Goal: Information Seeking & Learning: Find contact information

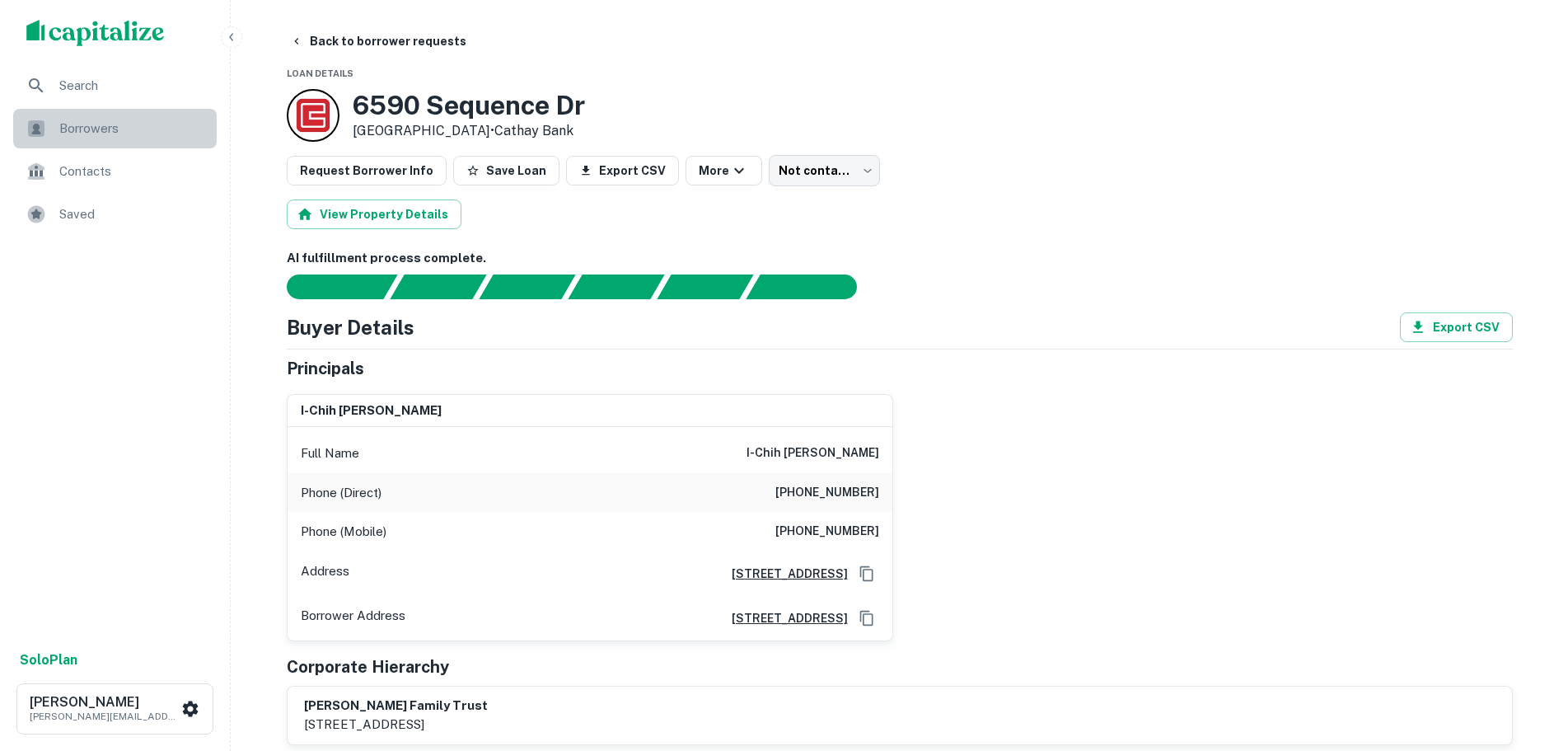
click at [89, 128] on span "Borrowers" at bounding box center [133, 128] width 148 height 19
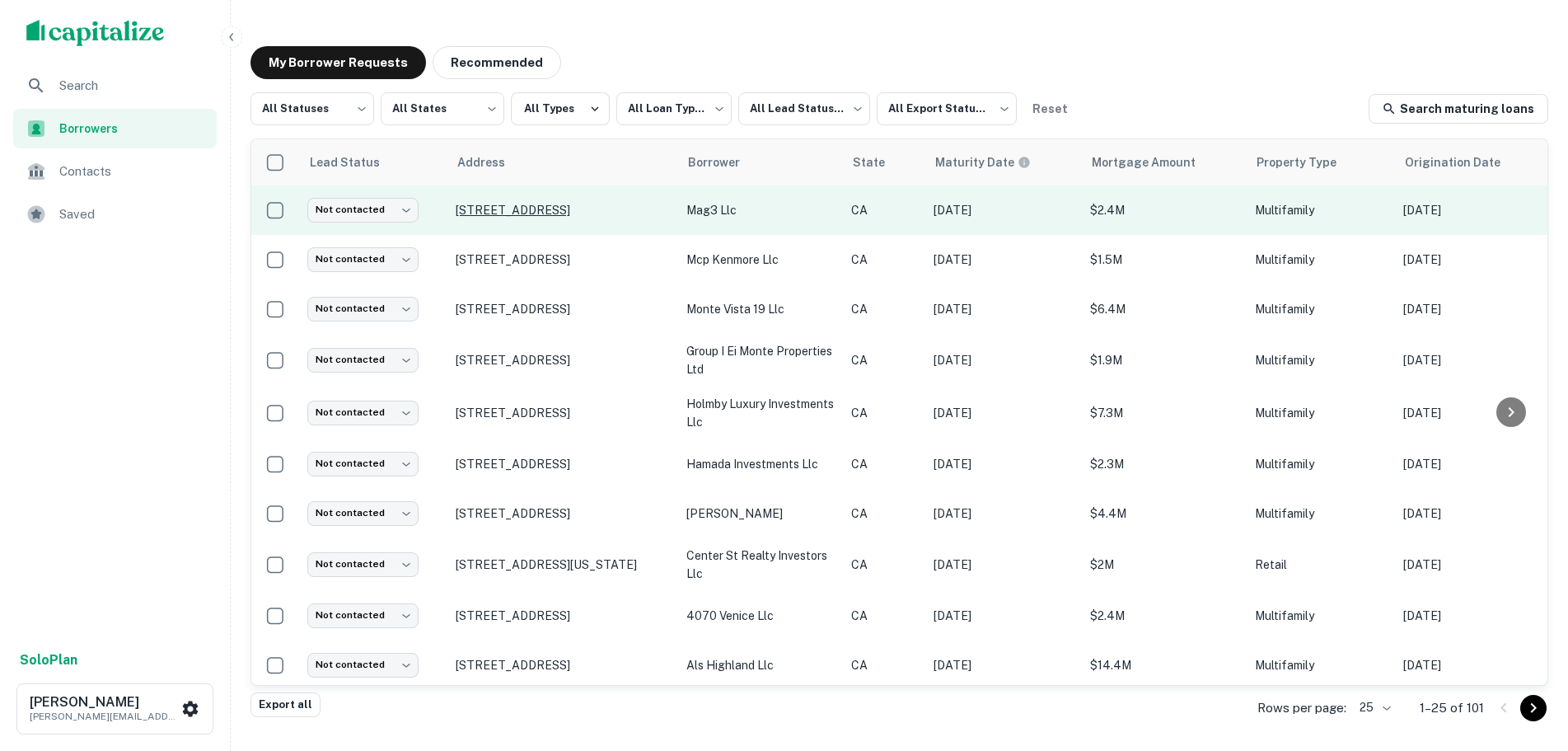
click at [496, 216] on p "[STREET_ADDRESS]" at bounding box center [563, 210] width 215 height 15
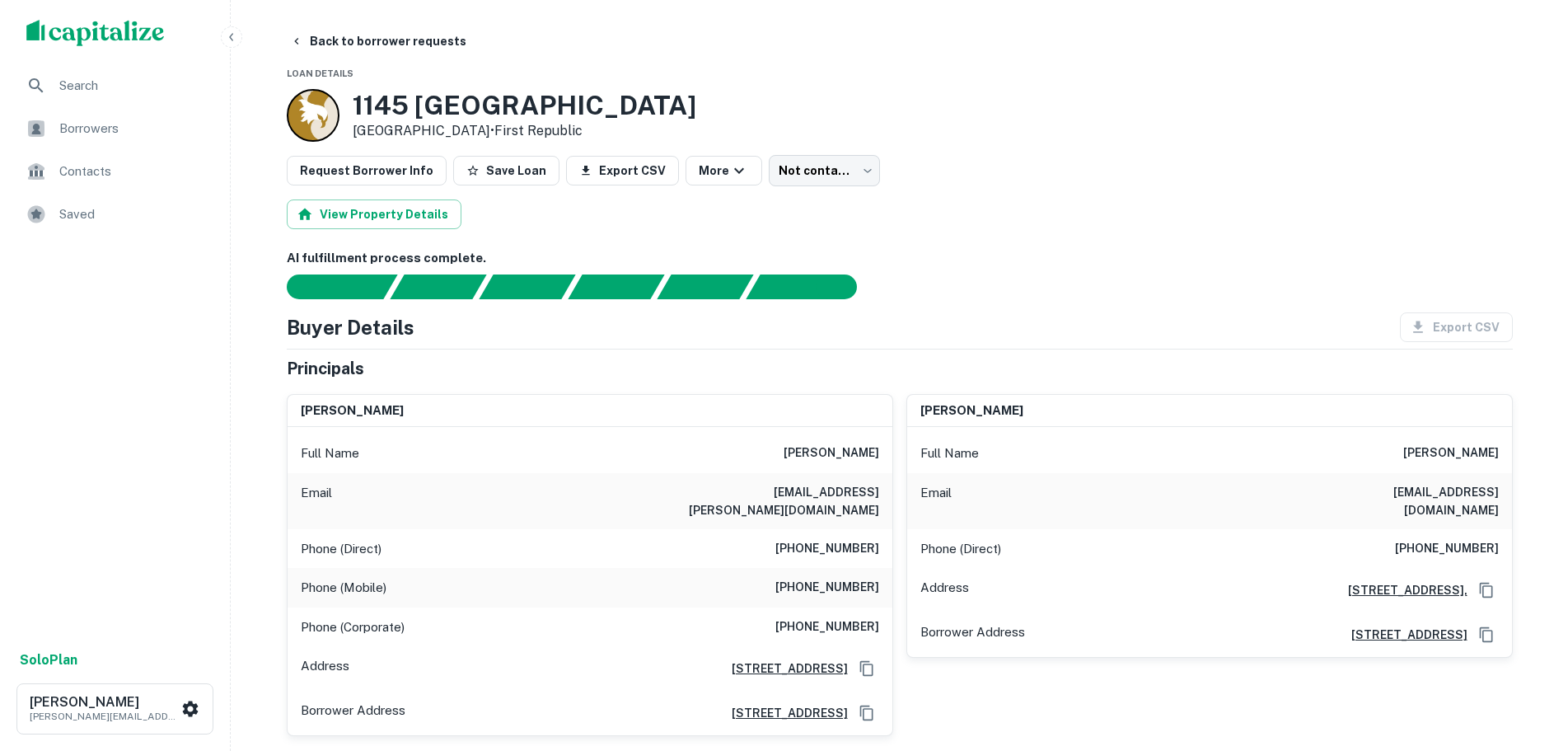
scroll to position [83, 0]
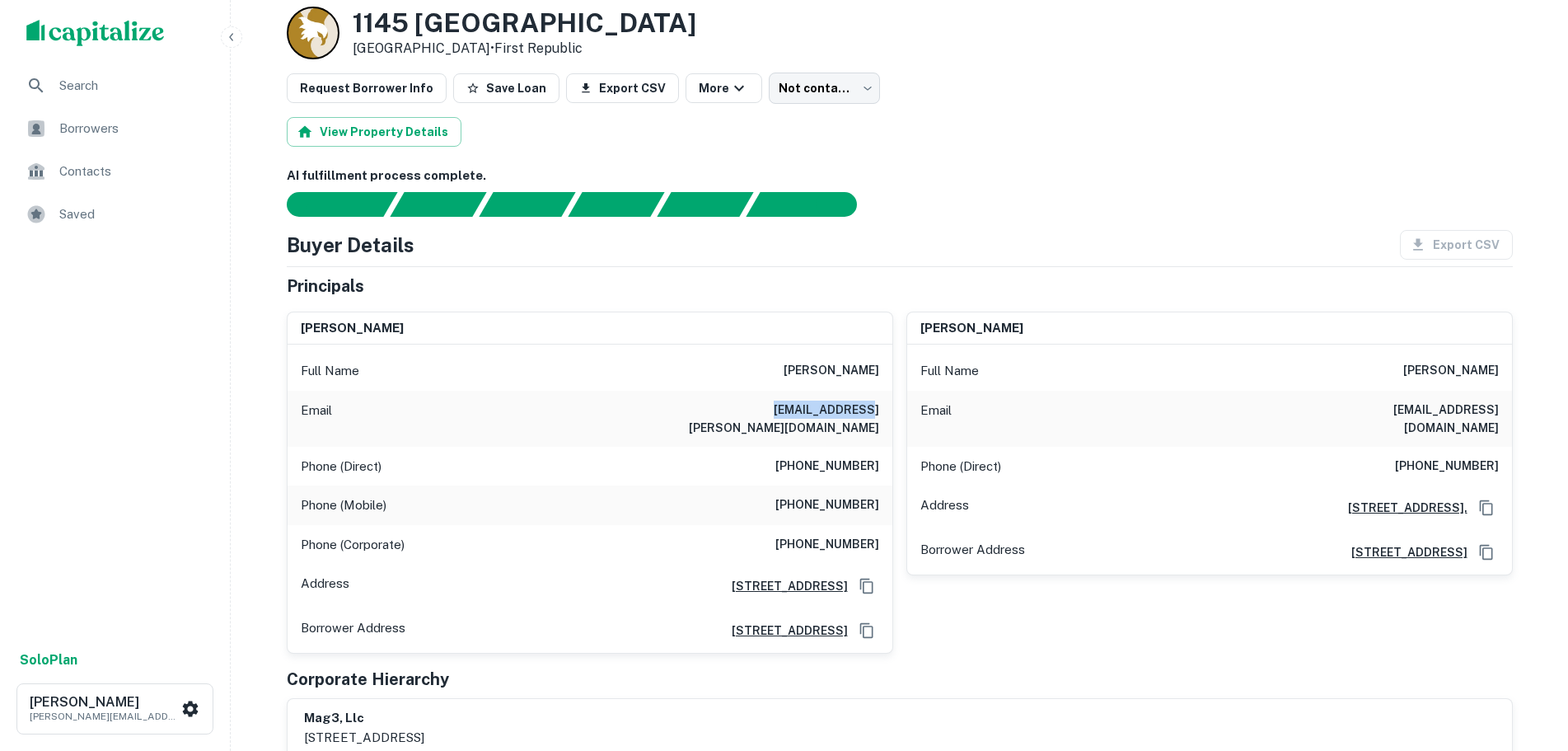
drag, startPoint x: 793, startPoint y: 406, endPoint x: 885, endPoint y: 401, distance: 92.1
click at [885, 401] on div "Email [EMAIL_ADDRESS][PERSON_NAME][DOMAIN_NAME]" at bounding box center [590, 418] width 605 height 56
copy h6 "[EMAIL_ADDRESS][PERSON_NAME][DOMAIN_NAME]"
click at [1059, 211] on div at bounding box center [890, 204] width 1246 height 24
drag, startPoint x: 1515, startPoint y: 405, endPoint x: 1556, endPoint y: 408, distance: 41.1
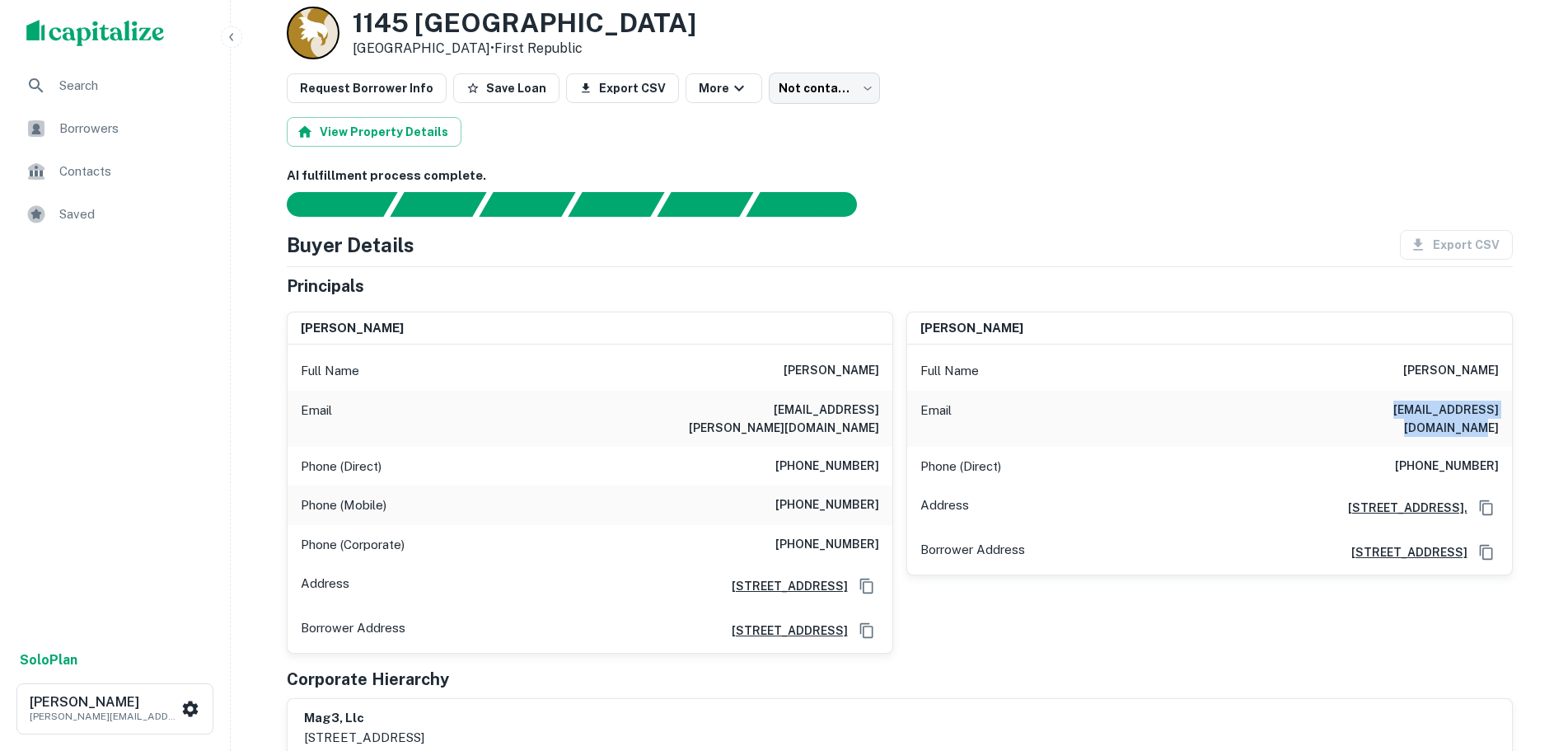
copy h6 "[EMAIL_ADDRESS][DOMAIN_NAME]"
click at [1154, 612] on div "[PERSON_NAME] Full Name [PERSON_NAME] Email [EMAIL_ADDRESS][DOMAIN_NAME] Phone …" at bounding box center [1203, 476] width 620 height 356
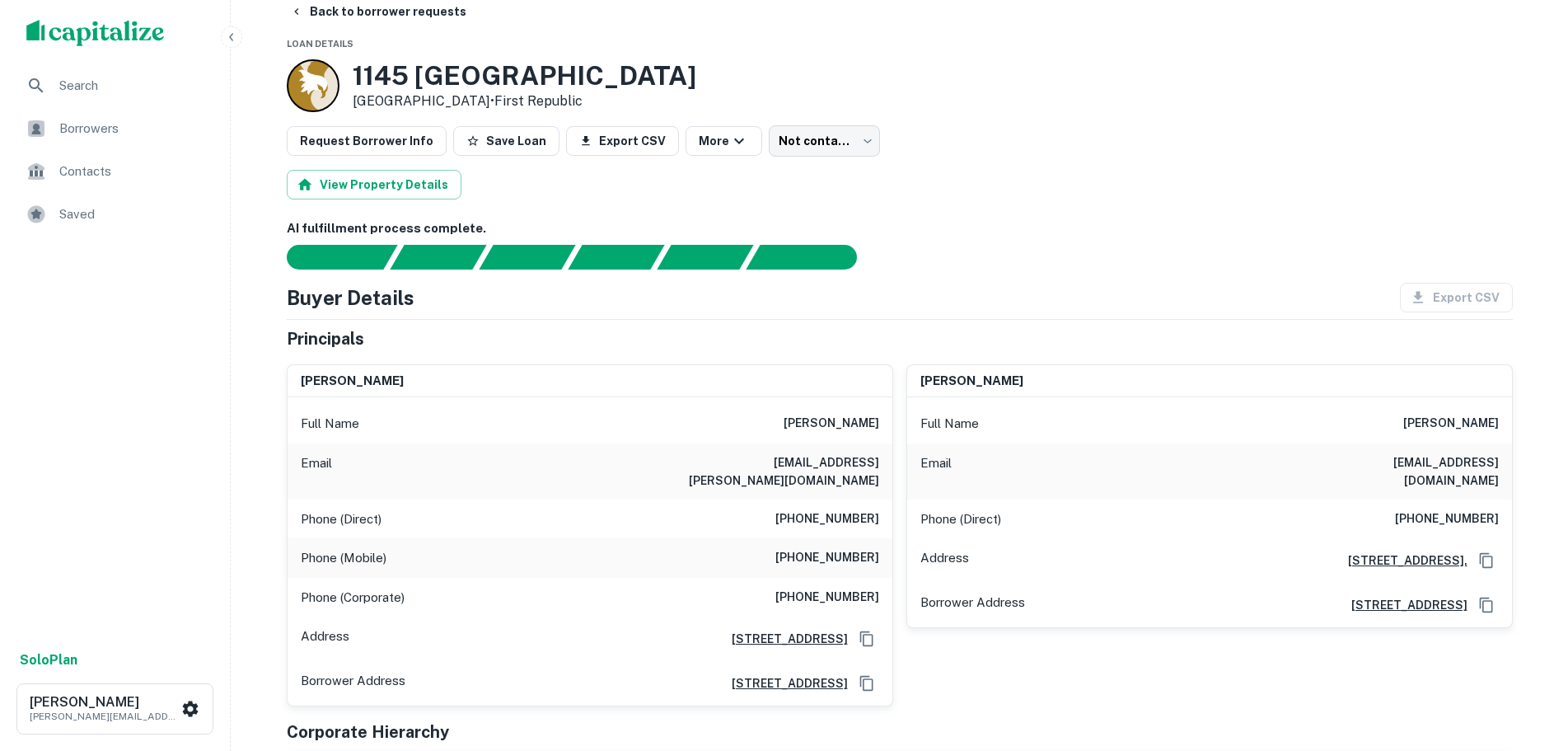
scroll to position [0, 0]
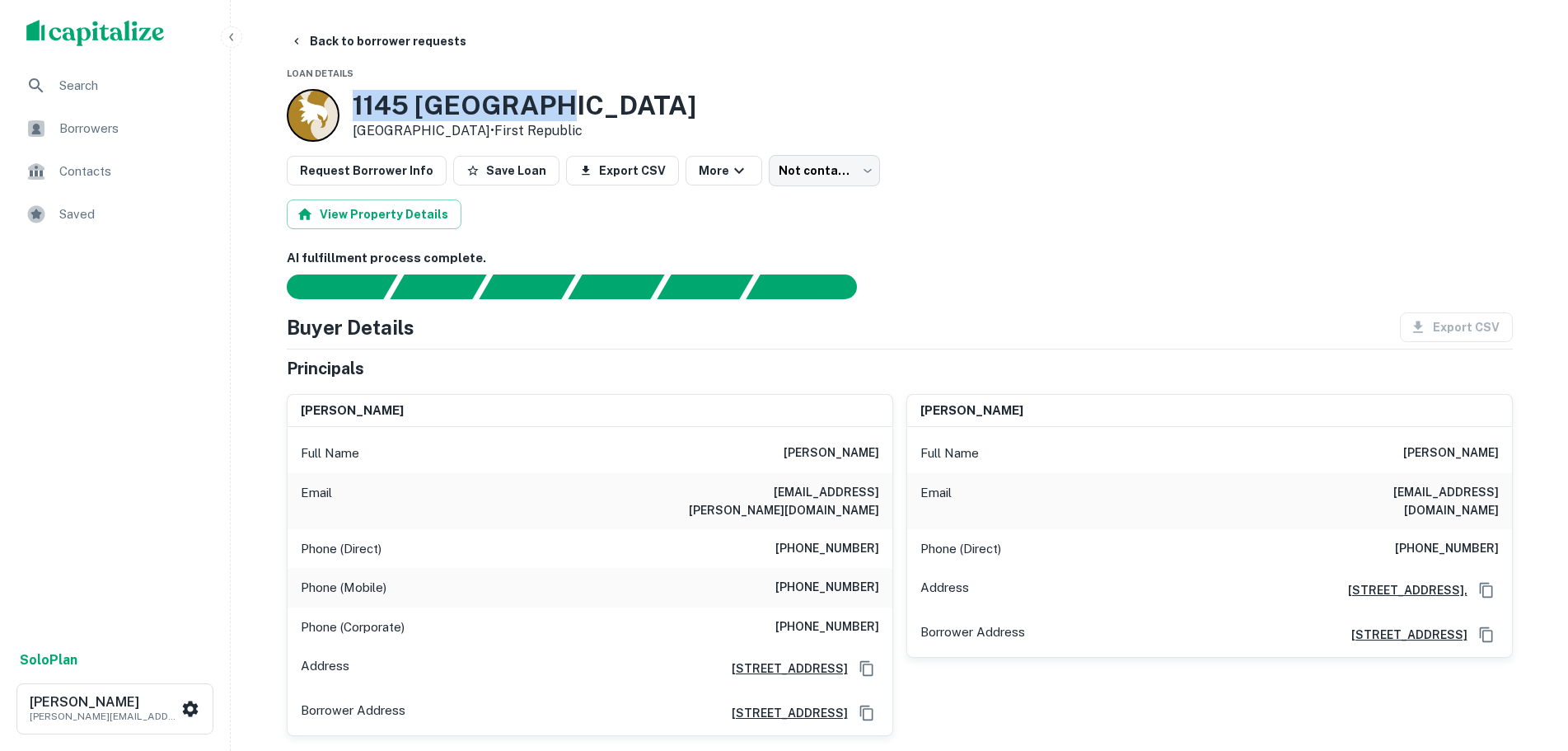
drag, startPoint x: 486, startPoint y: 104, endPoint x: 337, endPoint y: 110, distance: 149.1
click at [337, 110] on div "[STREET_ADDRESS] • [GEOGRAPHIC_DATA]" at bounding box center [491, 115] width 410 height 52
copy div "1145 [GEOGRAPHIC_DATA]"
click at [298, 35] on icon "button" at bounding box center [297, 41] width 14 height 14
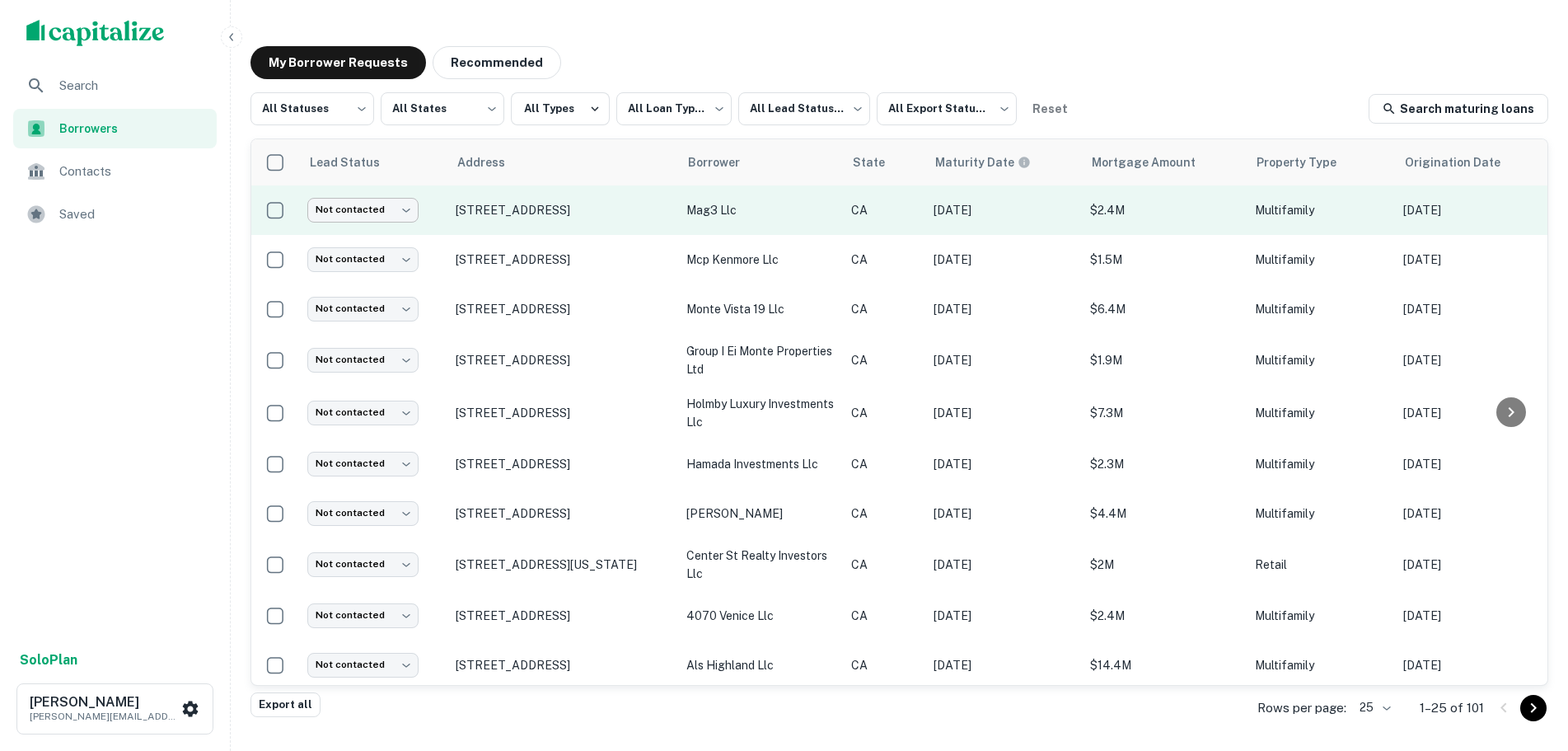
click at [392, 220] on body "**********" at bounding box center [784, 375] width 1568 height 751
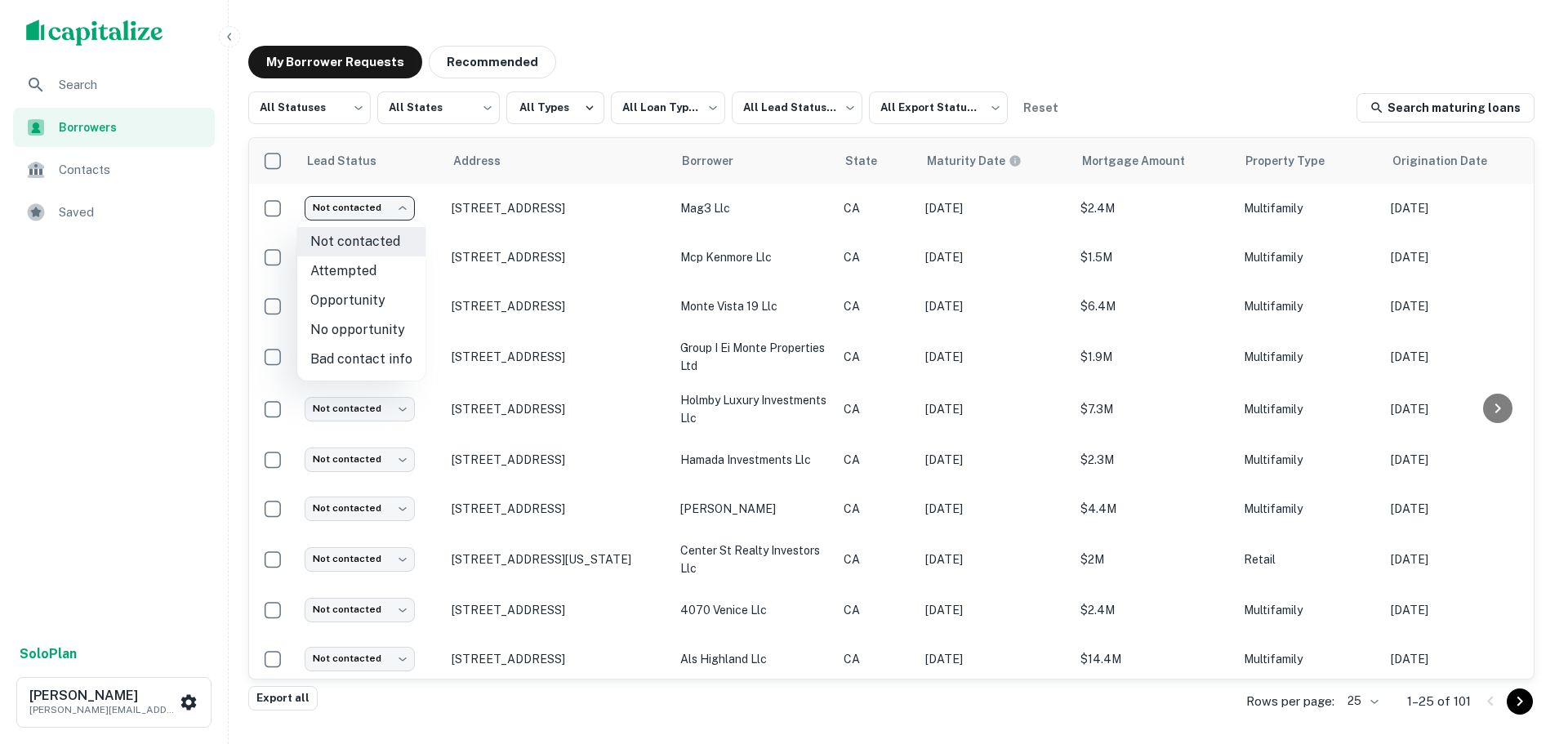
click at [385, 332] on li "No opportunity" at bounding box center [361, 330] width 128 height 29
type input "**********"
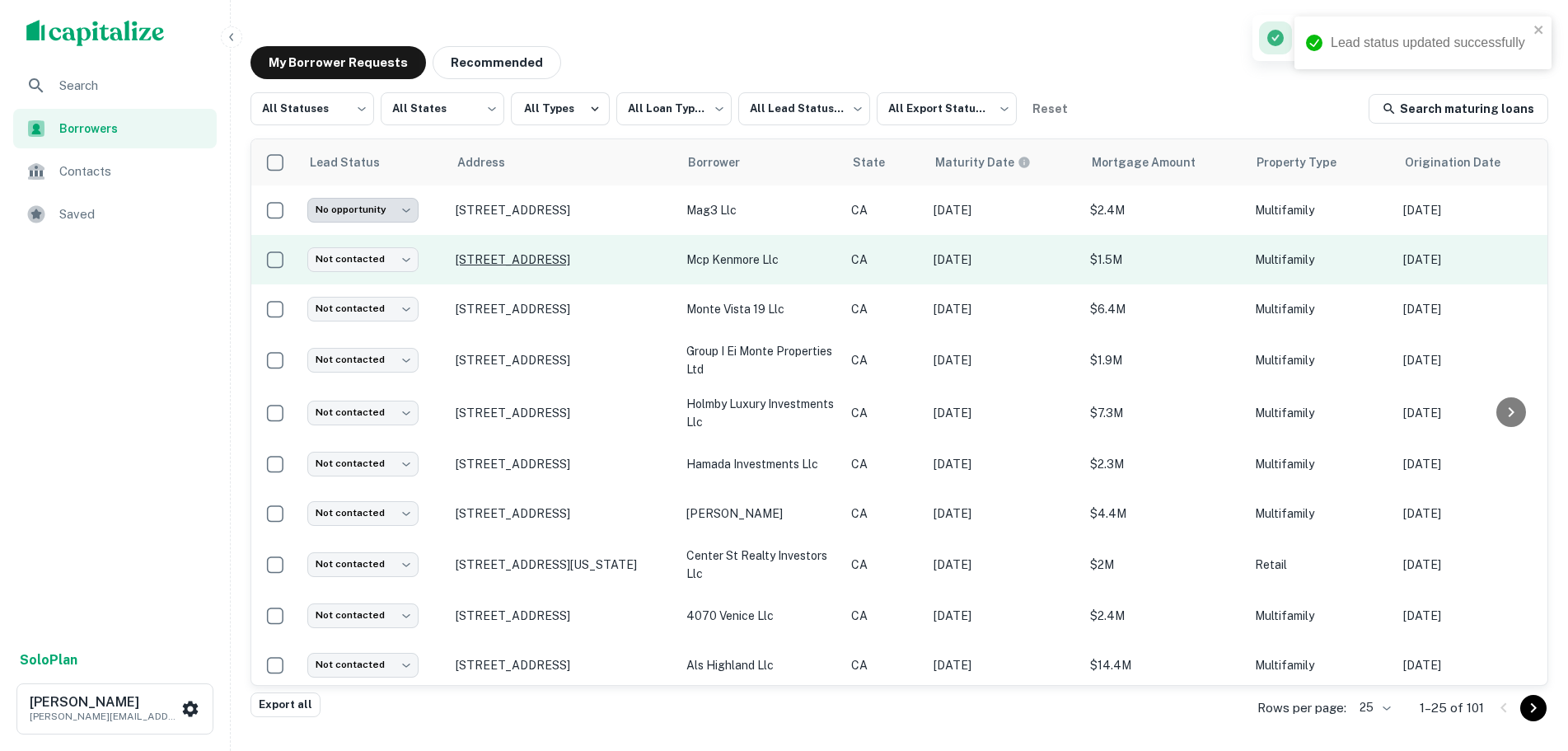
drag, startPoint x: 567, startPoint y: 271, endPoint x: 499, endPoint y: 274, distance: 68.1
click at [499, 267] on p "[STREET_ADDRESS]" at bounding box center [563, 259] width 215 height 15
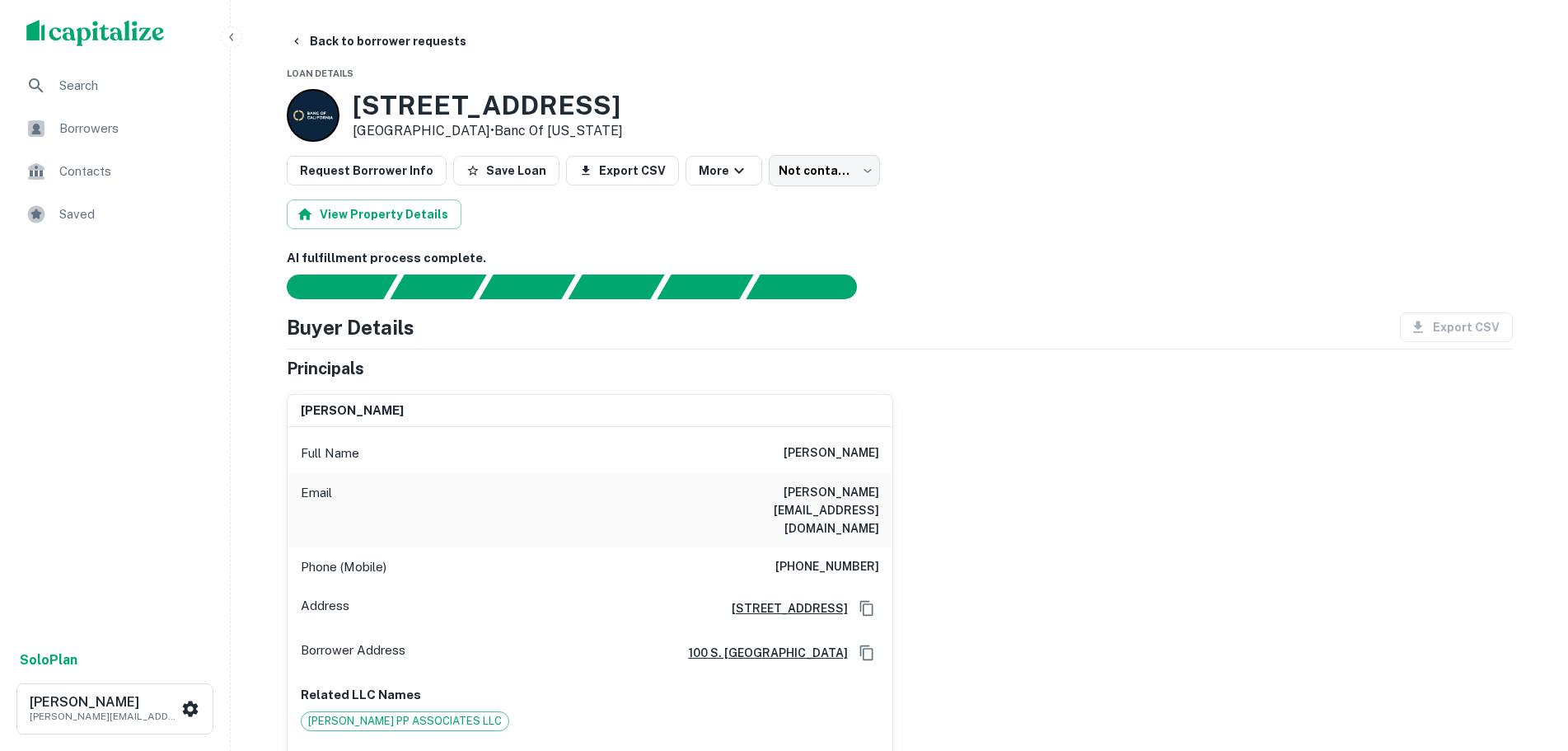
drag, startPoint x: 708, startPoint y: 95, endPoint x: 351, endPoint y: 105, distance: 357.1
click at [351, 105] on div "[STREET_ADDRESS] • Banc Of [US_STATE]" at bounding box center [899, 115] width 1226 height 52
copy h3 "[STREET_ADDRESS]"
click at [1222, 506] on div "[PERSON_NAME] Full Name [PERSON_NAME] Email [PERSON_NAME][EMAIL_ADDRESS][DOMAIN…" at bounding box center [893, 656] width 1239 height 551
click at [302, 45] on icon "button" at bounding box center [297, 41] width 14 height 14
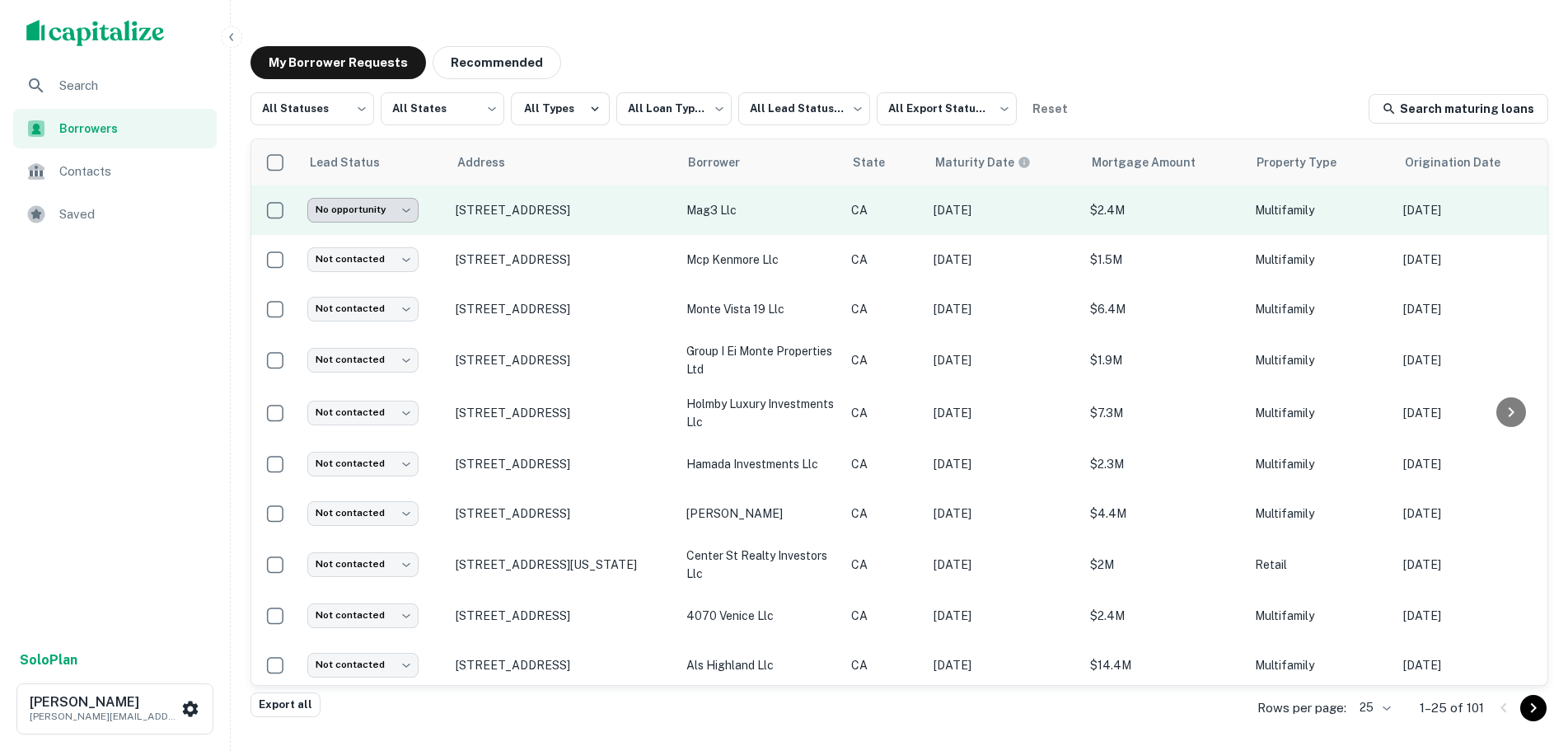
click at [389, 207] on body "**********" at bounding box center [784, 375] width 1568 height 751
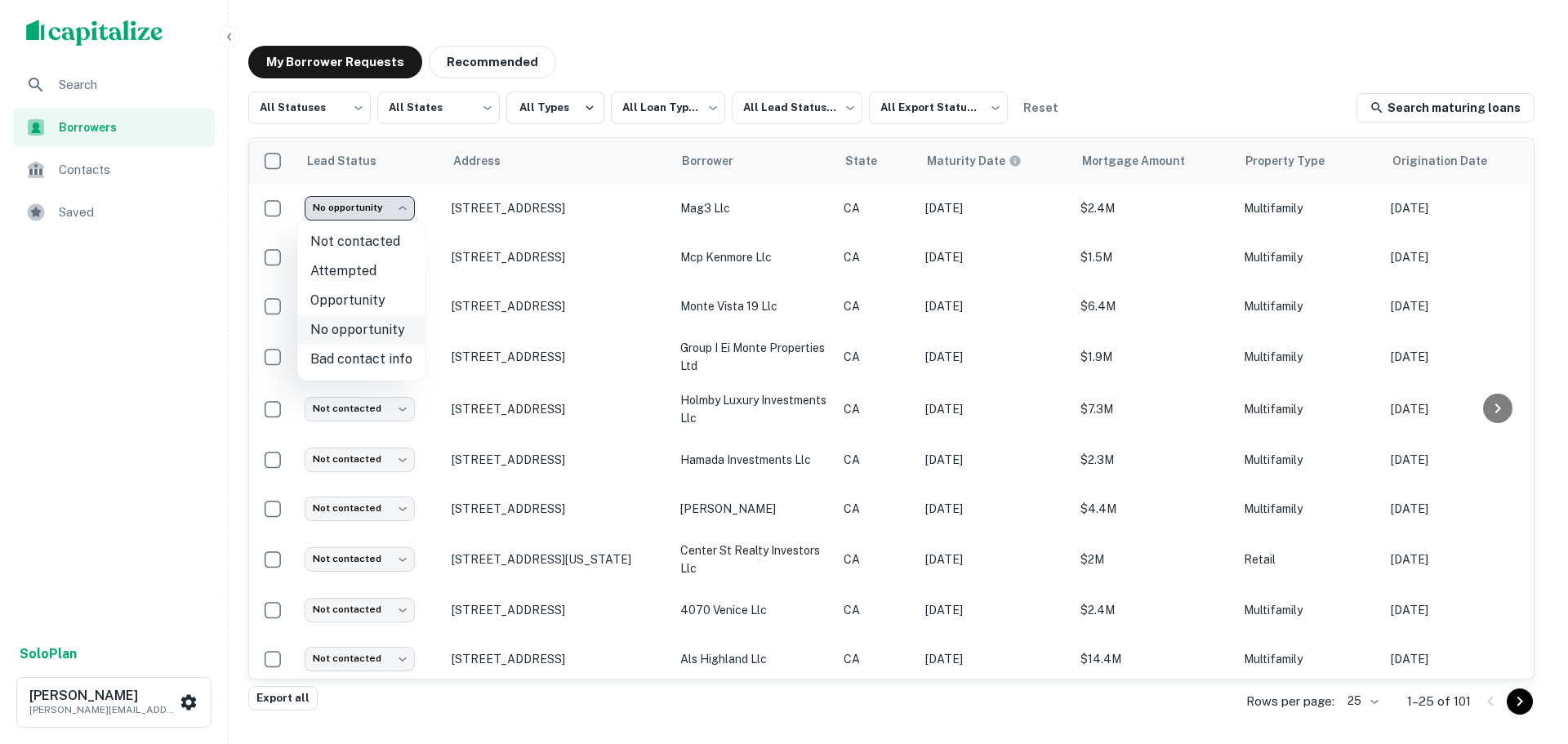
click at [371, 332] on li "No opportunity" at bounding box center [361, 330] width 128 height 29
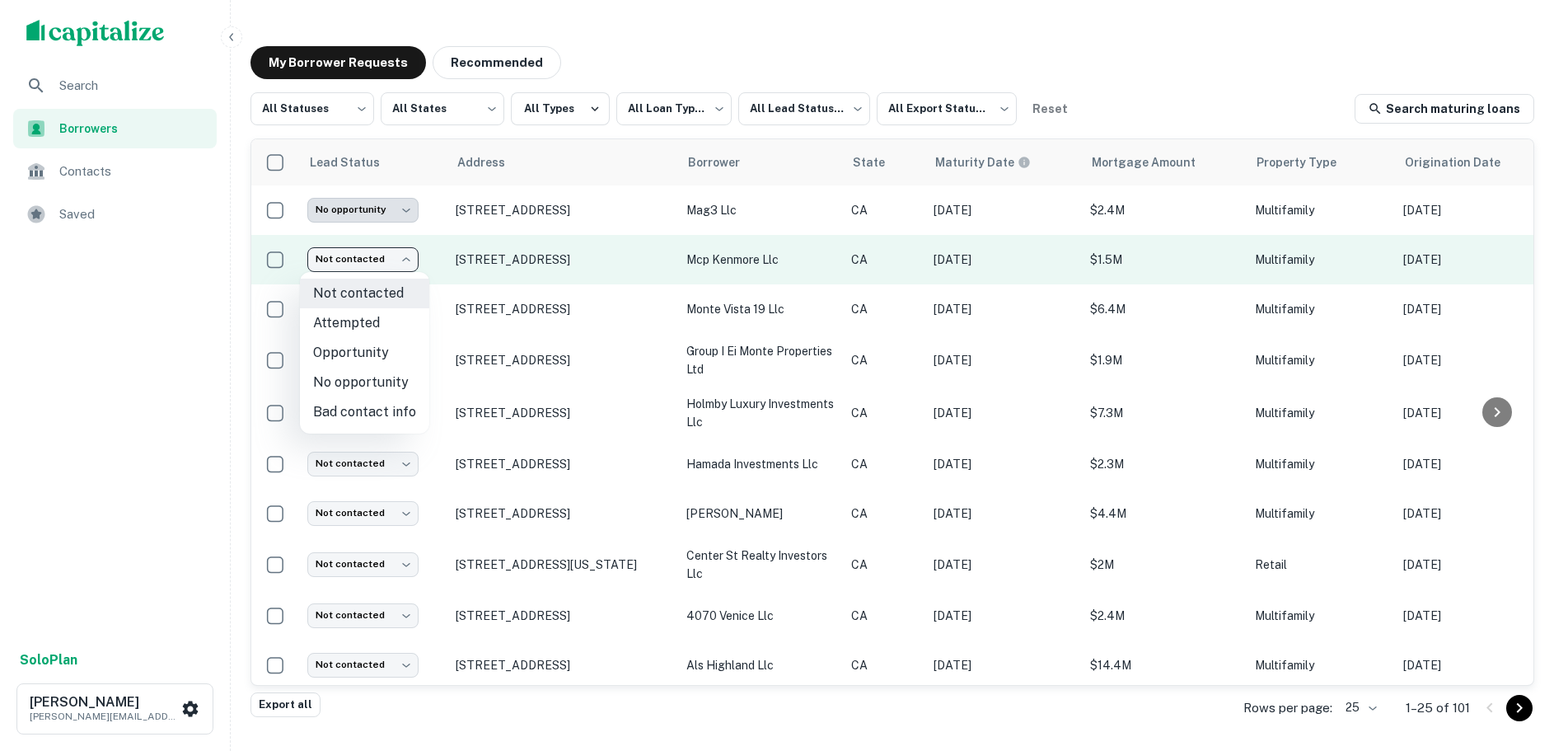
click at [359, 260] on body "**********" at bounding box center [784, 375] width 1568 height 751
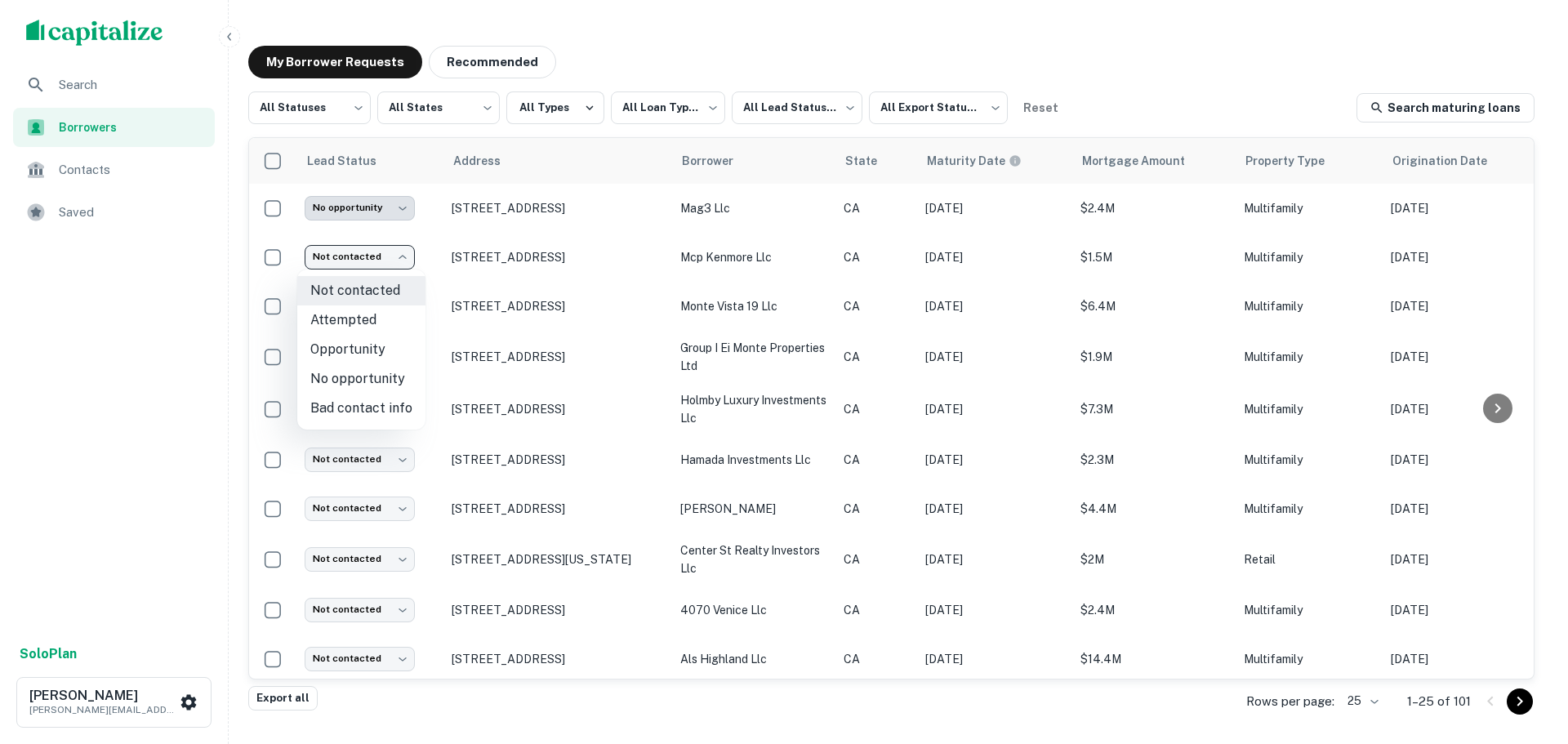
click at [362, 375] on li "No opportunity" at bounding box center [361, 378] width 128 height 29
type input "**********"
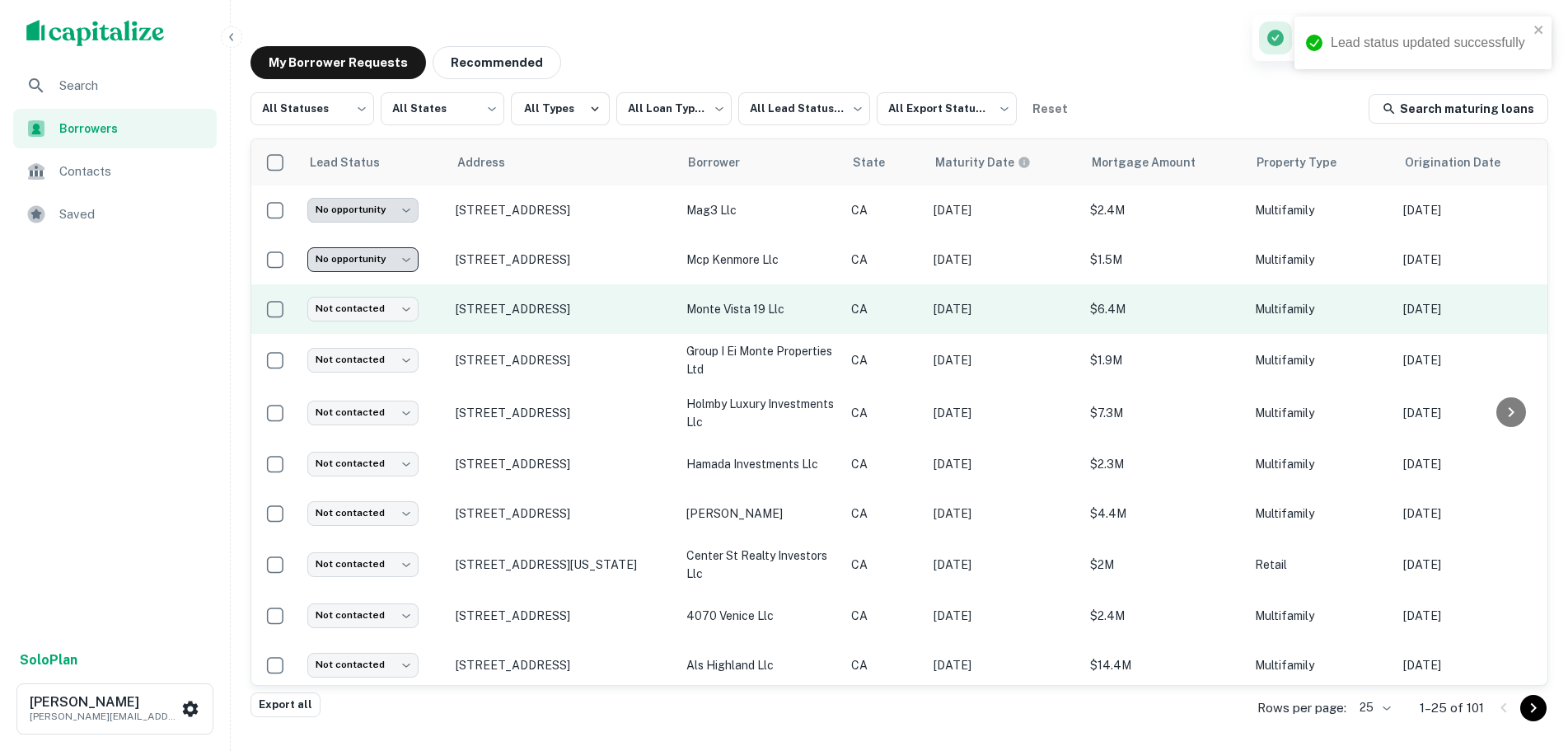
drag, startPoint x: 527, startPoint y: 325, endPoint x: 447, endPoint y: 306, distance: 82.2
click at [447, 306] on tr "Not contacted **** ​ [STREET_ADDRESS] monte vista 19 llc CA [DATE] $6.4M Multif…" at bounding box center [1229, 309] width 1955 height 50
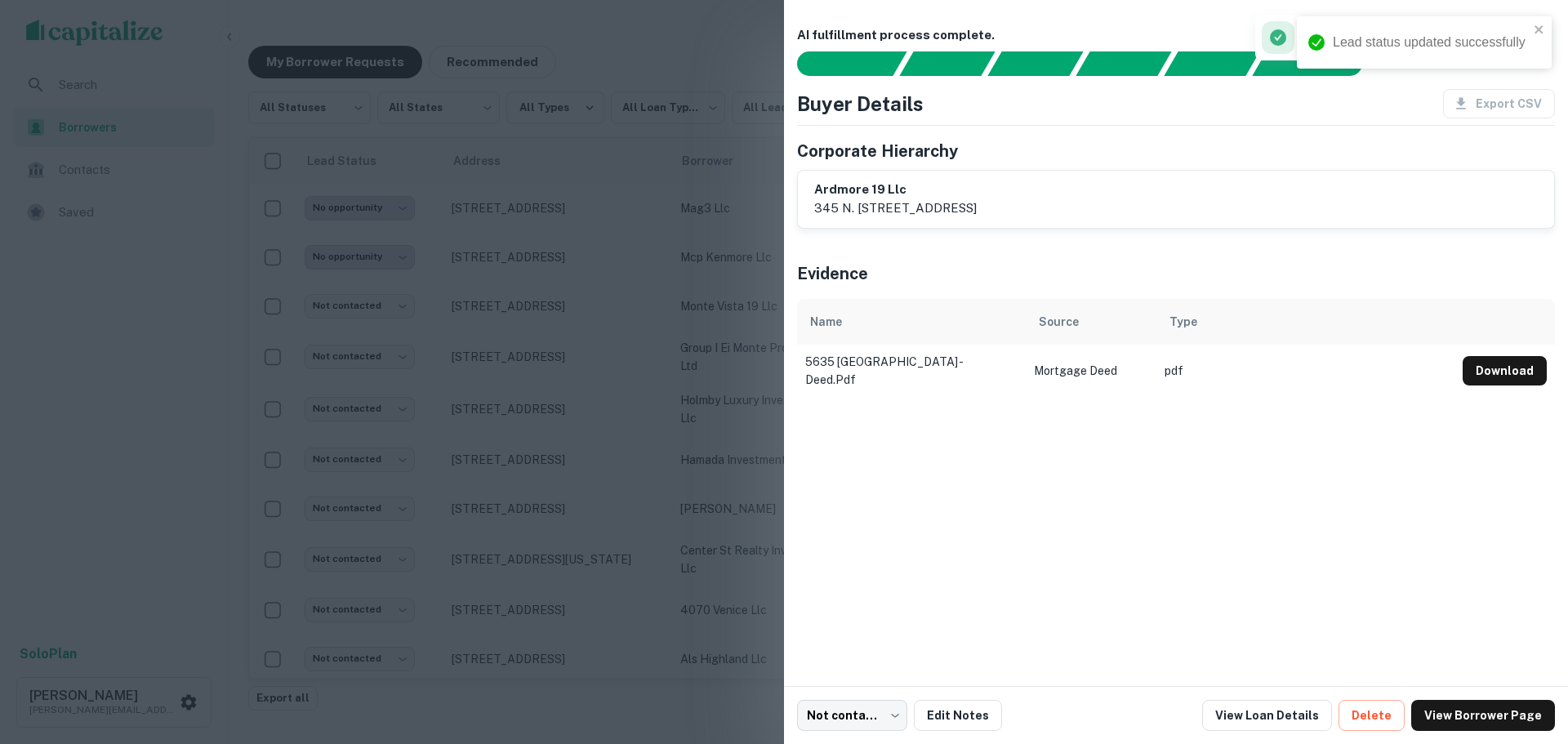
click at [658, 341] on div at bounding box center [784, 372] width 1568 height 744
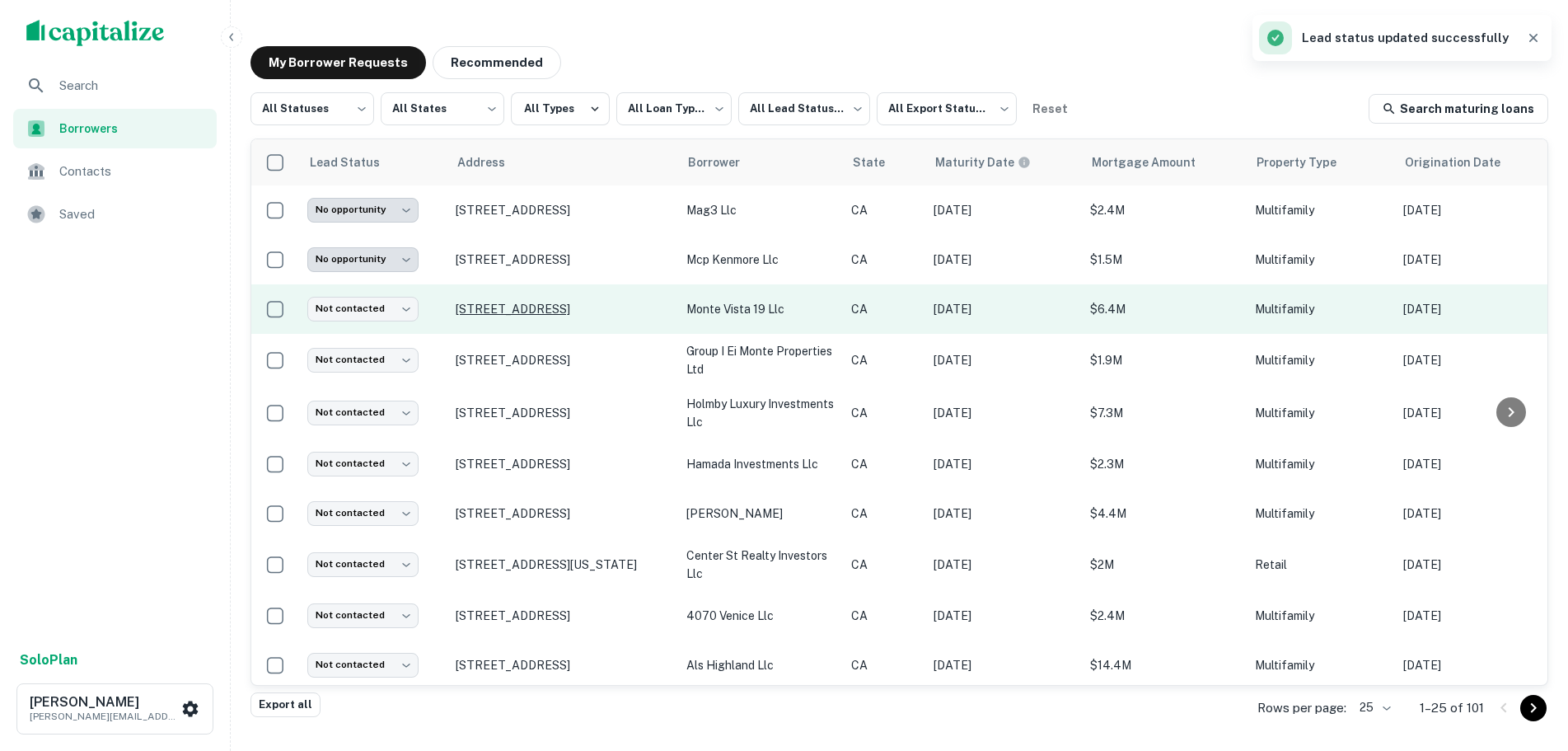
click at [546, 306] on p "[STREET_ADDRESS]" at bounding box center [563, 309] width 215 height 15
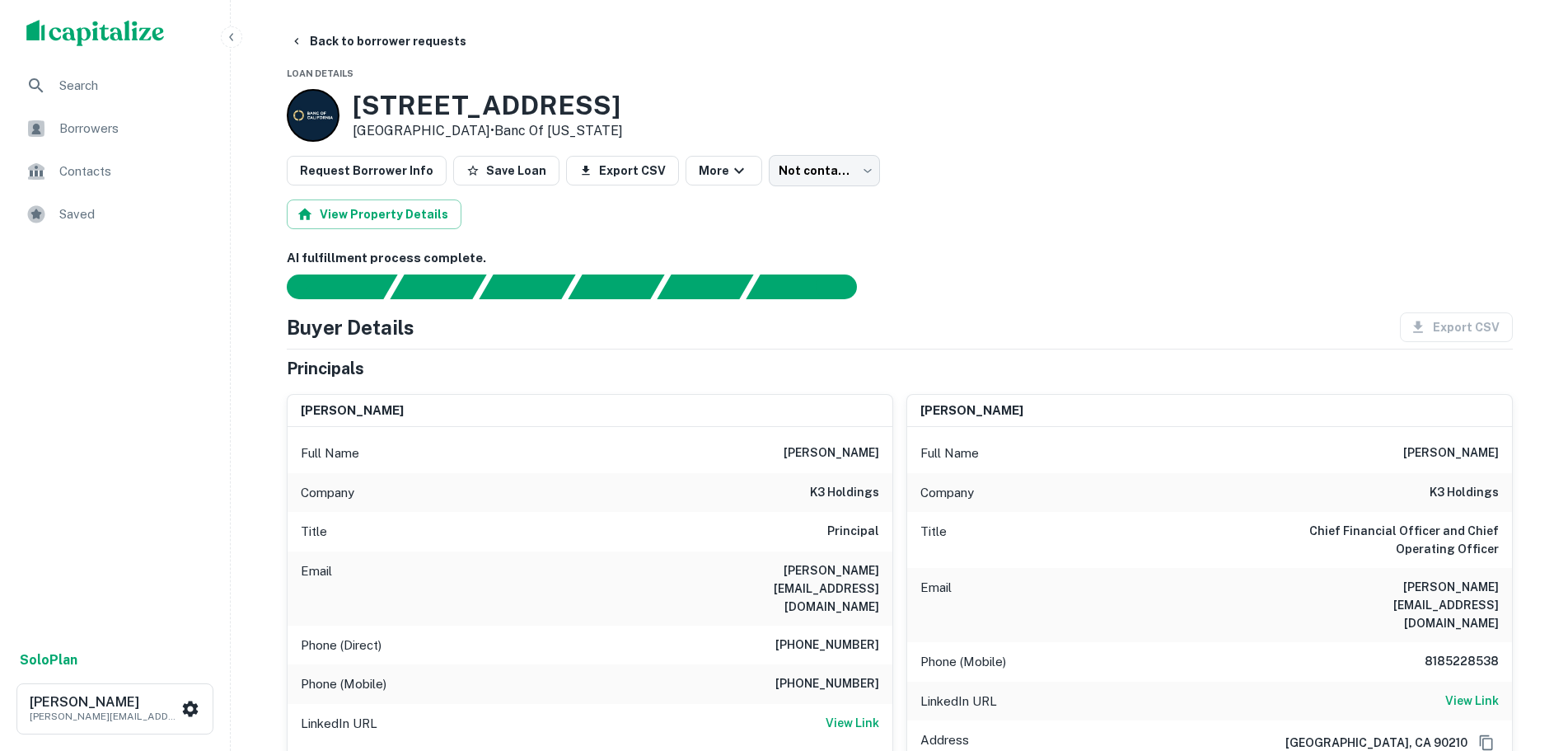
drag, startPoint x: 688, startPoint y: 110, endPoint x: 351, endPoint y: 110, distance: 337.0
click at [351, 110] on div "[STREET_ADDRESS] • Banc Of [US_STATE]" at bounding box center [899, 115] width 1226 height 52
copy h3 "[STREET_ADDRESS]"
click at [1243, 134] on div "[STREET_ADDRESS] • Banc Of [US_STATE]" at bounding box center [899, 115] width 1226 height 52
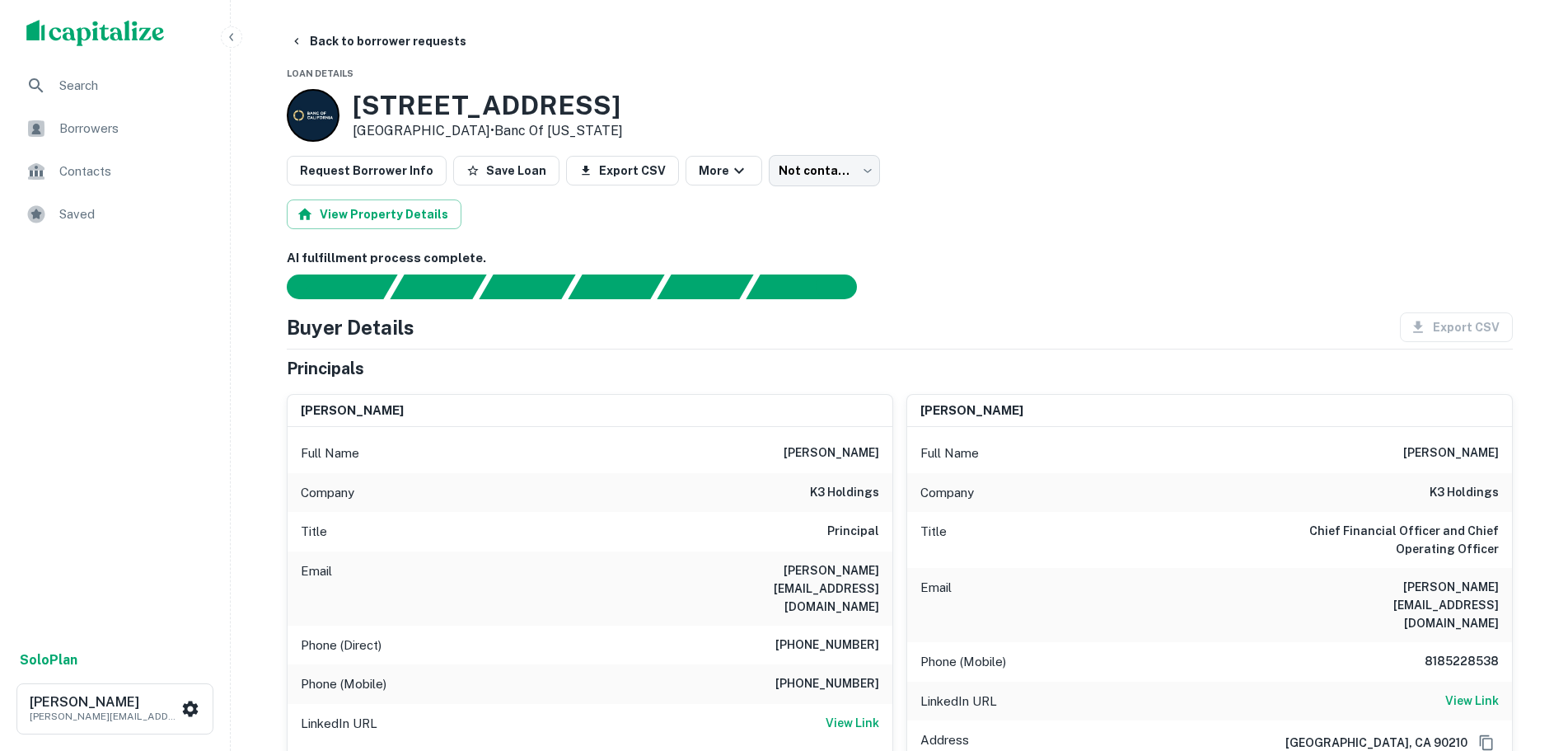
drag, startPoint x: 1375, startPoint y: 448, endPoint x: 1514, endPoint y: 456, distance: 139.2
copy h6 "[PERSON_NAME]"
drag, startPoint x: 1363, startPoint y: 196, endPoint x: 1363, endPoint y: 150, distance: 46.0
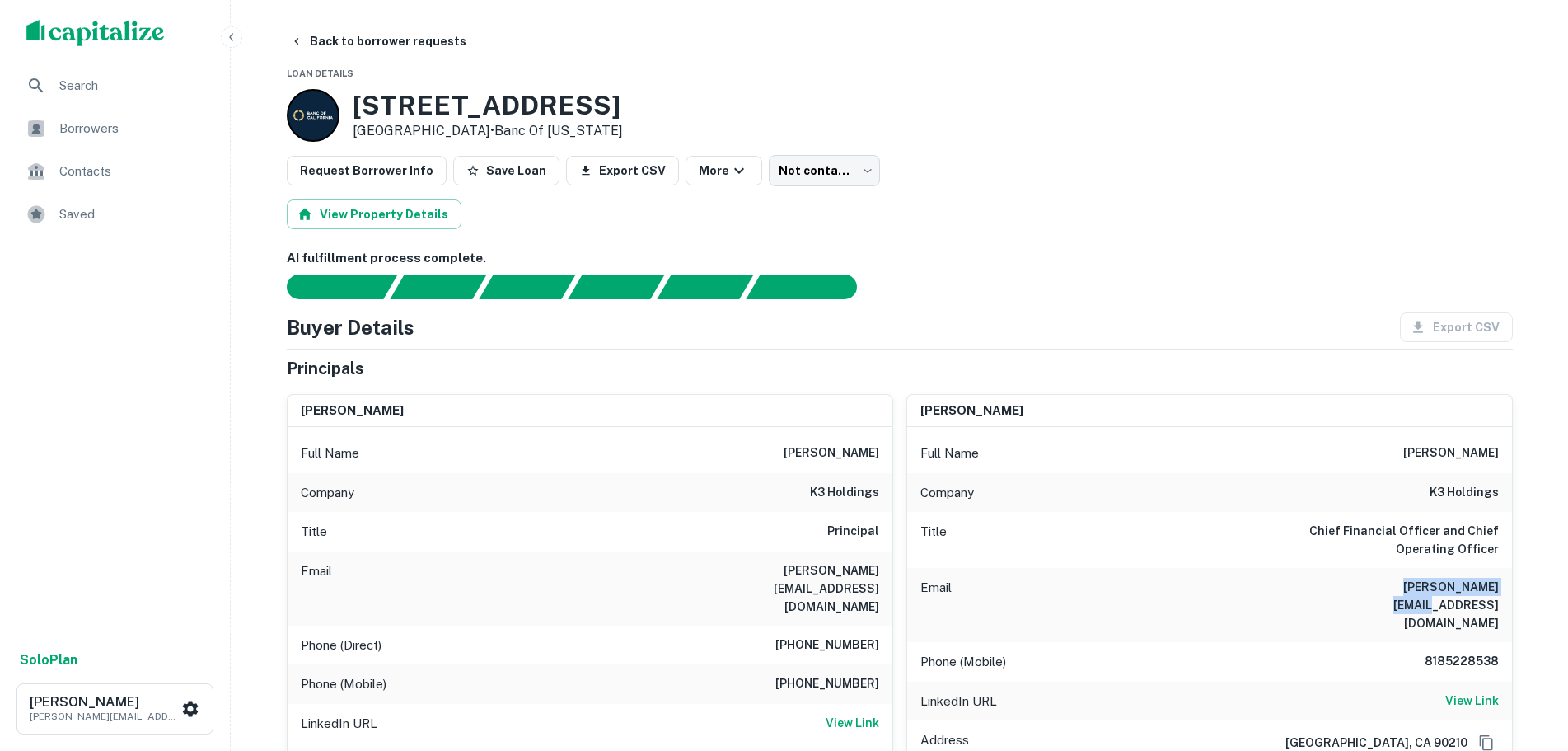
drag, startPoint x: 1370, startPoint y: 589, endPoint x: 1519, endPoint y: 589, distance: 149.0
copy h6 "[PERSON_NAME][EMAIL_ADDRESS][DOMAIN_NAME]"
click at [1102, 174] on div "Request Borrower Info Save Loan Export CSV More Not contacted **** ​" at bounding box center [899, 170] width 1226 height 31
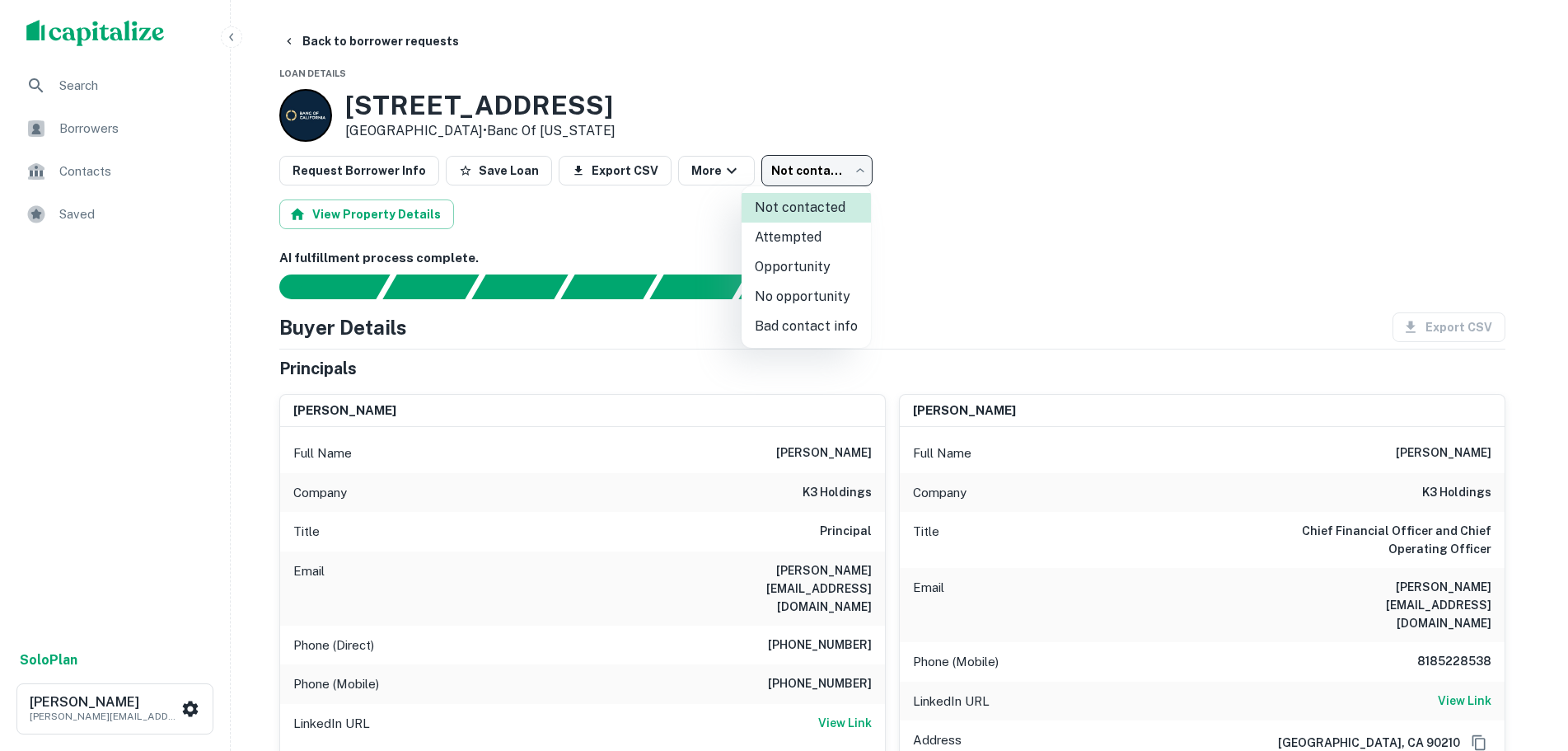
click at [827, 170] on body "Search Borrowers Contacts Saved Solo Plan [PERSON_NAME] [PERSON_NAME][EMAIL_ADD…" at bounding box center [784, 375] width 1568 height 751
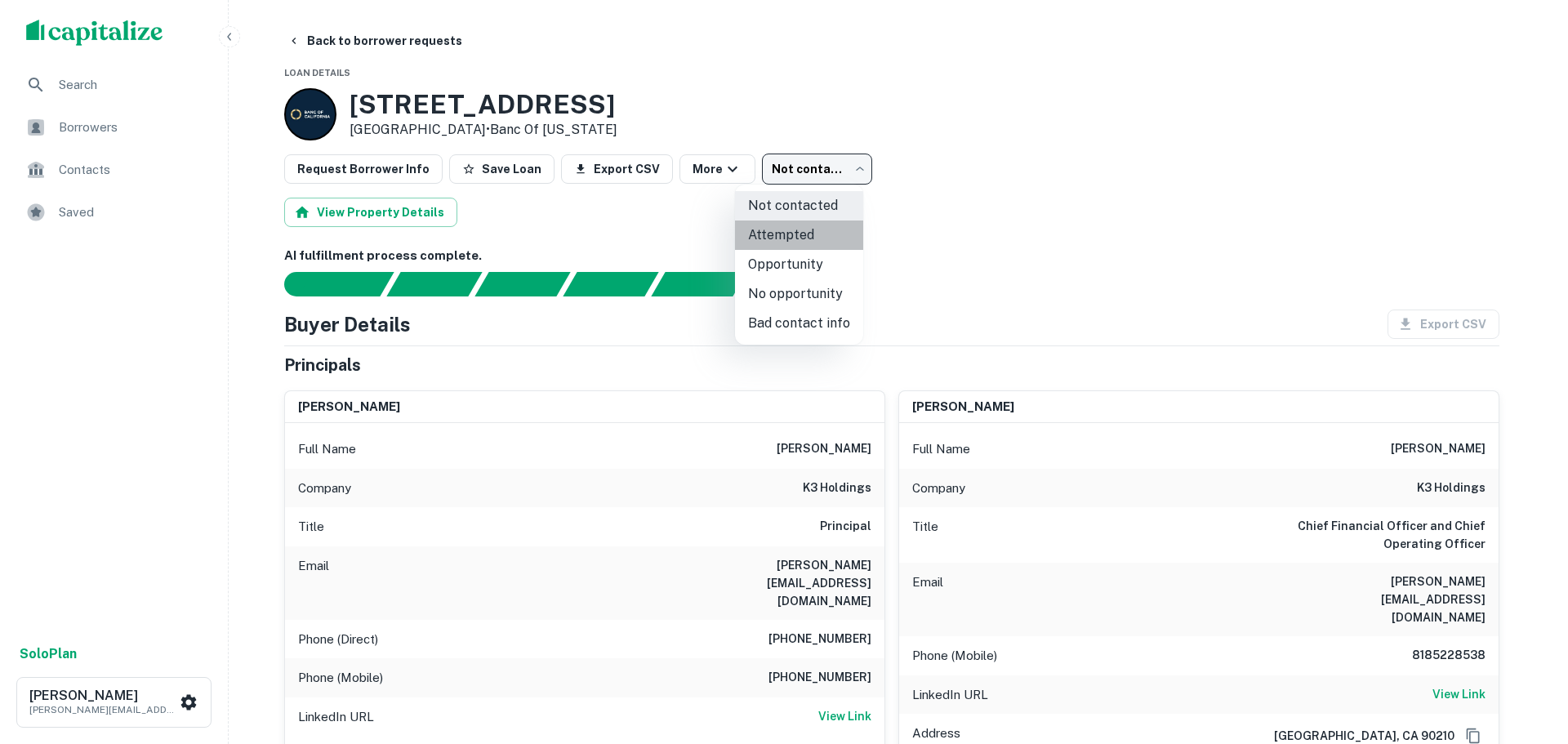
click at [829, 239] on li "Attempted" at bounding box center [799, 234] width 128 height 29
type input "*********"
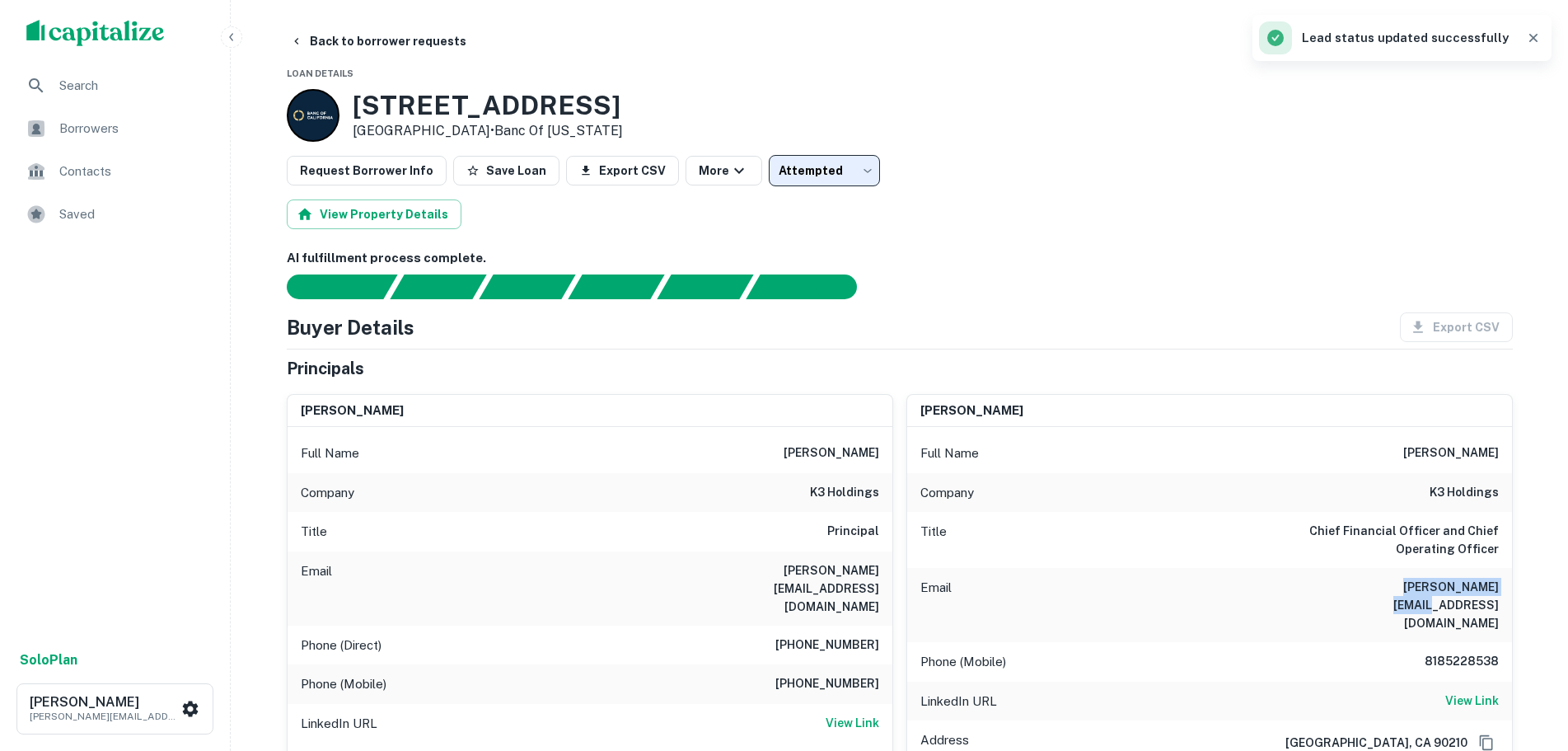
drag, startPoint x: 1403, startPoint y: 590, endPoint x: 1516, endPoint y: 592, distance: 113.0
copy h6 "[PERSON_NAME][EMAIL_ADDRESS][DOMAIN_NAME]"
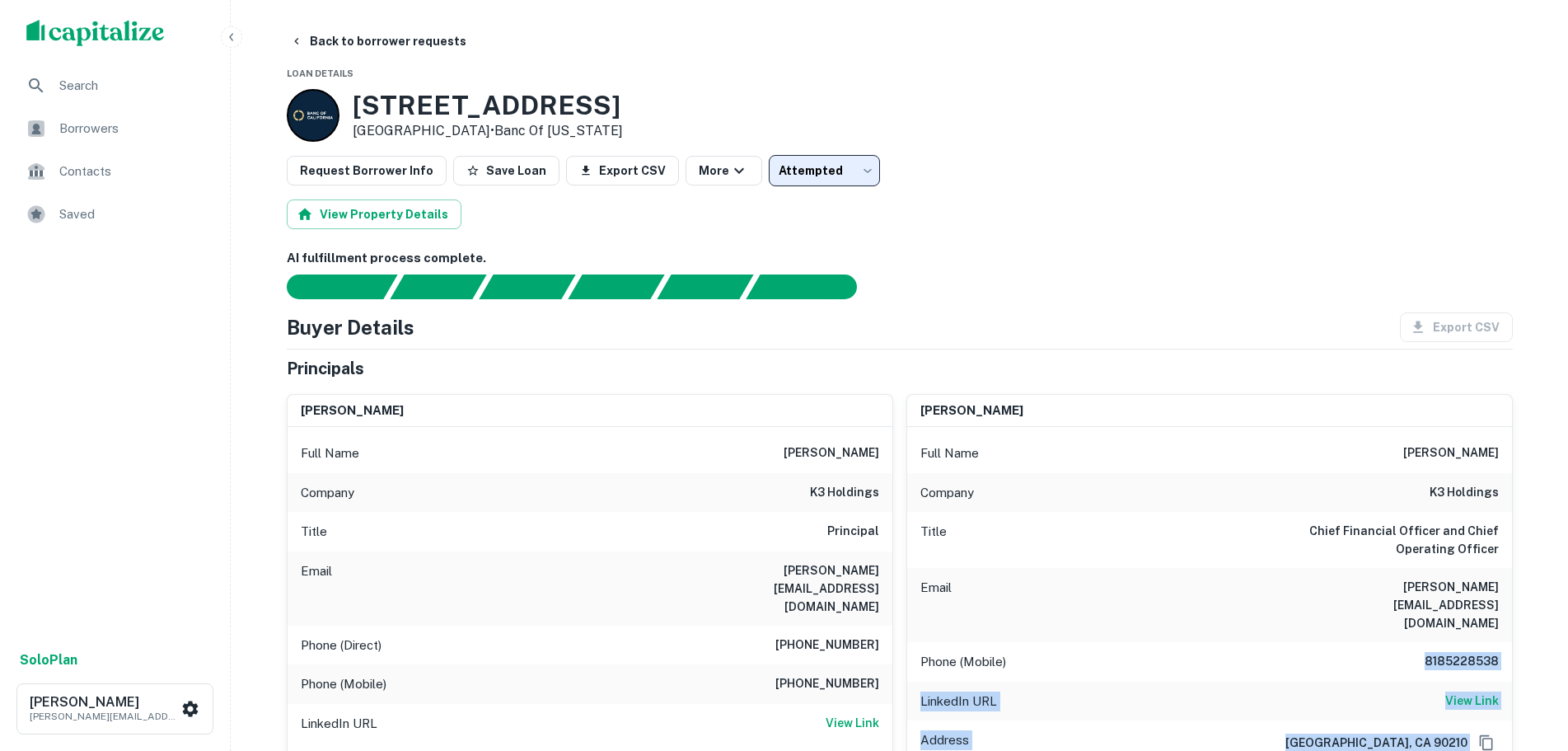
drag, startPoint x: 1420, startPoint y: 629, endPoint x: 1492, endPoint y: 628, distance: 72.0
click at [1346, 642] on div "Phone (Mobile) [PHONE_NUMBER]" at bounding box center [1210, 661] width 605 height 40
drag, startPoint x: 1490, startPoint y: 627, endPoint x: 1410, endPoint y: 623, distance: 80.1
click at [1480, 652] on h6 "8185228538" at bounding box center [1449, 661] width 99 height 19
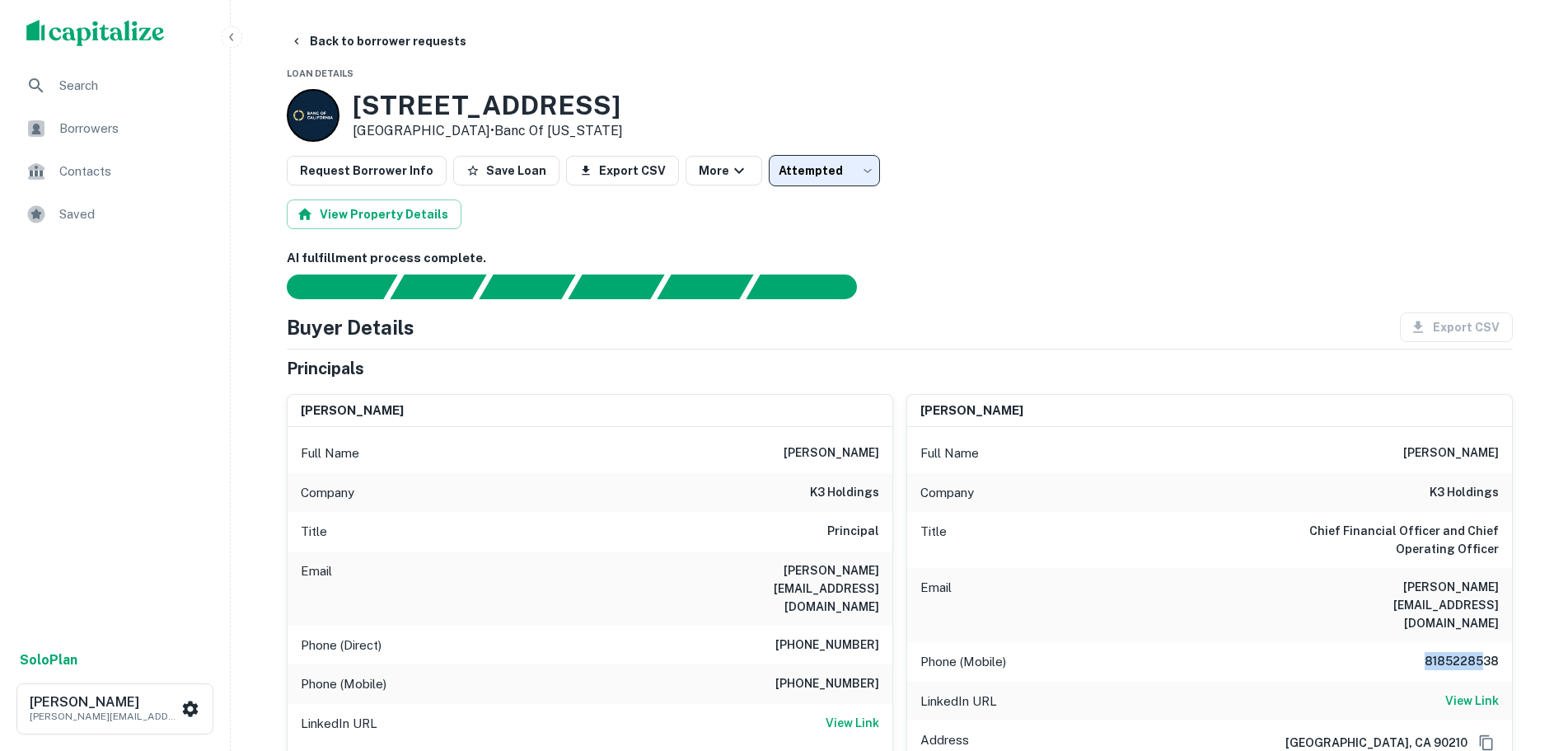
click at [1373, 642] on div "Phone (Mobile) [PHONE_NUMBER]" at bounding box center [1210, 661] width 605 height 40
drag, startPoint x: 1427, startPoint y: 626, endPoint x: 1487, endPoint y: 626, distance: 60.0
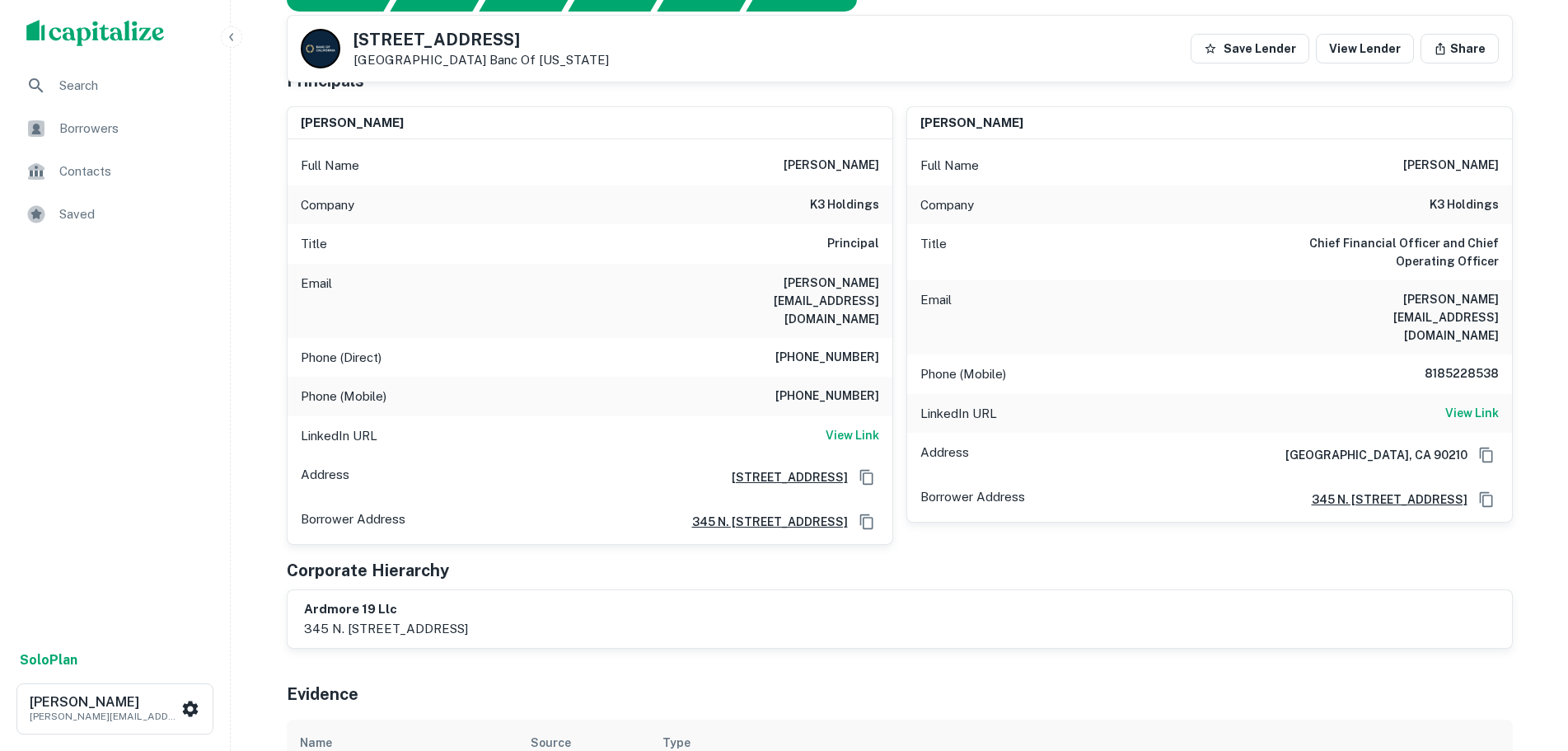
scroll to position [248, 0]
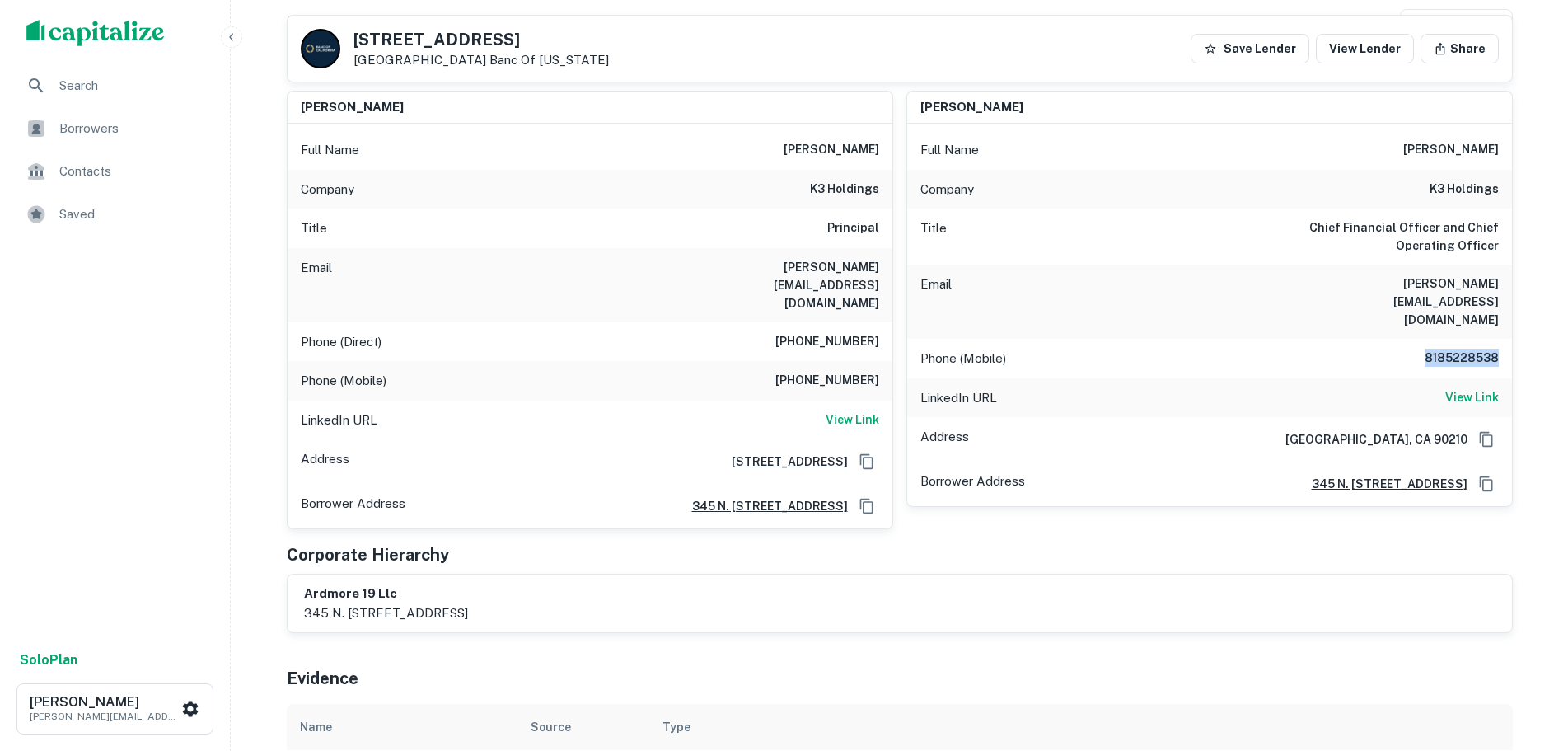
drag, startPoint x: 1428, startPoint y: 318, endPoint x: 1495, endPoint y: 318, distance: 67.0
click at [1495, 349] on h6 "8185228538" at bounding box center [1449, 358] width 99 height 19
copy h6 "8185228538"
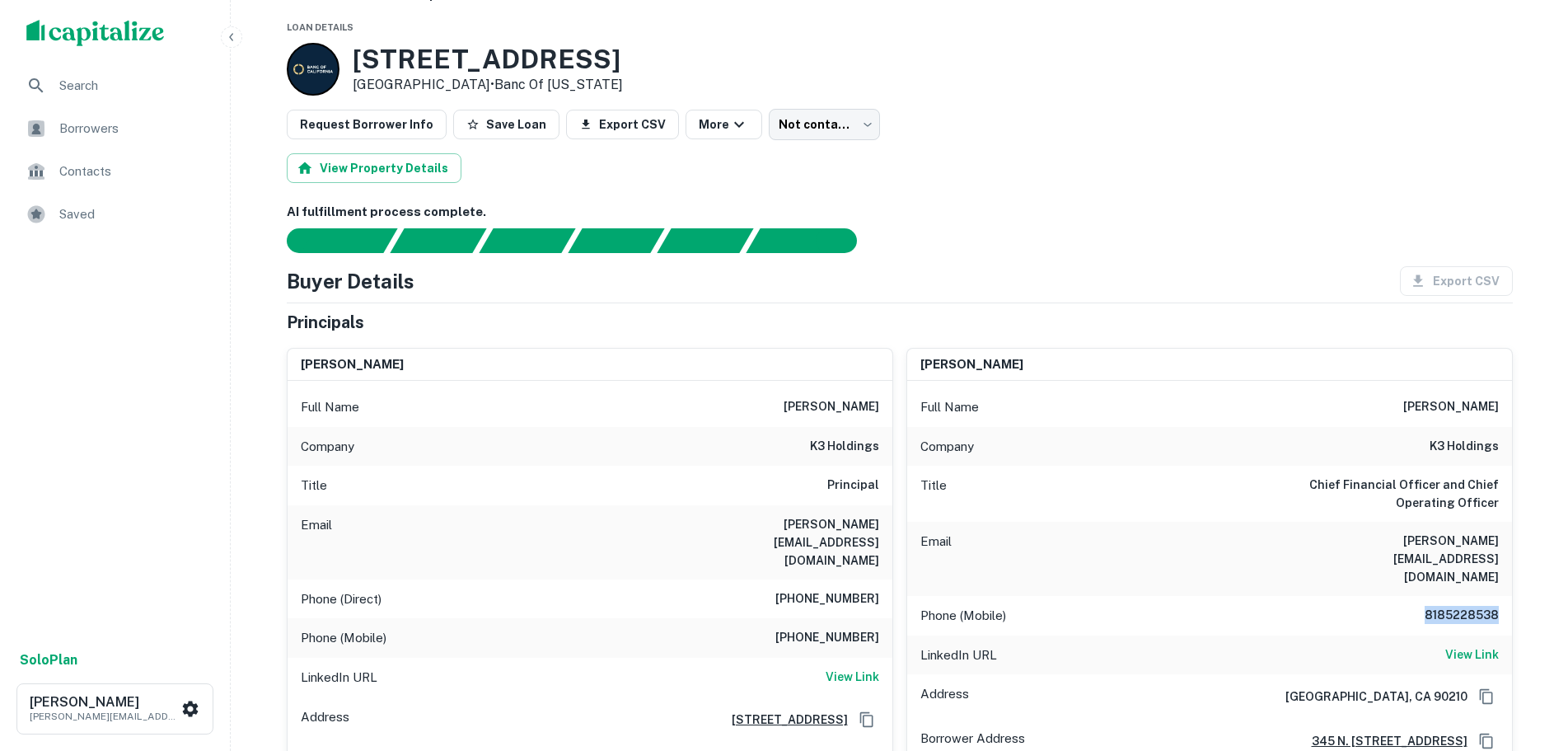
scroll to position [0, 0]
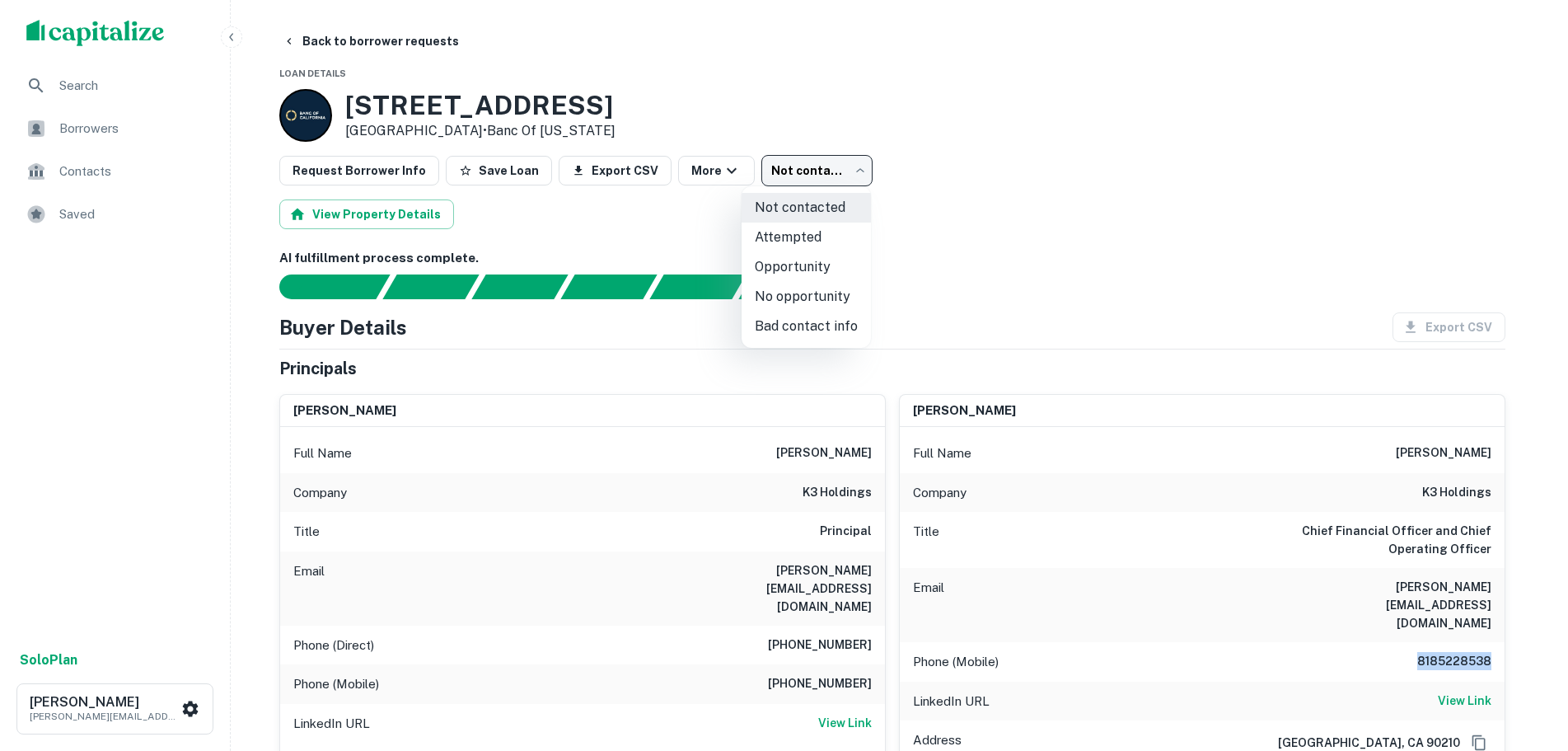
click at [838, 182] on body "Search Borrowers Contacts Saved Solo Plan [PERSON_NAME] [PERSON_NAME][EMAIL_ADD…" at bounding box center [784, 375] width 1568 height 751
click at [821, 243] on li "Attempted" at bounding box center [806, 237] width 129 height 30
type input "*********"
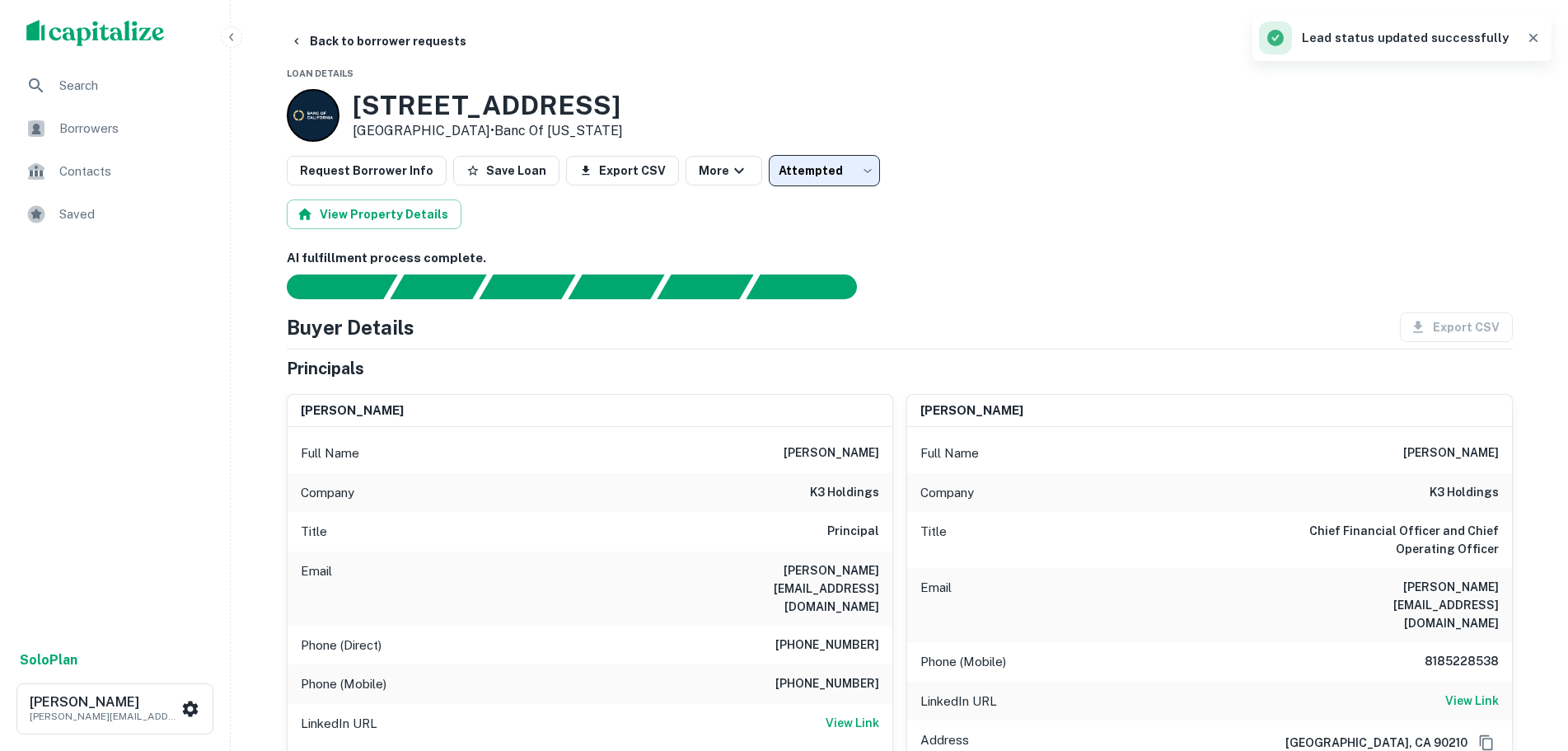
click at [286, 42] on button "Back to borrower requests" at bounding box center [378, 41] width 189 height 30
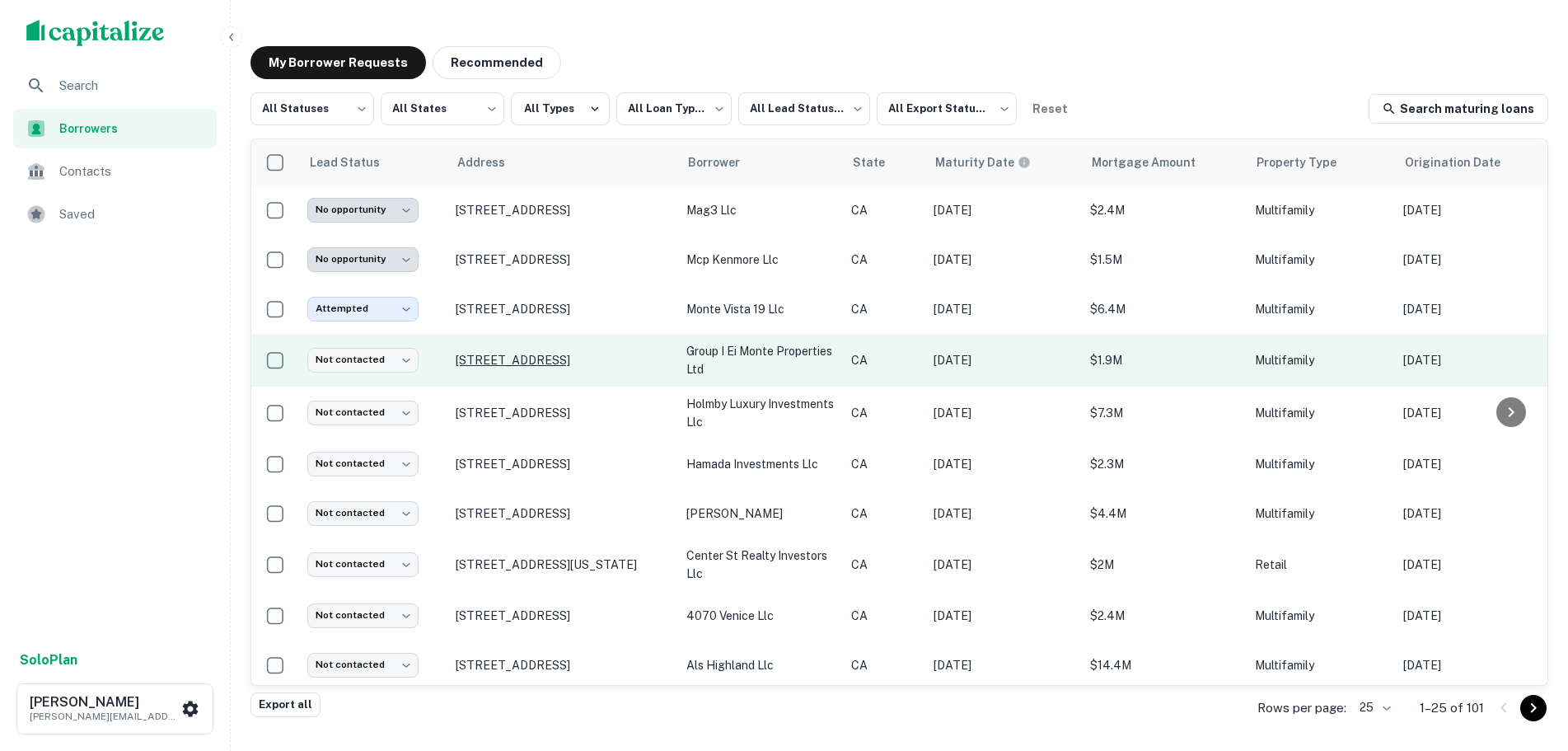
click at [536, 352] on p "[STREET_ADDRESS]" at bounding box center [563, 360] width 215 height 15
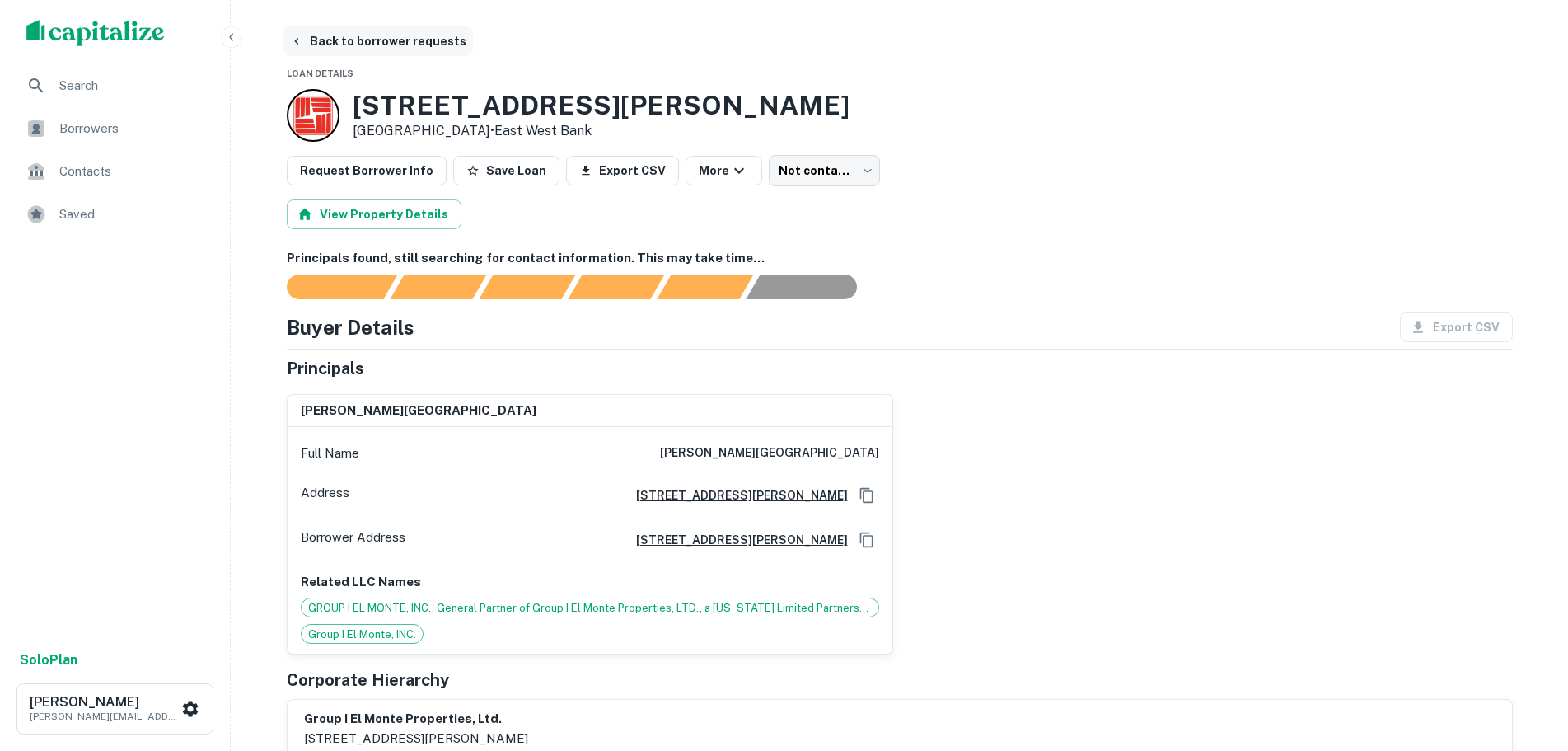
click at [296, 28] on button "Back to borrower requests" at bounding box center [378, 41] width 189 height 30
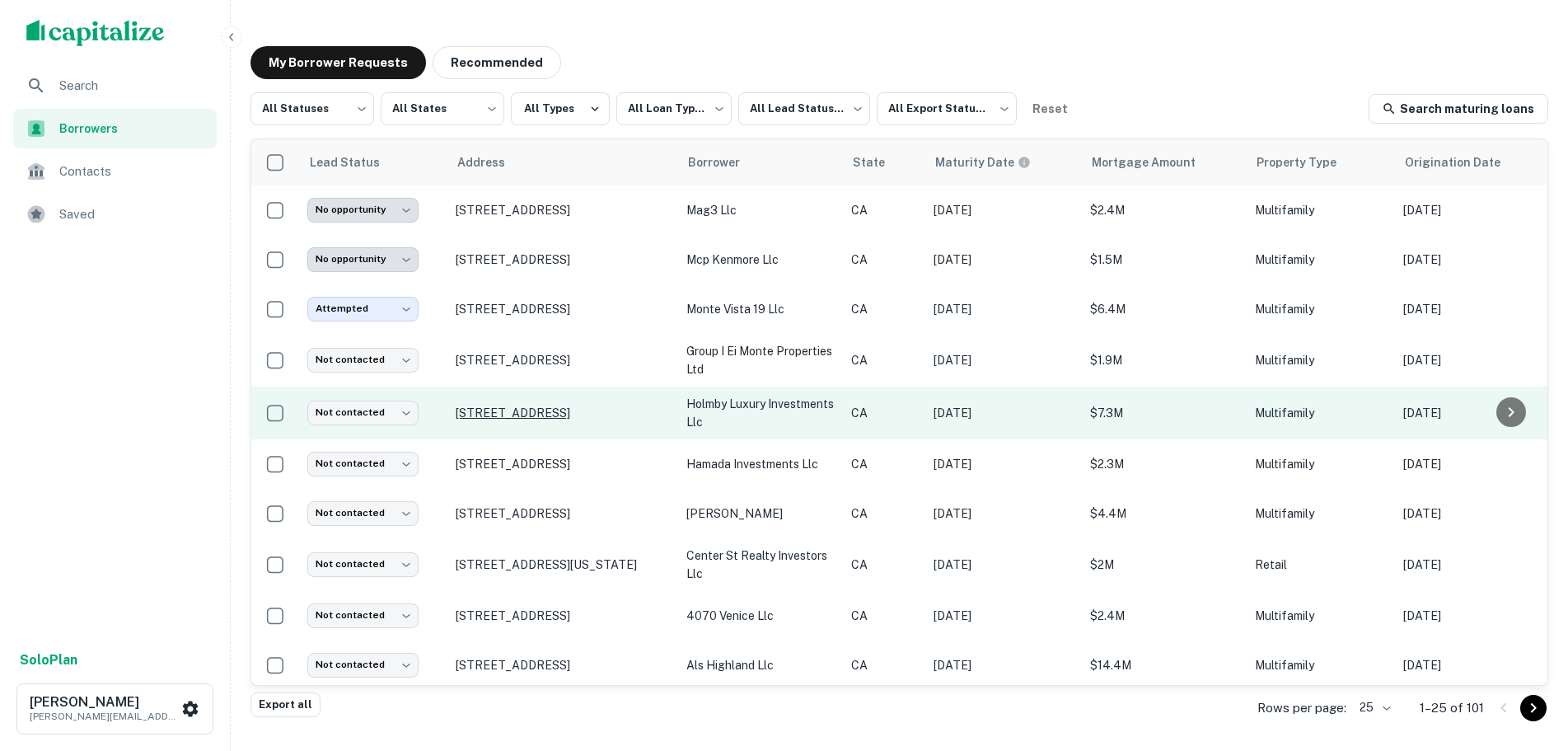
click at [520, 405] on p "[STREET_ADDRESS]" at bounding box center [563, 413] width 215 height 15
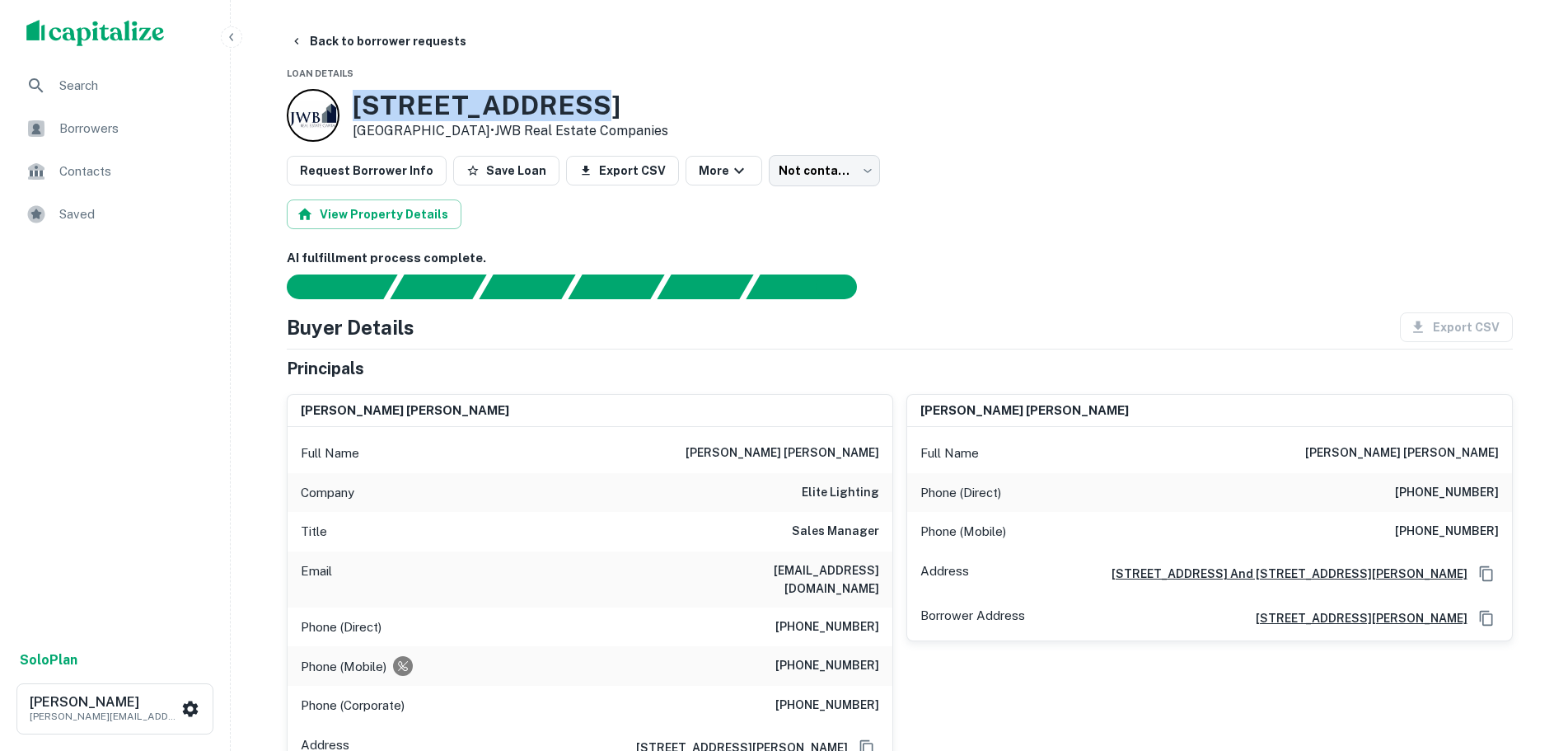
drag, startPoint x: 610, startPoint y: 104, endPoint x: 340, endPoint y: 112, distance: 270.1
click at [340, 112] on div "[STREET_ADDRESS] • JWB Real Estate Companies" at bounding box center [477, 115] width 382 height 52
copy div "[STREET_ADDRESS]"
click at [1142, 256] on h6 "AI fulfillment process complete." at bounding box center [899, 258] width 1226 height 19
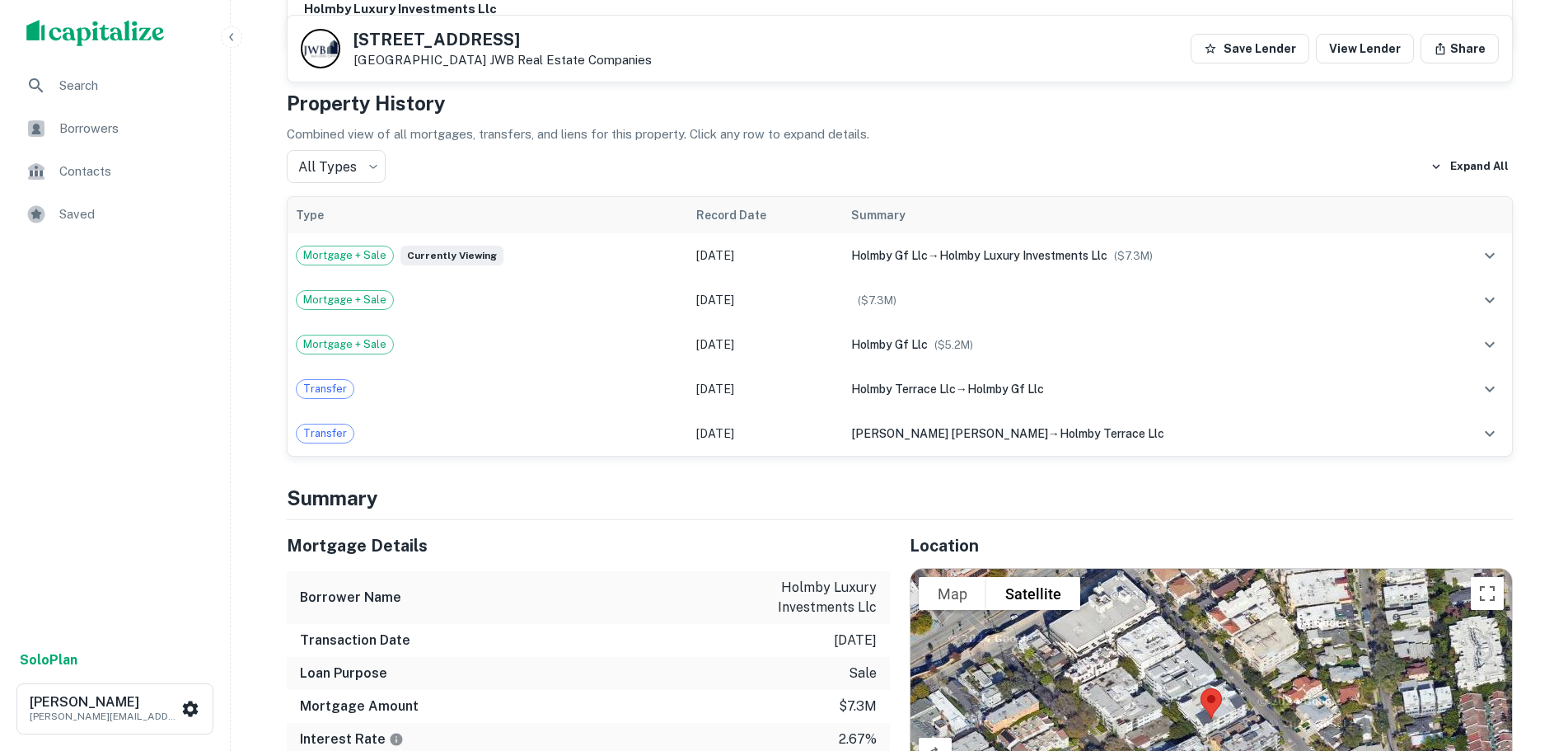
scroll to position [824, 0]
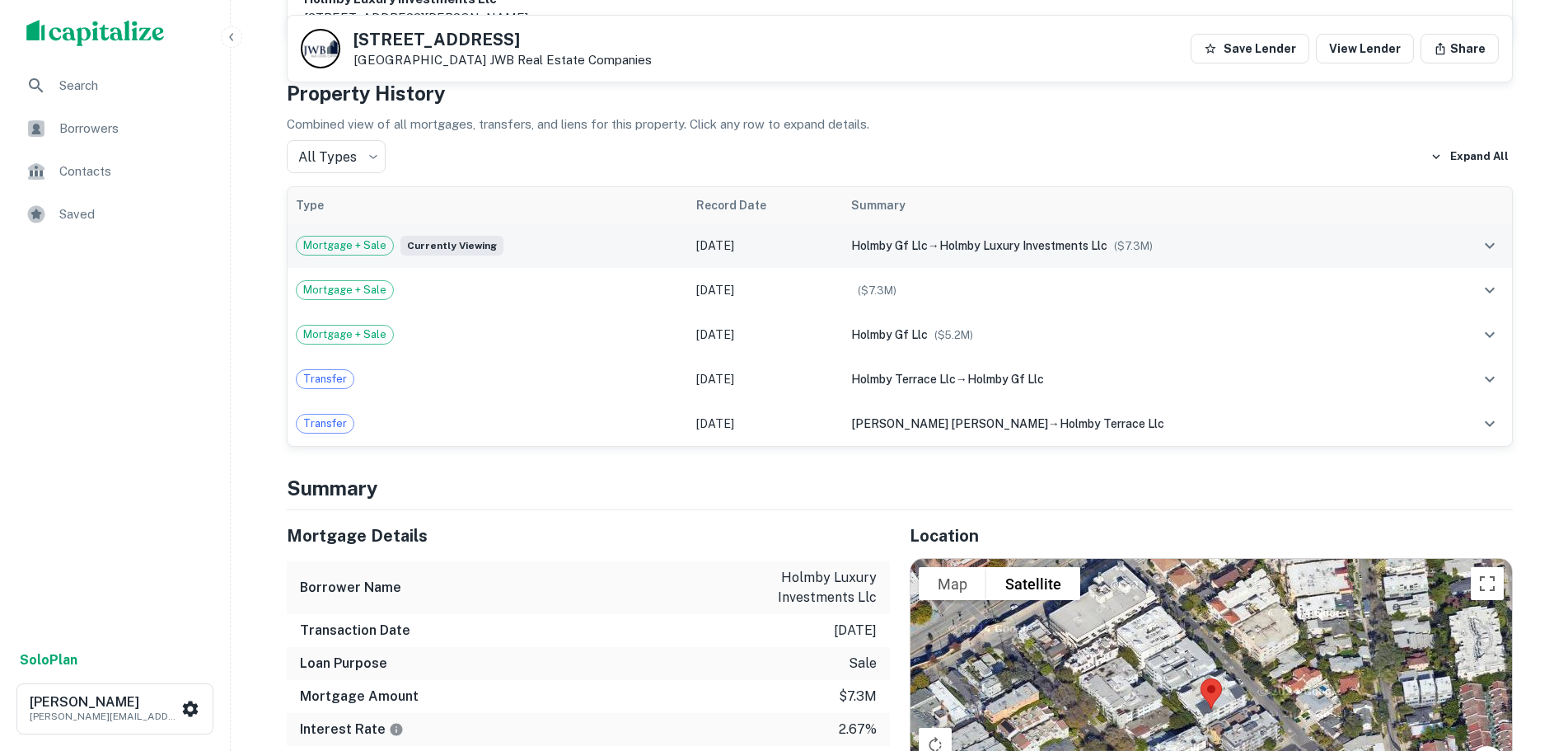
drag, startPoint x: 830, startPoint y: 225, endPoint x: 954, endPoint y: 248, distance: 126.1
click at [917, 225] on tr "Mortgage + Sale Currently viewing [DATE] holmby gf llc → holmby luxury investme…" at bounding box center [900, 245] width 1225 height 45
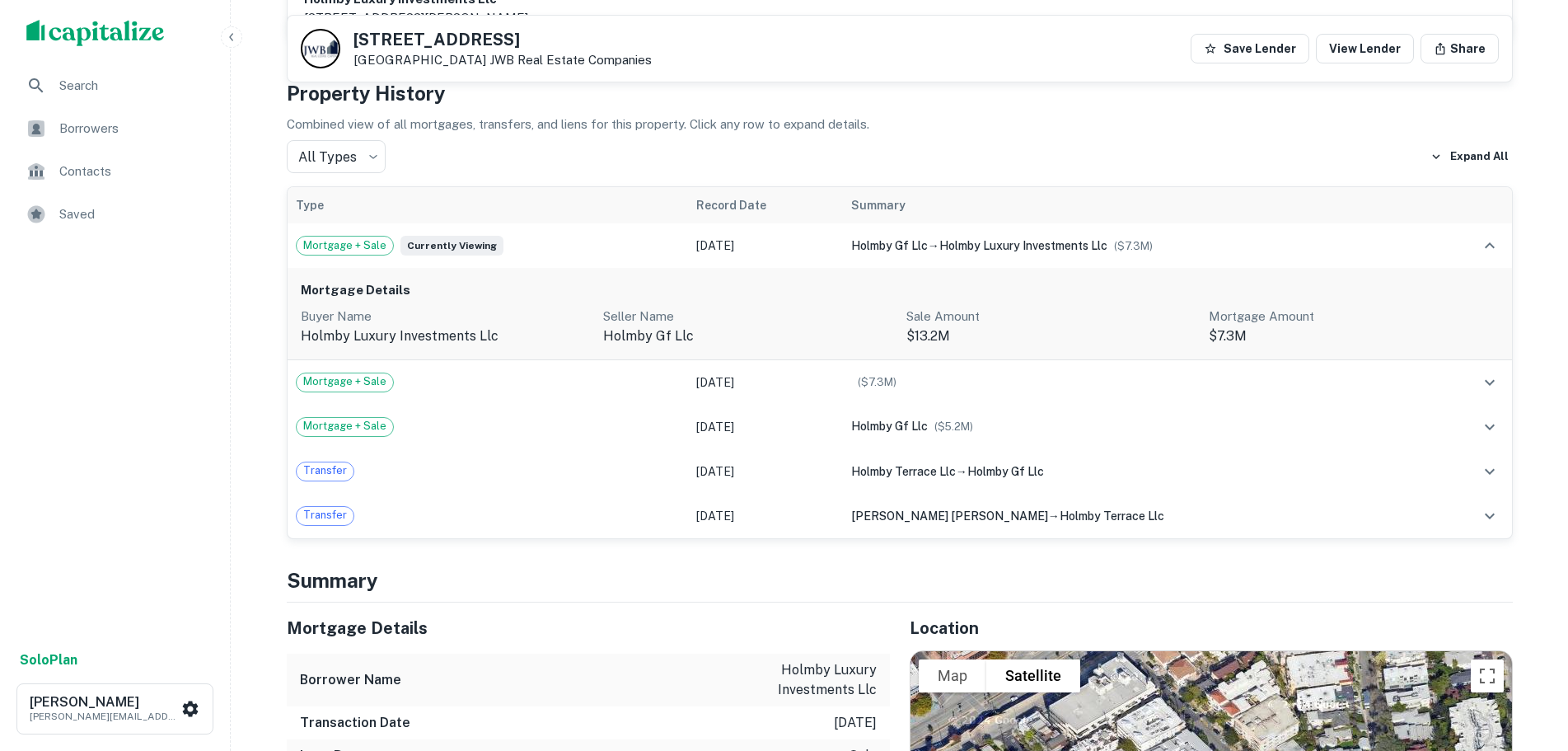
click at [823, 307] on p "Seller Name" at bounding box center [748, 316] width 290 height 19
click at [1043, 140] on div "All Types *** ​ Expand All" at bounding box center [899, 156] width 1226 height 33
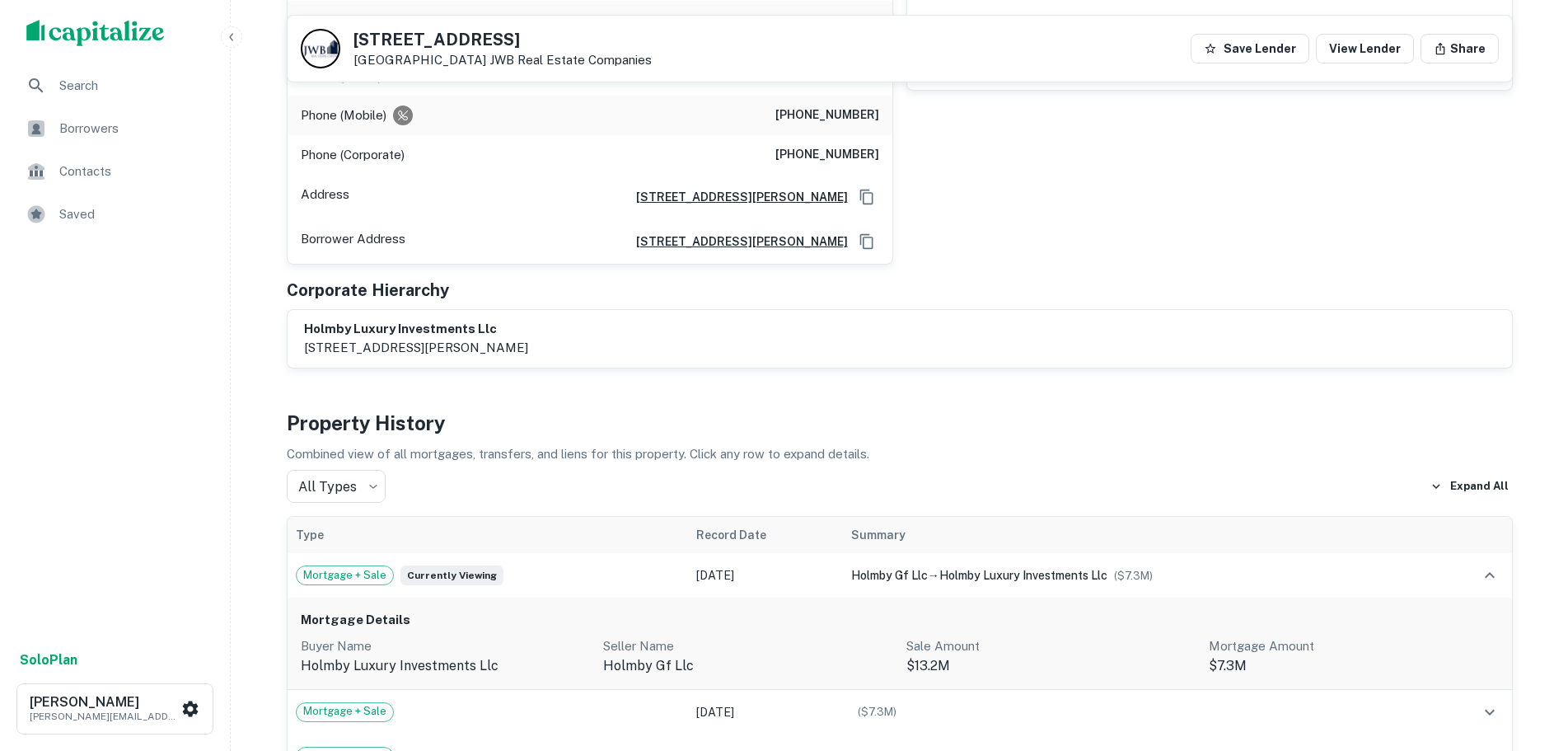
scroll to position [0, 0]
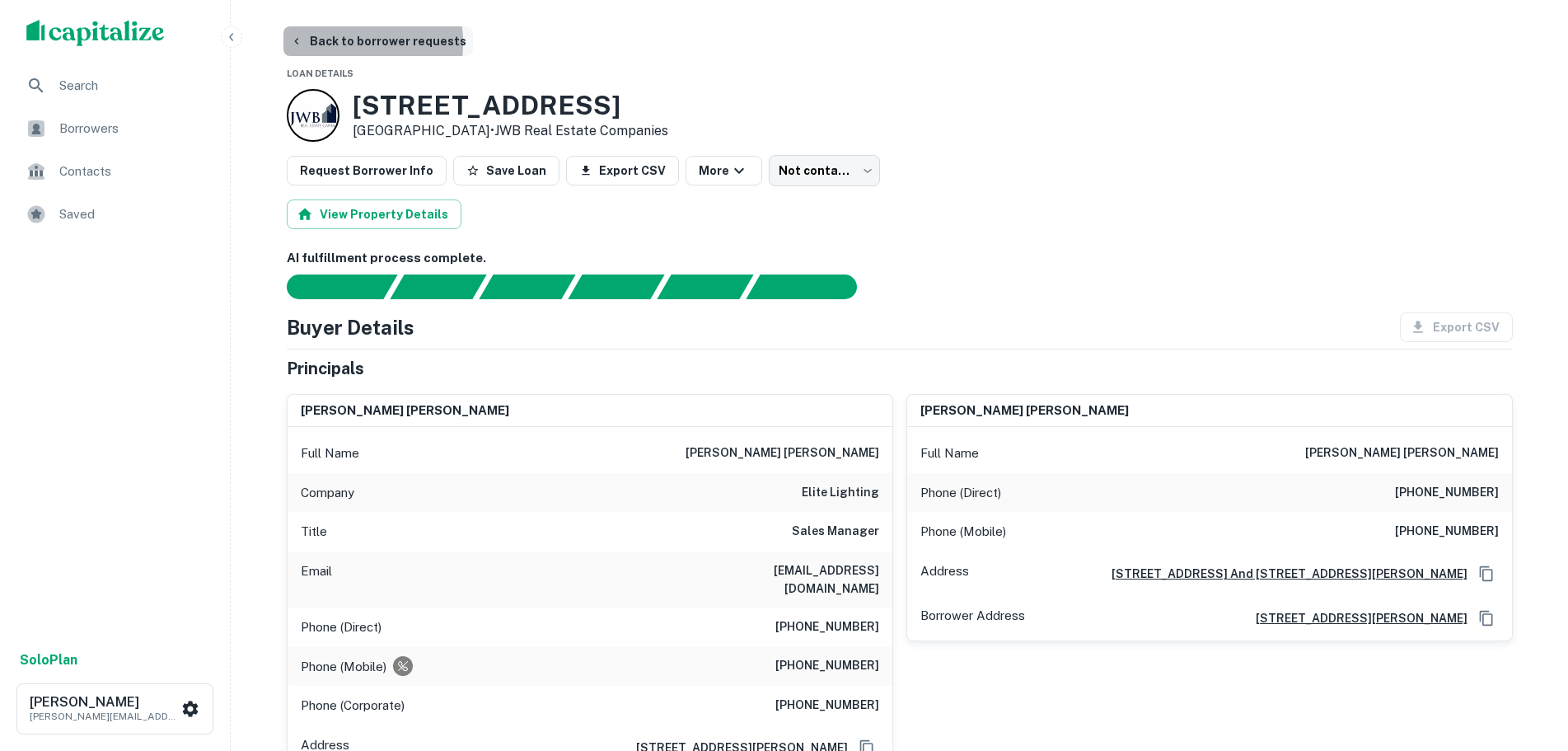
click at [310, 43] on button "Back to borrower requests" at bounding box center [378, 41] width 189 height 30
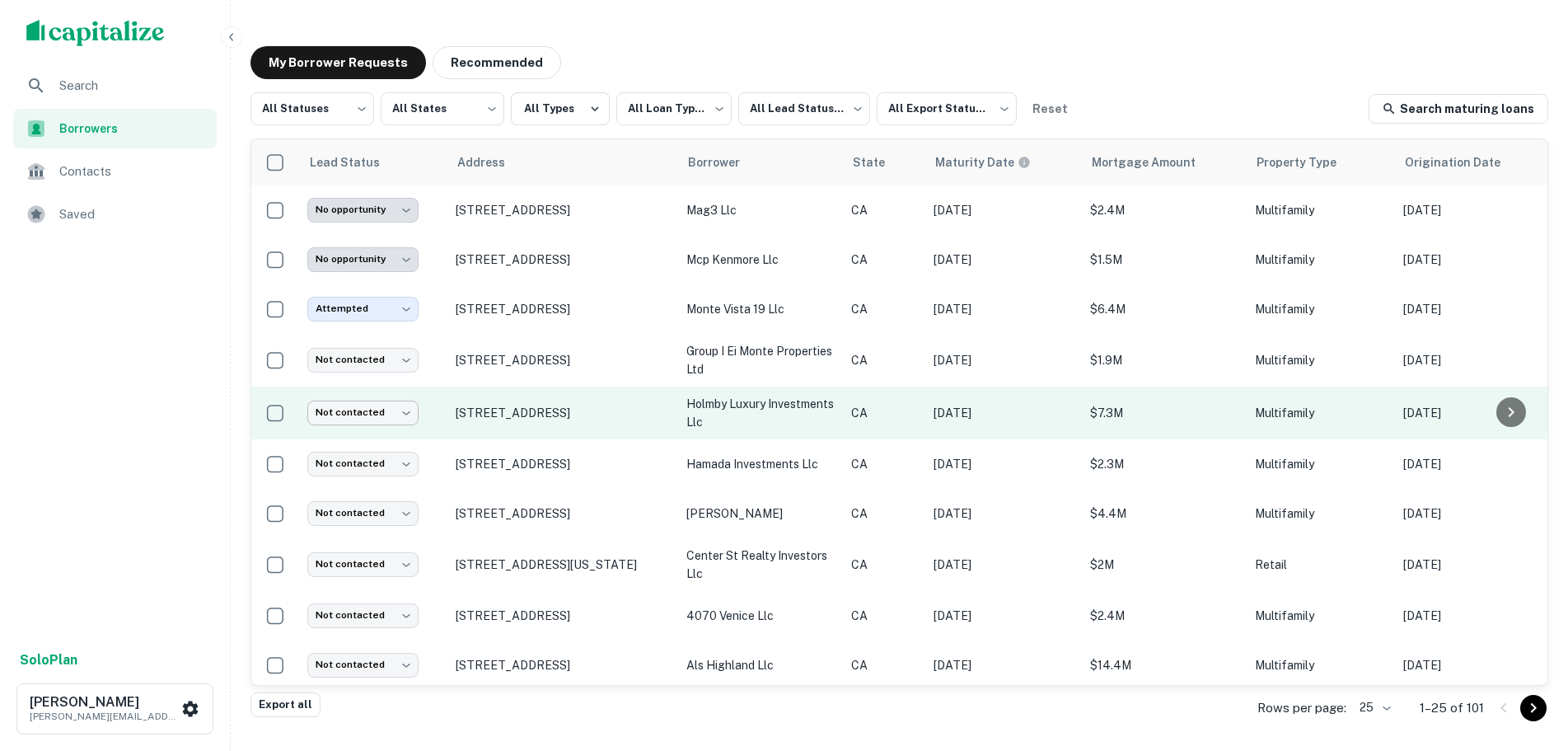
click at [374, 421] on body "**********" at bounding box center [784, 375] width 1568 height 751
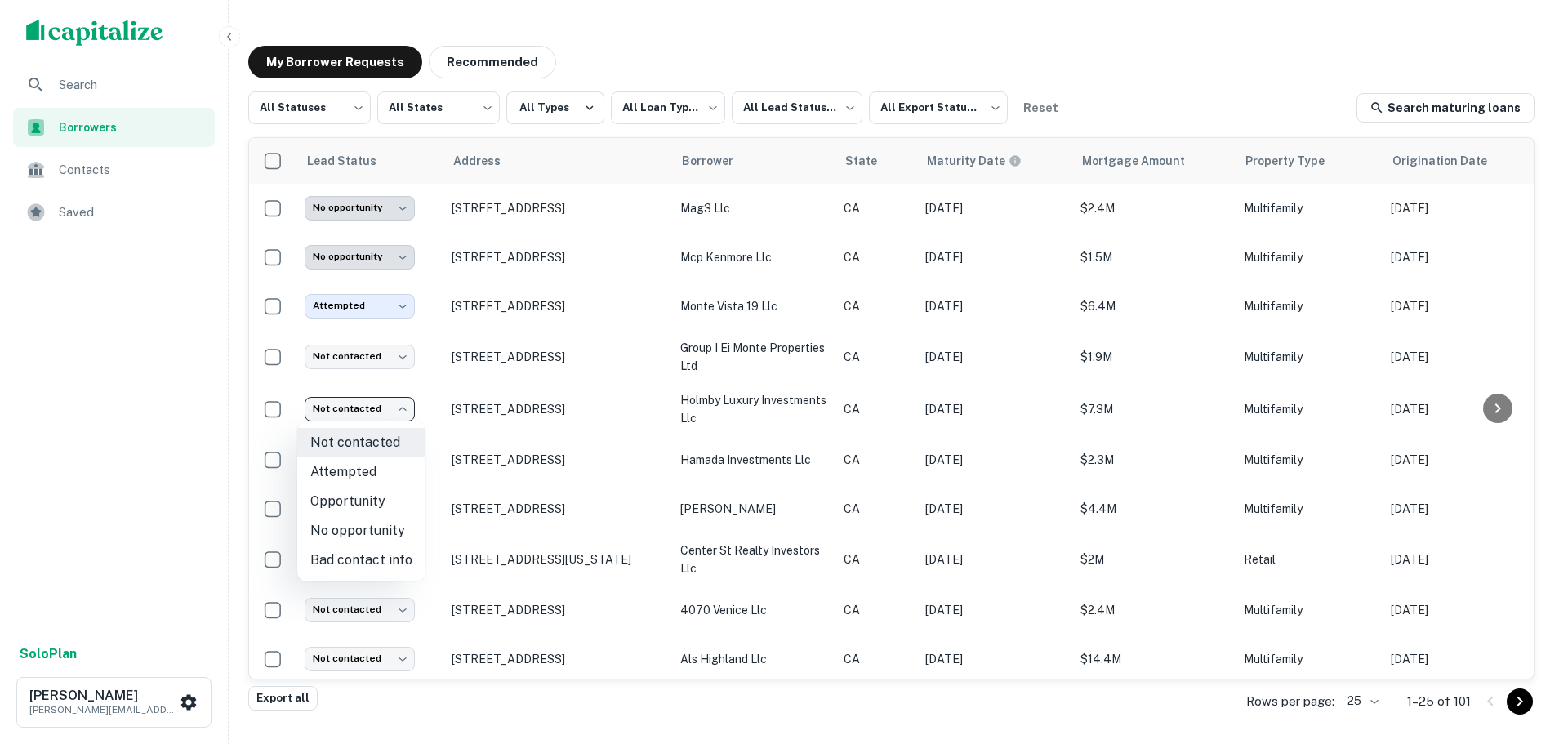
click at [362, 493] on li "Opportunity" at bounding box center [361, 500] width 128 height 29
type input "**********"
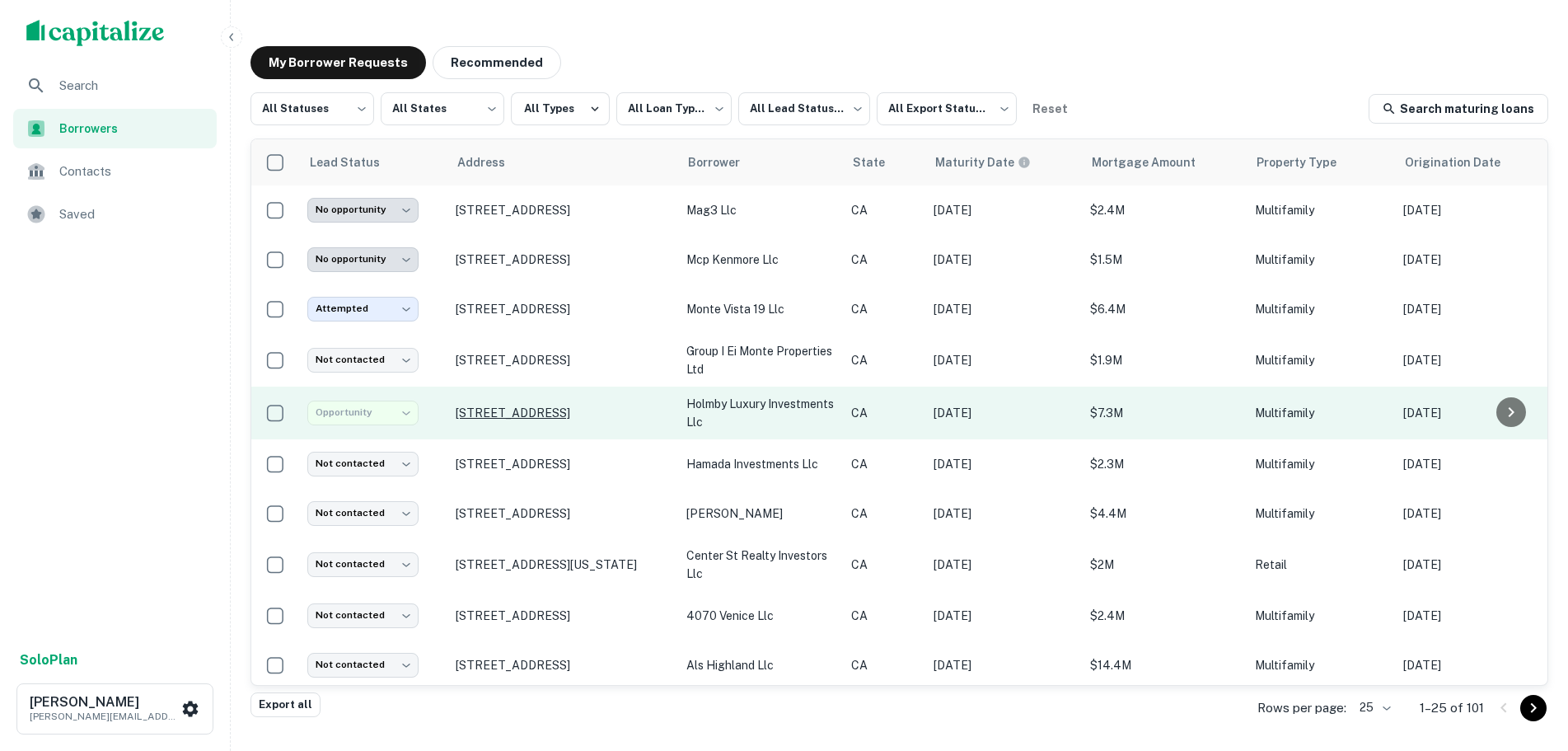
click at [605, 412] on p "[STREET_ADDRESS]" at bounding box center [563, 413] width 215 height 15
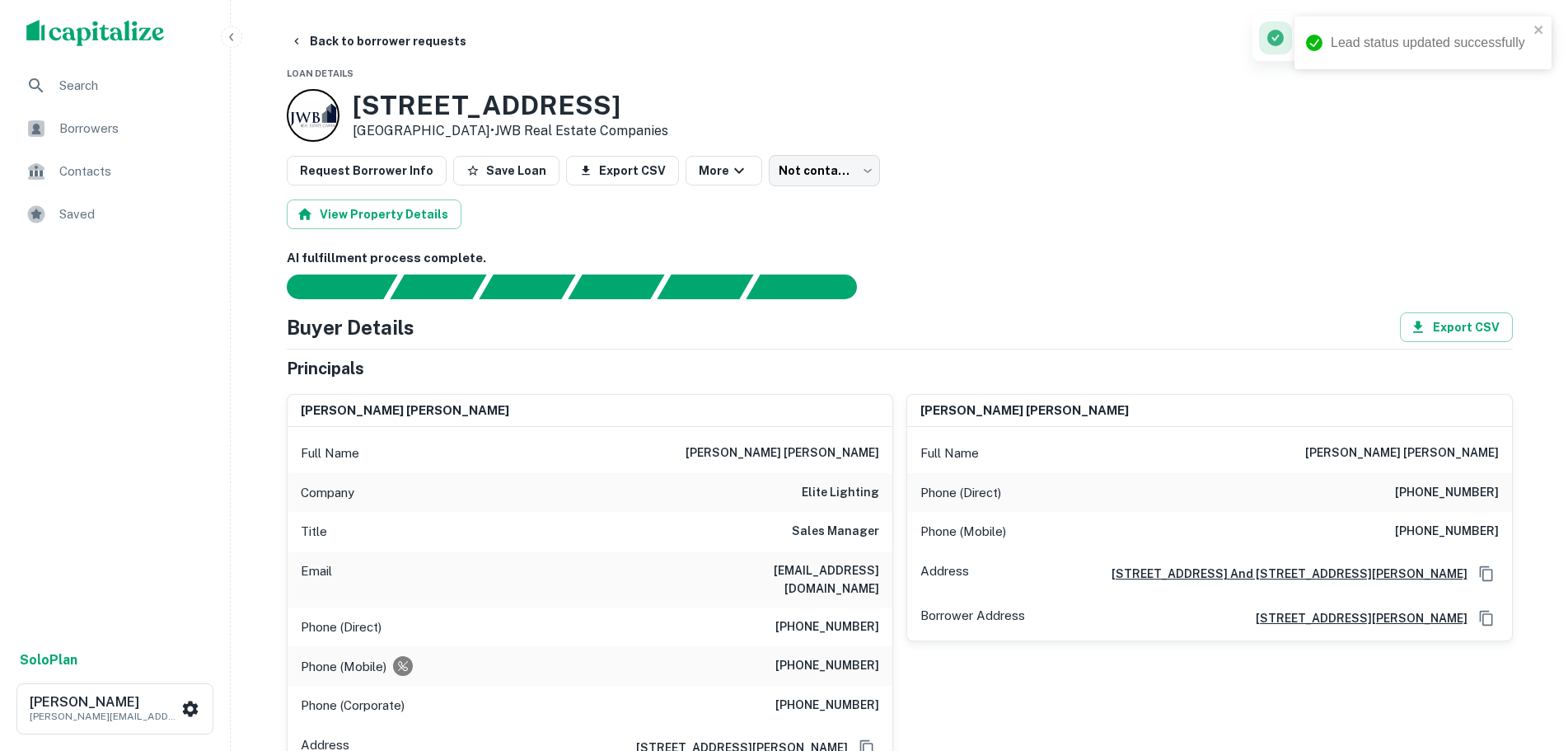
type input "**********"
click at [308, 45] on button "Back to borrower requests" at bounding box center [378, 41] width 189 height 30
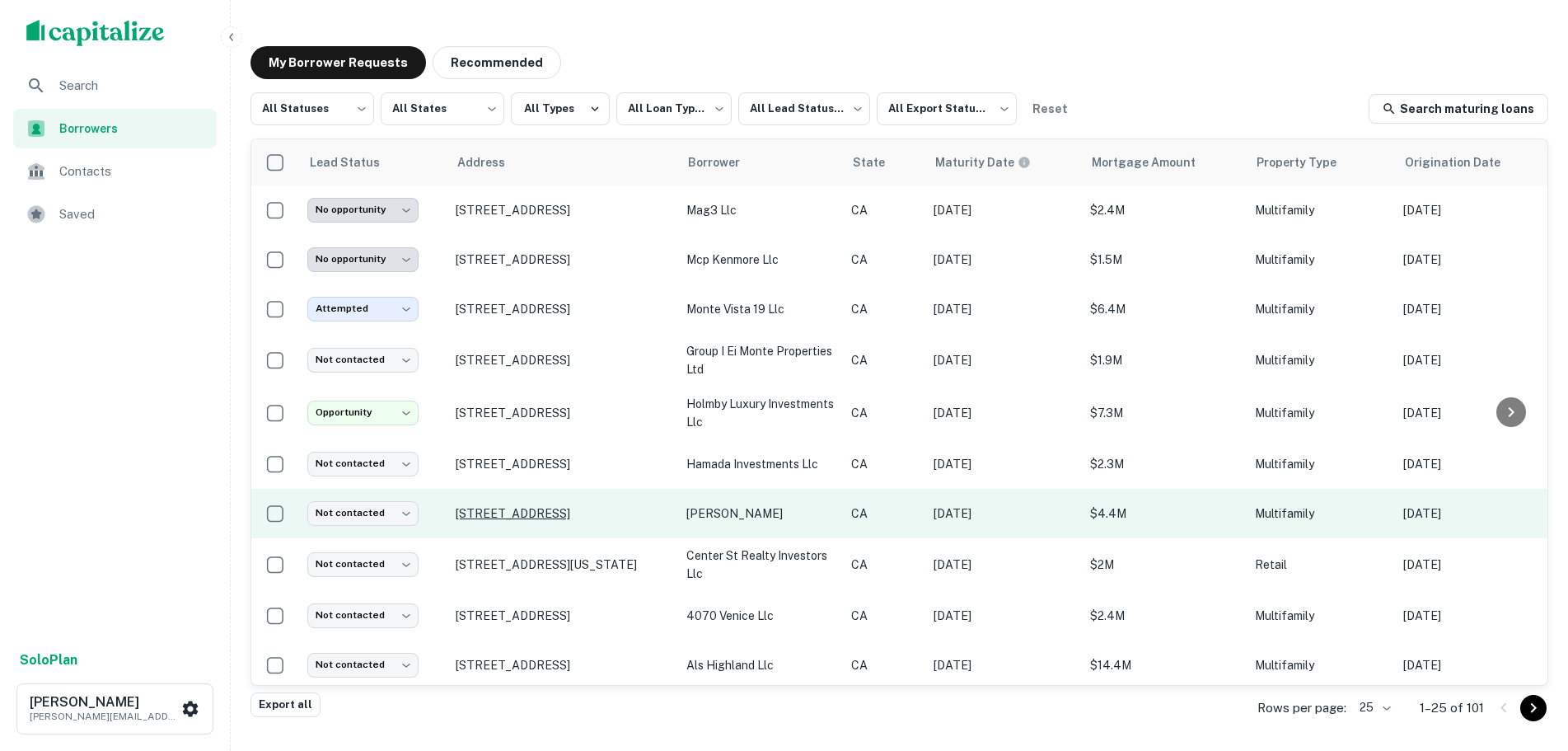
click at [561, 510] on p "[STREET_ADDRESS]" at bounding box center [563, 514] width 215 height 15
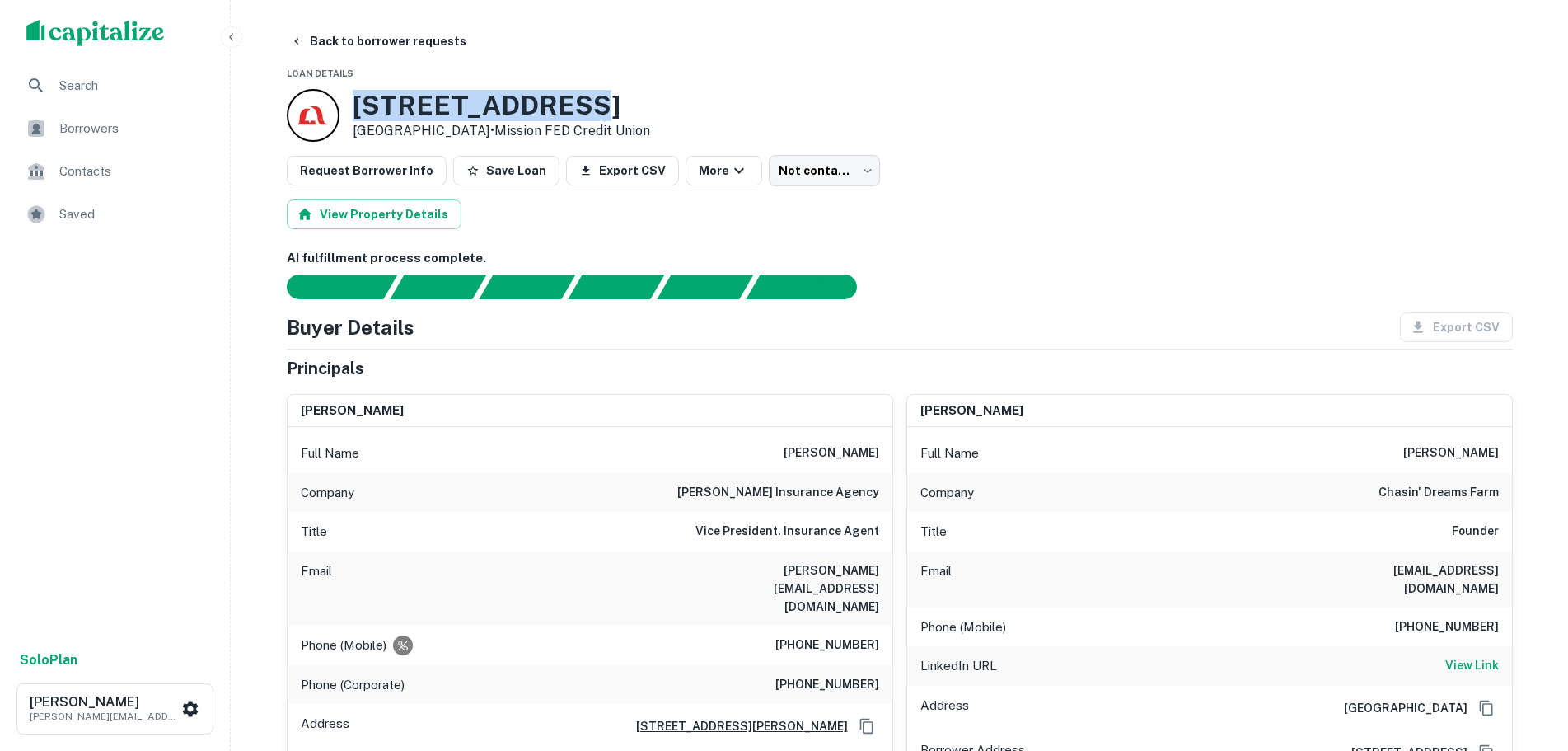
drag, startPoint x: 609, startPoint y: 100, endPoint x: 335, endPoint y: 98, distance: 274.0
click at [335, 98] on div "[STREET_ADDRESS] • Mission FED Credit Union" at bounding box center [468, 115] width 363 height 52
click at [320, 42] on button "Back to borrower requests" at bounding box center [378, 41] width 189 height 30
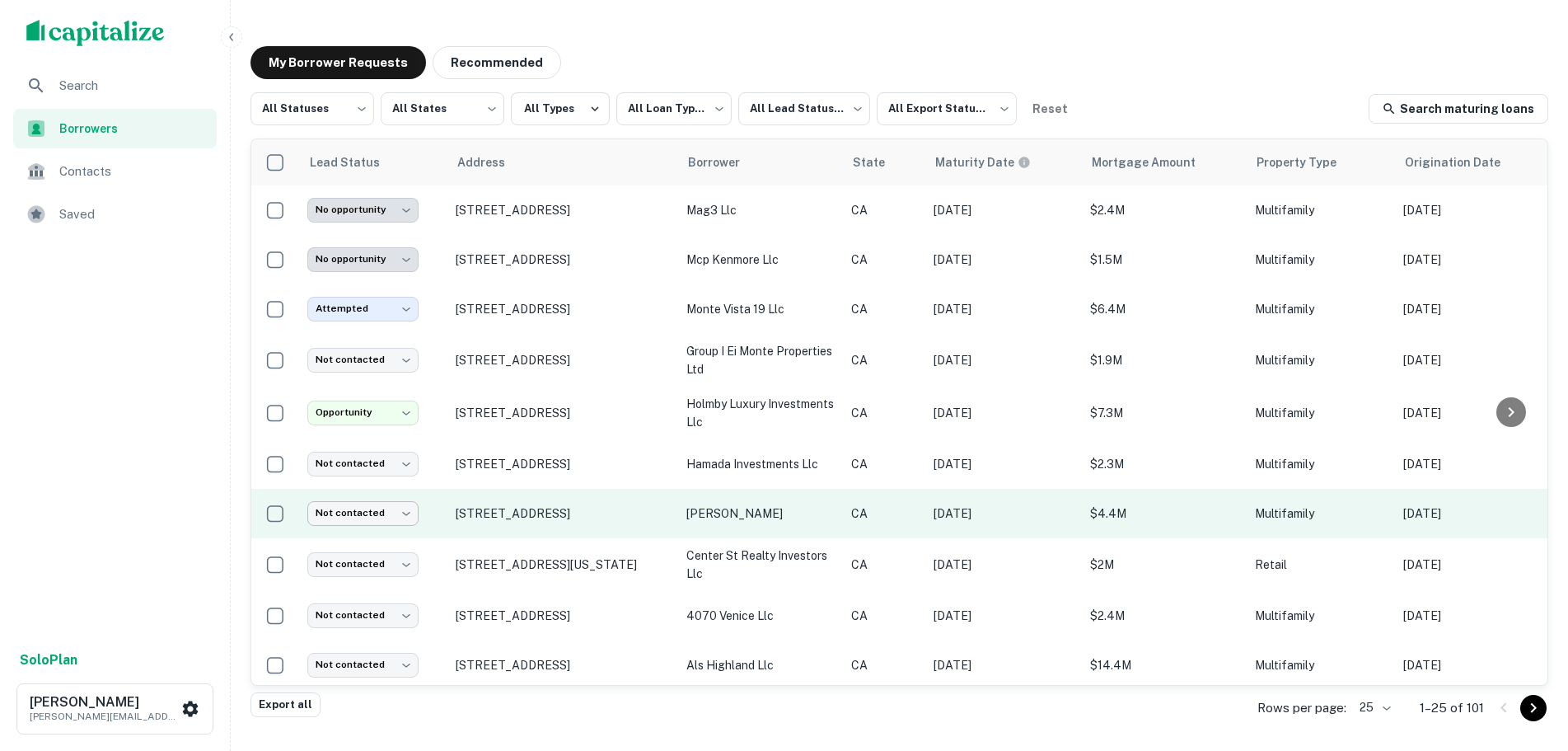
click at [351, 513] on body "**********" at bounding box center [784, 375] width 1568 height 751
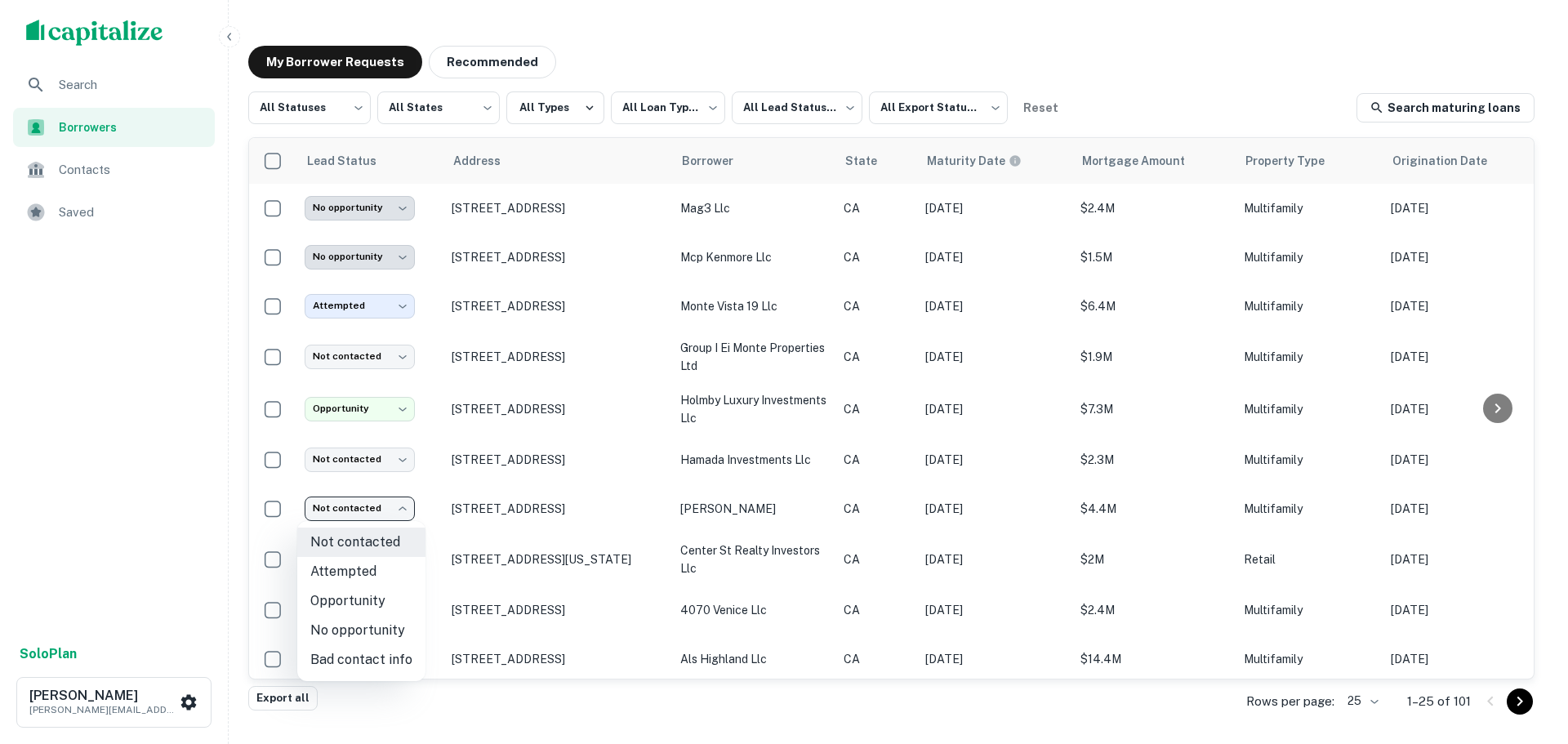
click at [362, 632] on li "No opportunity" at bounding box center [361, 630] width 128 height 29
type input "**********"
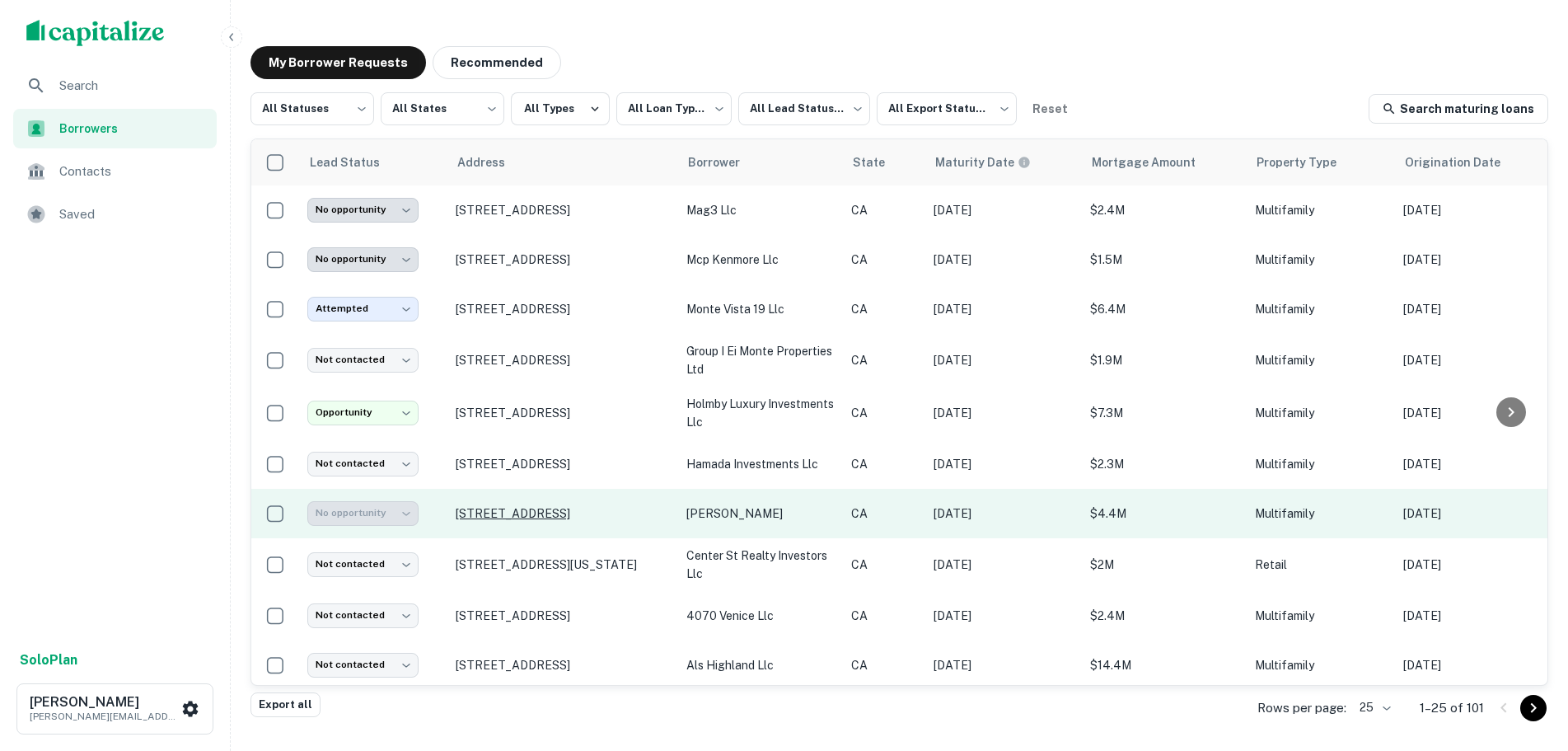
scroll to position [165, 0]
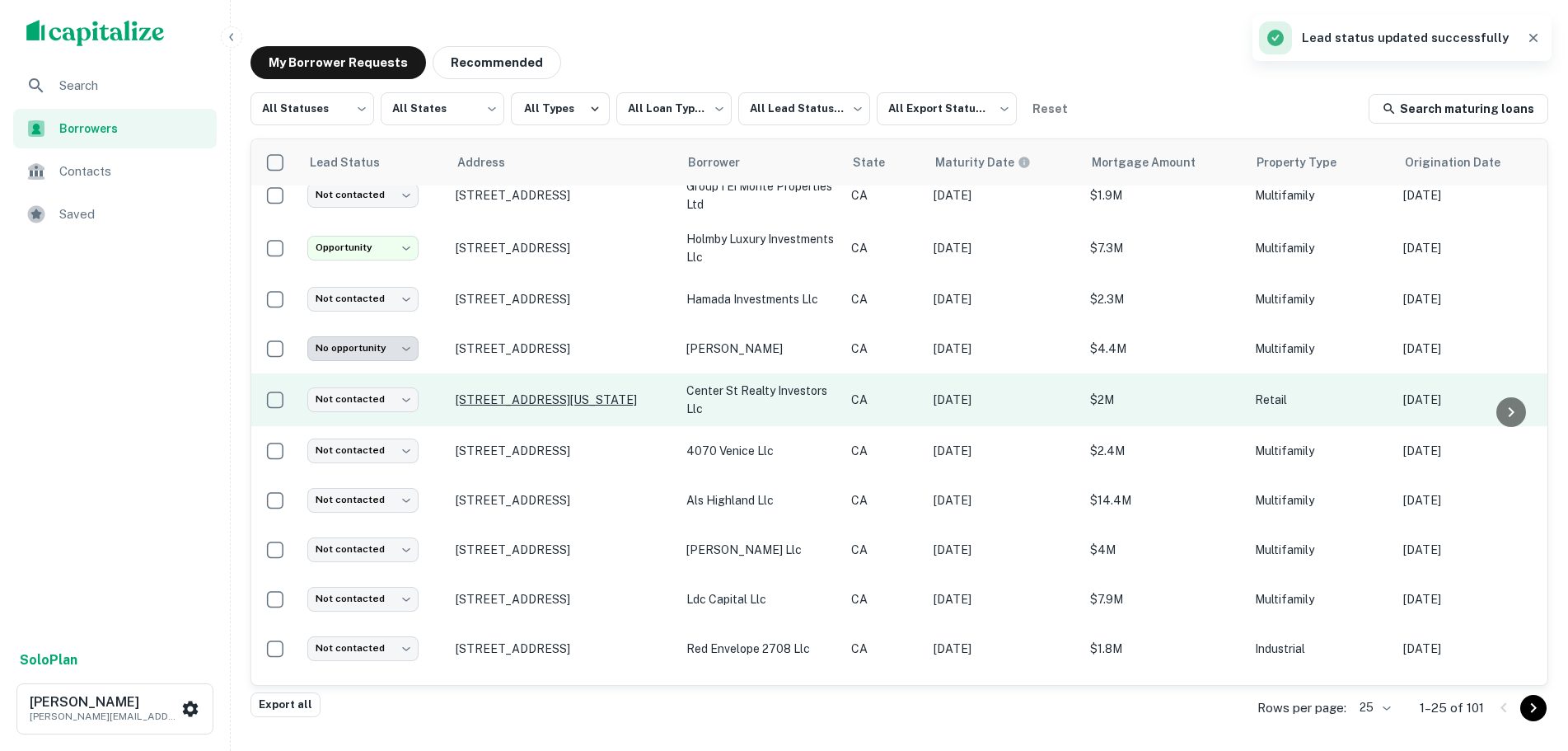
click at [541, 392] on p "[STREET_ADDRESS][US_STATE]" at bounding box center [563, 400] width 215 height 15
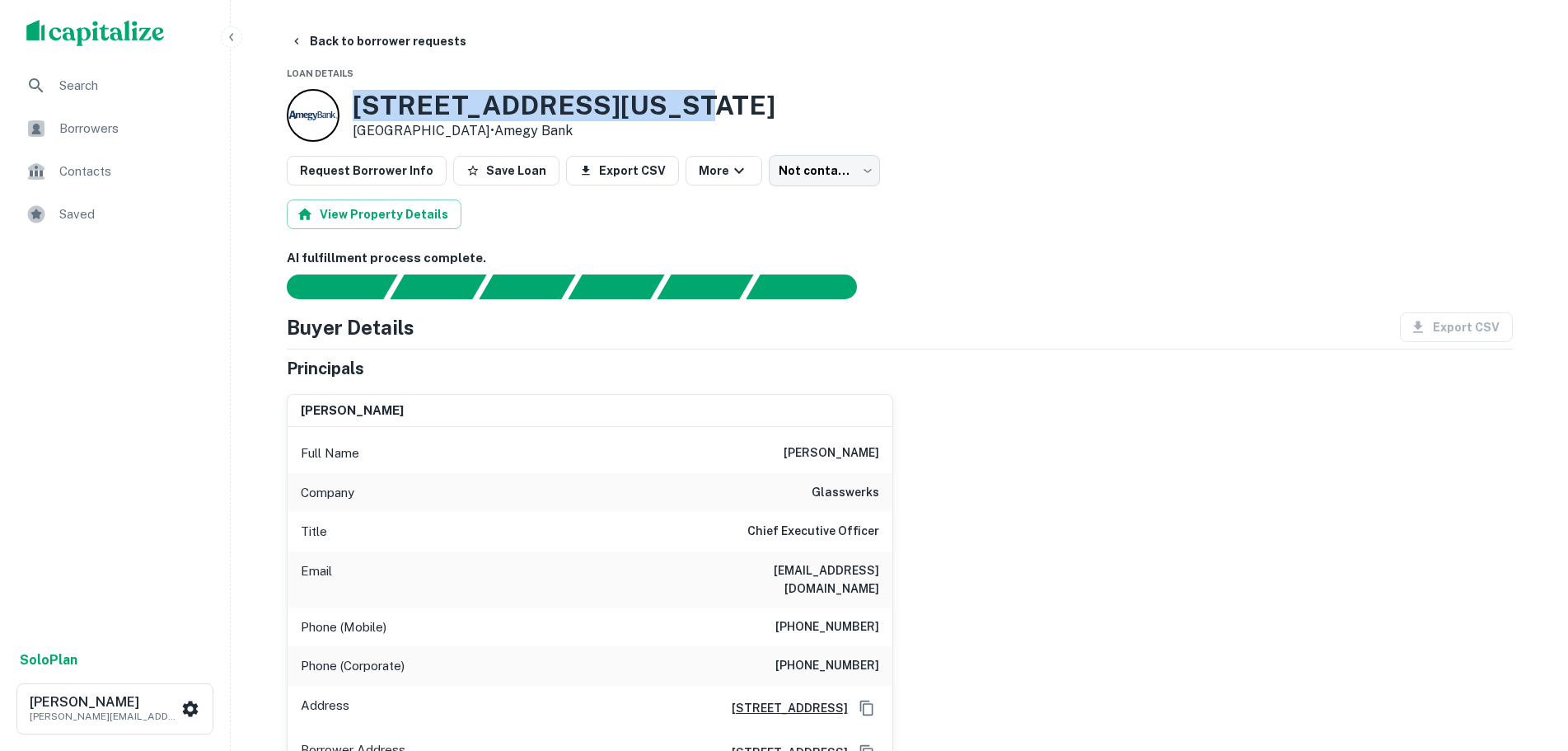
drag, startPoint x: 631, startPoint y: 117, endPoint x: 340, endPoint y: 117, distance: 291.0
click at [340, 117] on div "[STREET_ADDRESS][US_STATE] • Amegy Bank" at bounding box center [899, 115] width 1226 height 52
click at [314, 41] on button "Back to borrower requests" at bounding box center [378, 41] width 189 height 30
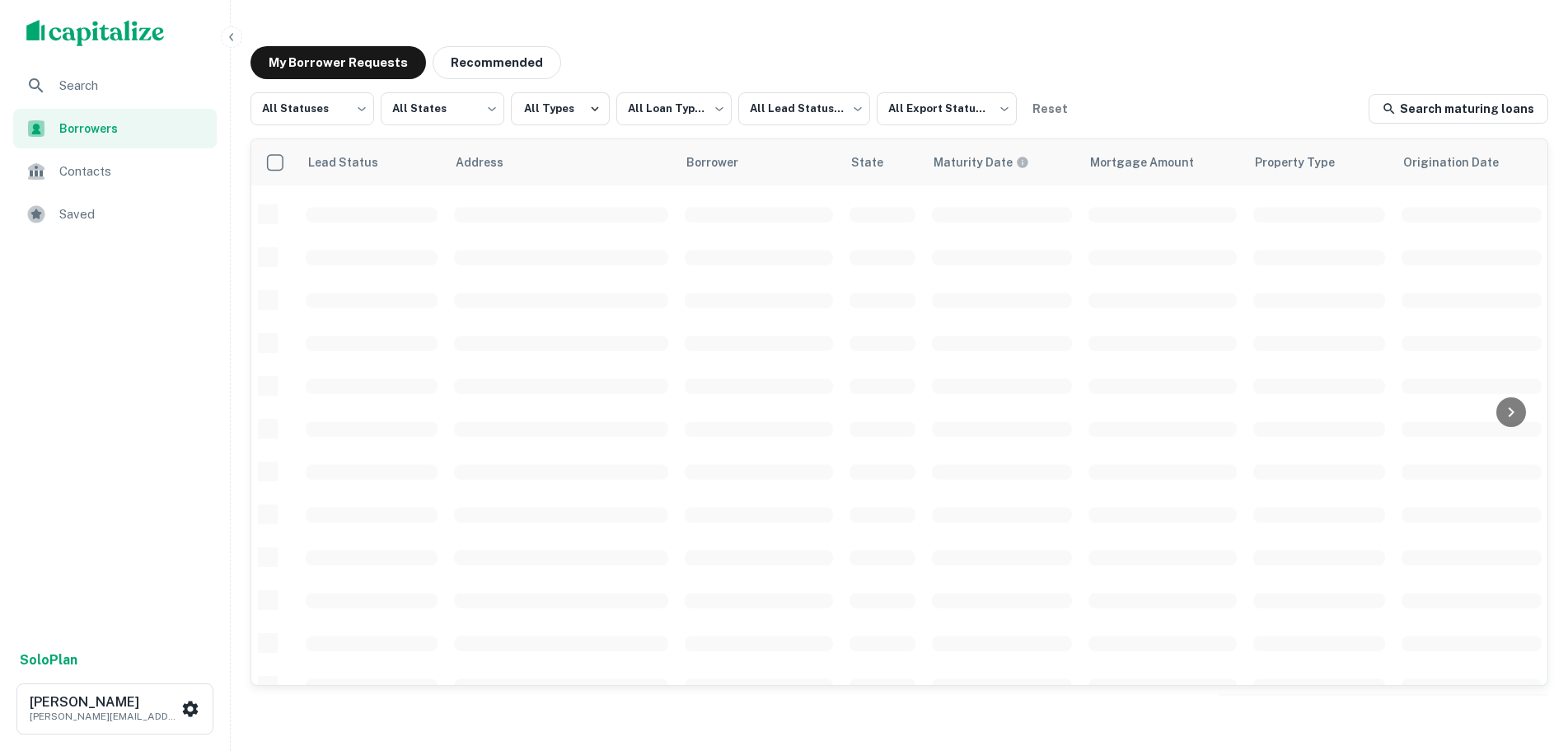
scroll to position [165, 0]
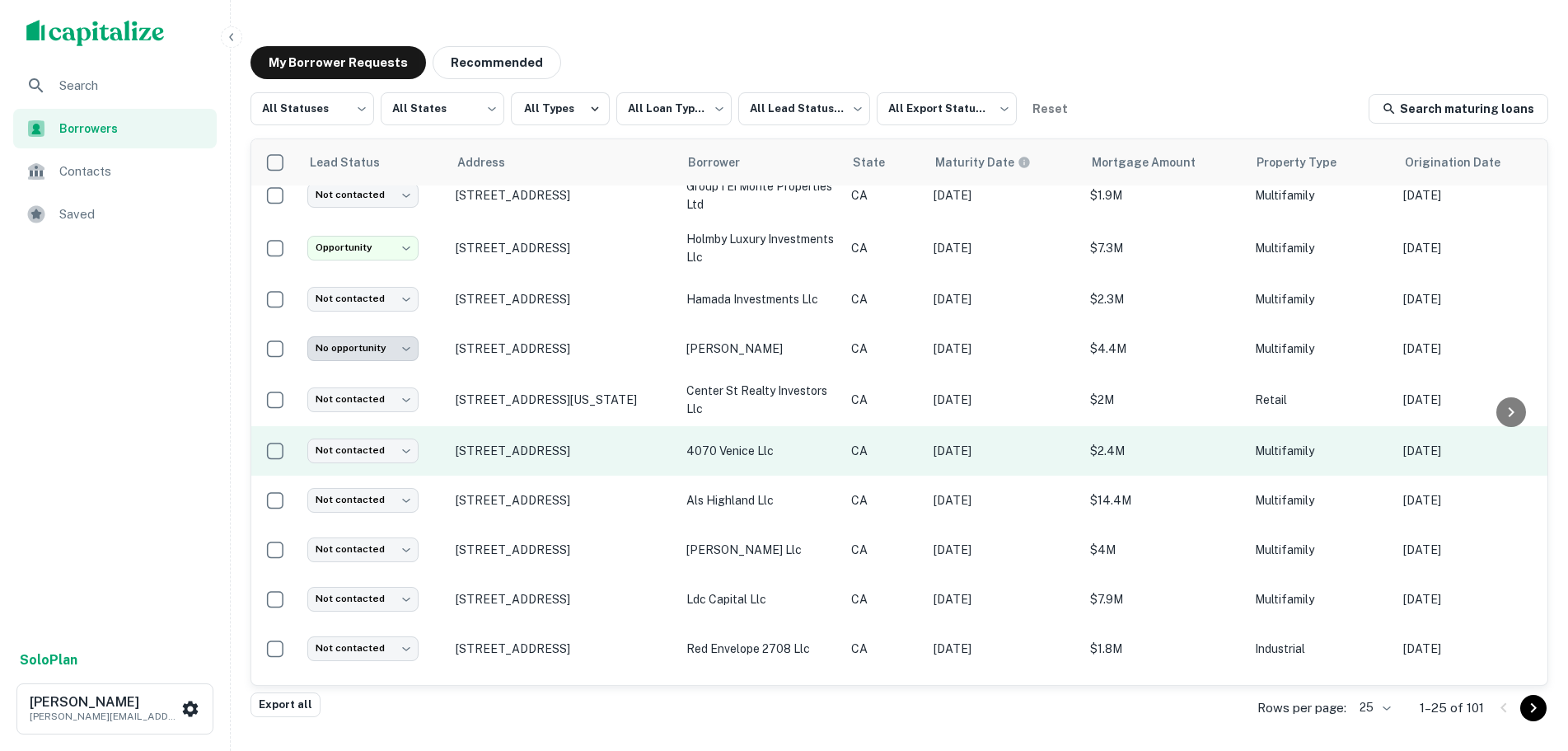
drag, startPoint x: 553, startPoint y: 461, endPoint x: 443, endPoint y: 442, distance: 111.6
click at [443, 442] on tr "Not contacted **** ​ [STREET_ADDRESS] 4070 venice llc CA [DATE] $2.4M Multifami…" at bounding box center [1229, 450] width 1955 height 50
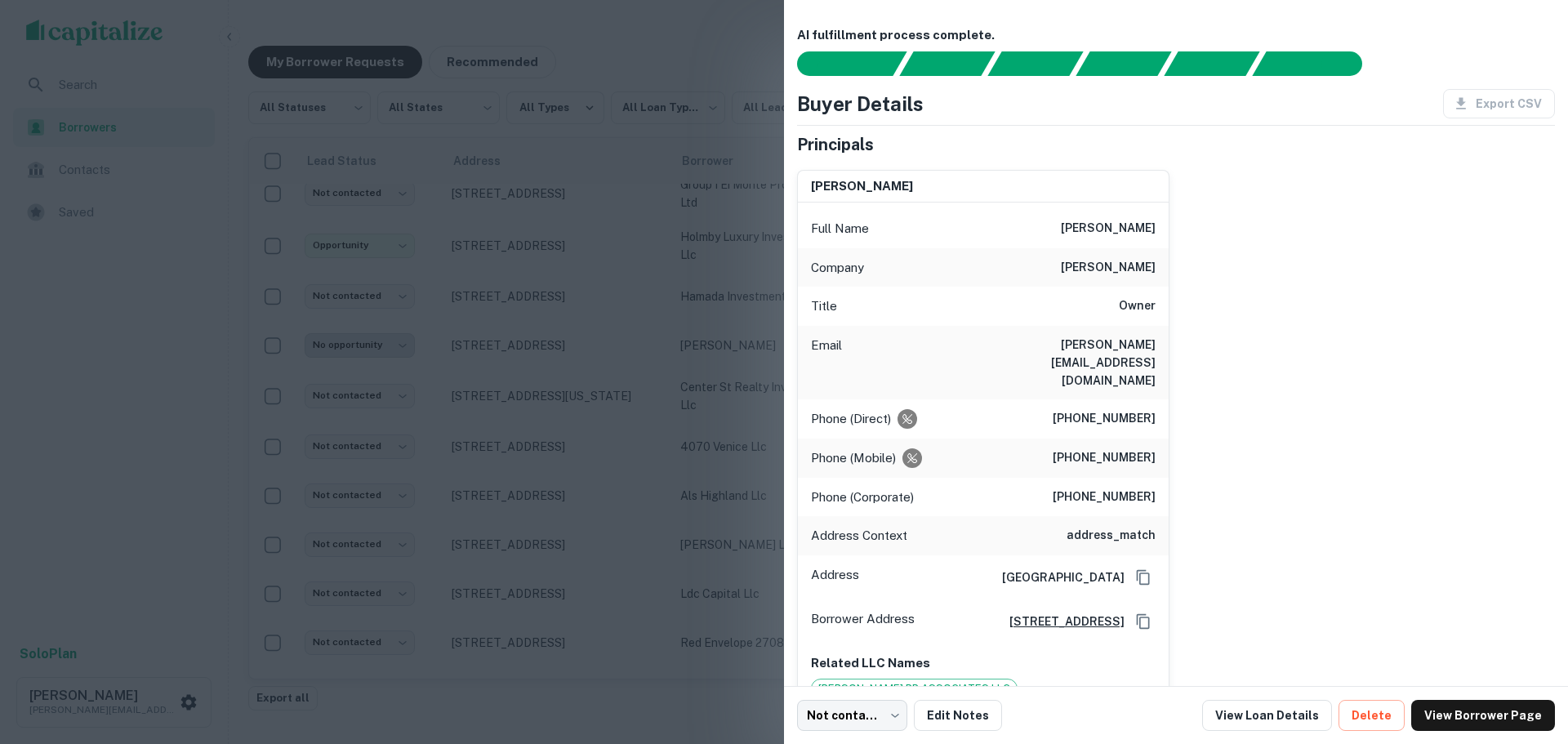
click at [196, 505] on div at bounding box center [784, 372] width 1568 height 744
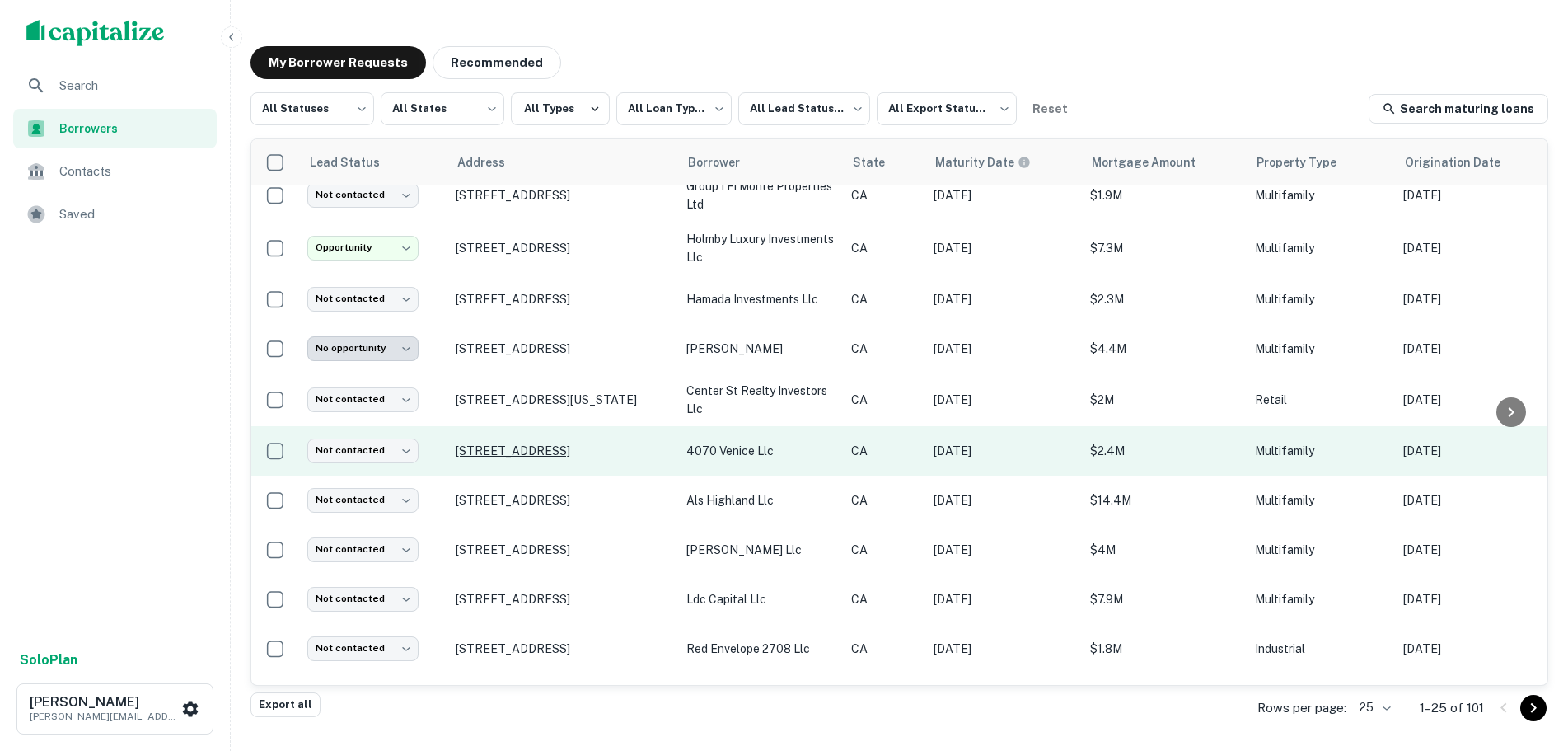
click at [509, 448] on p "[STREET_ADDRESS]" at bounding box center [563, 451] width 215 height 15
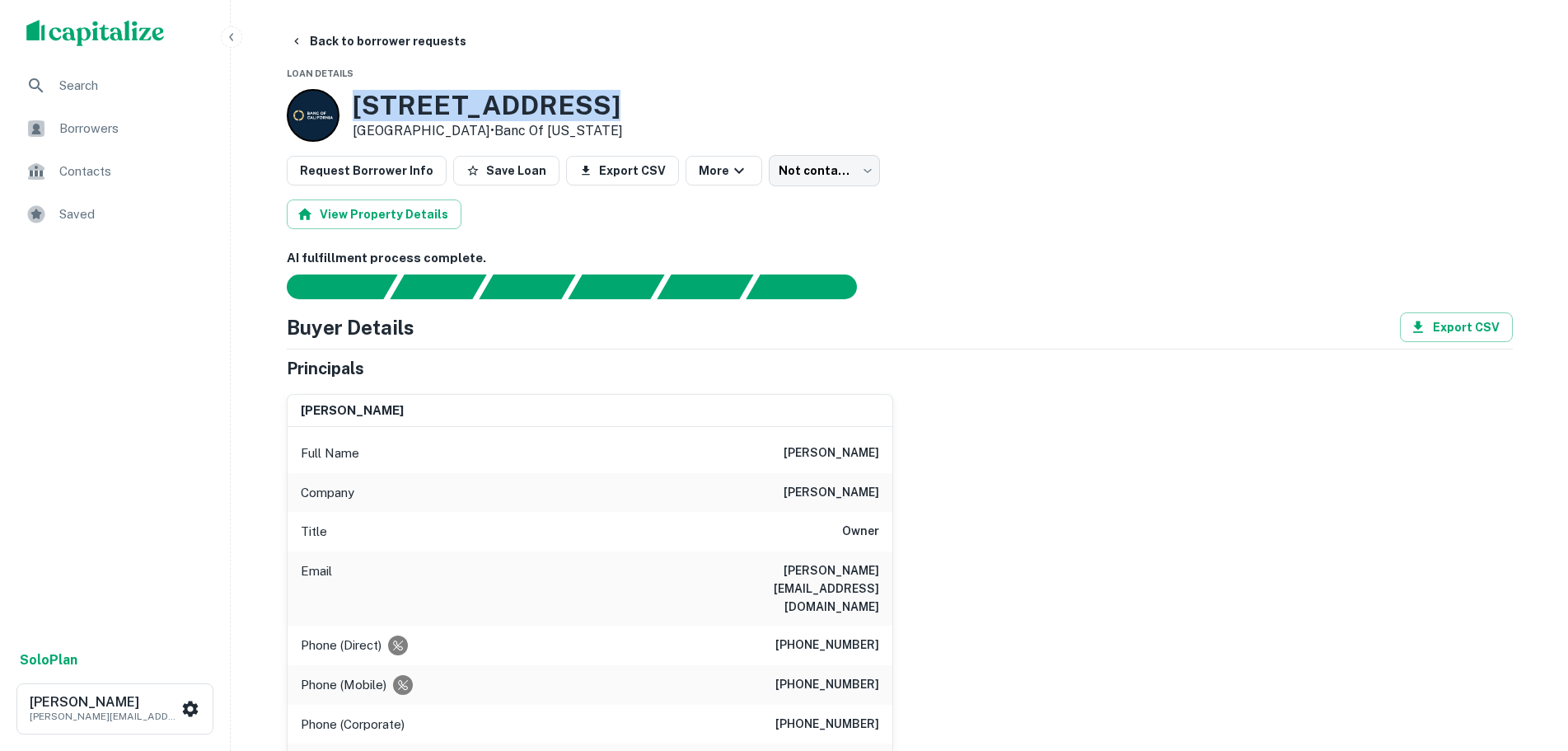
drag, startPoint x: 613, startPoint y: 88, endPoint x: 359, endPoint y: 100, distance: 254.3
click at [329, 46] on button "Back to borrower requests" at bounding box center [378, 41] width 189 height 30
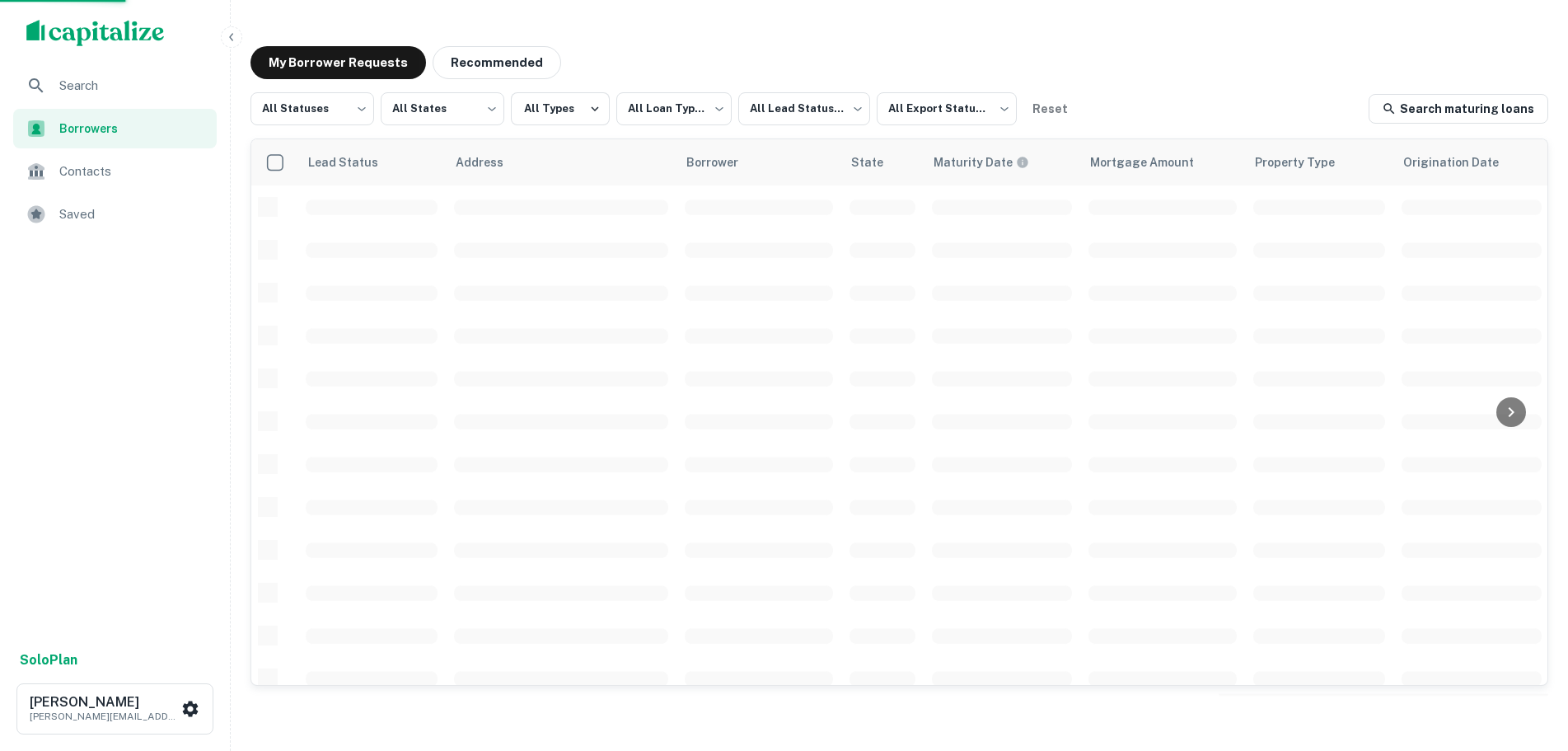
scroll to position [165, 0]
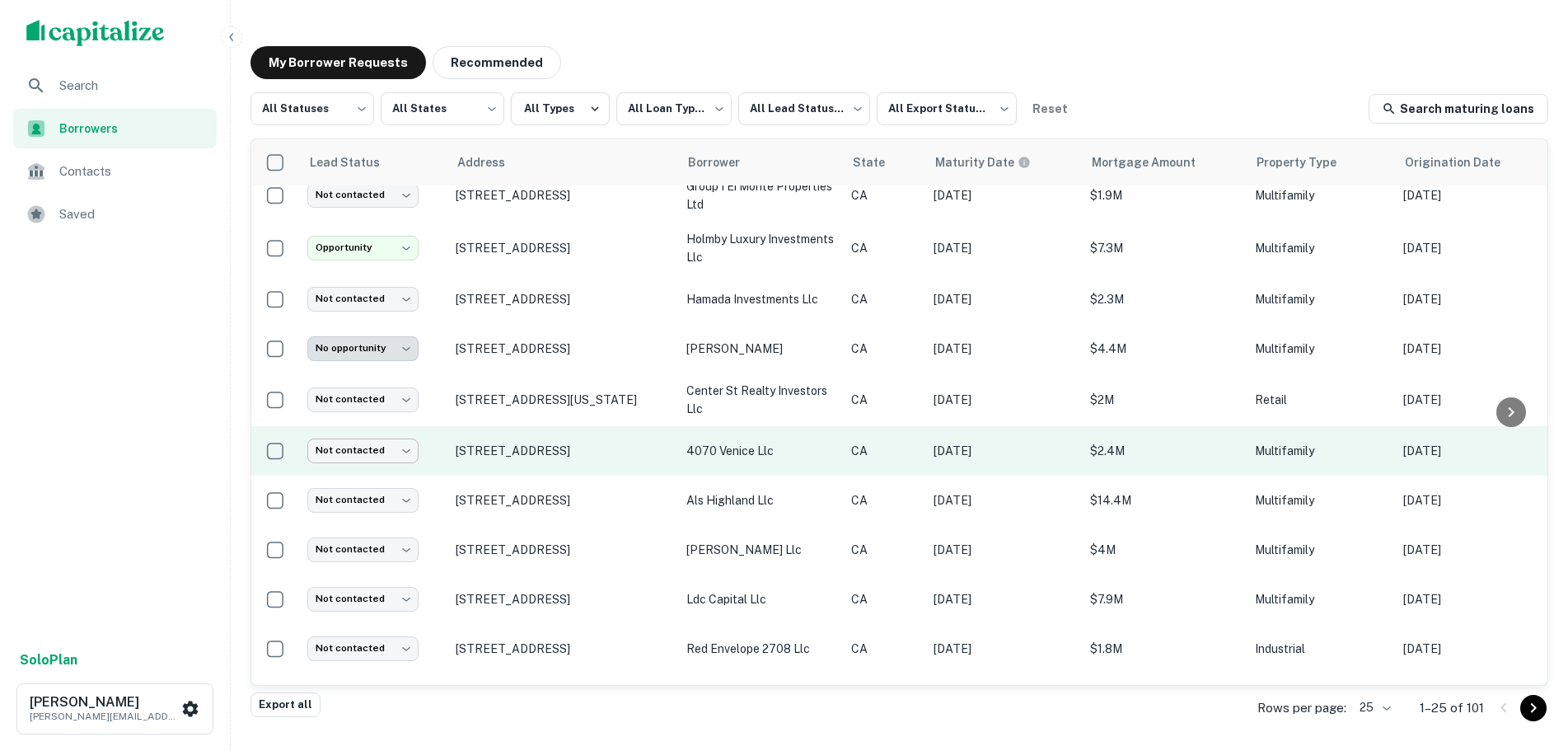
click at [361, 452] on body "**********" at bounding box center [784, 375] width 1568 height 751
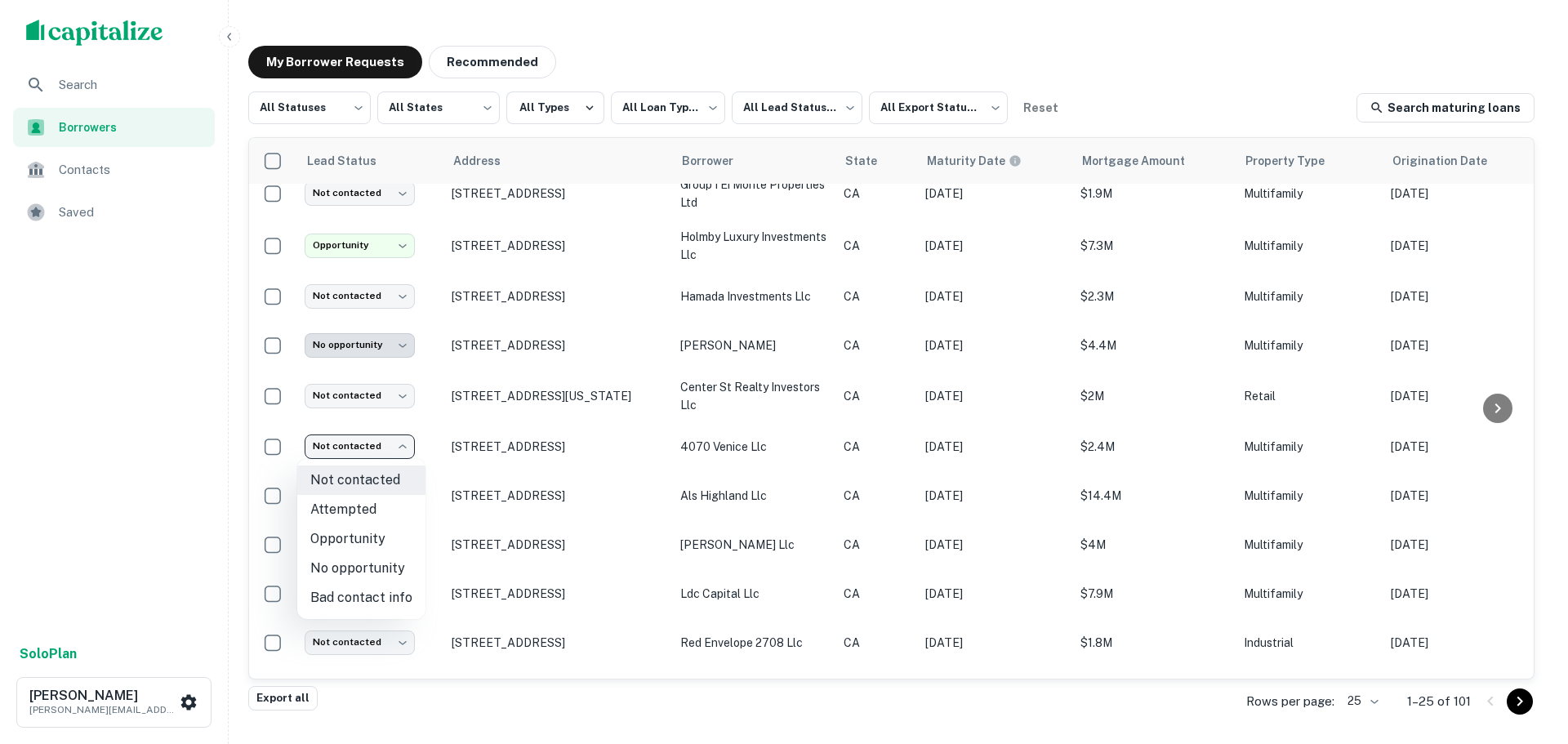
click at [356, 563] on li "No opportunity" at bounding box center [361, 567] width 128 height 29
type input "**********"
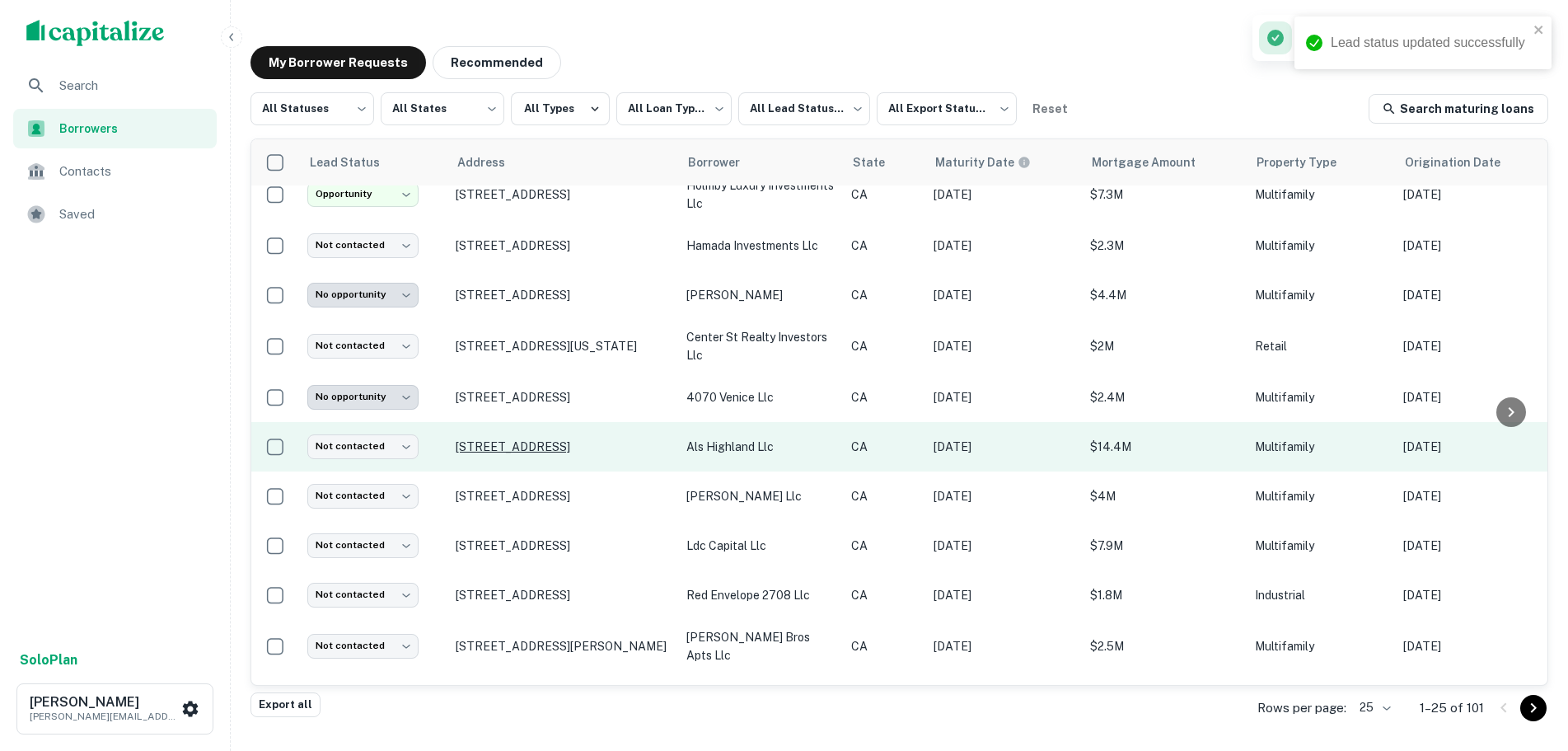
scroll to position [248, 0]
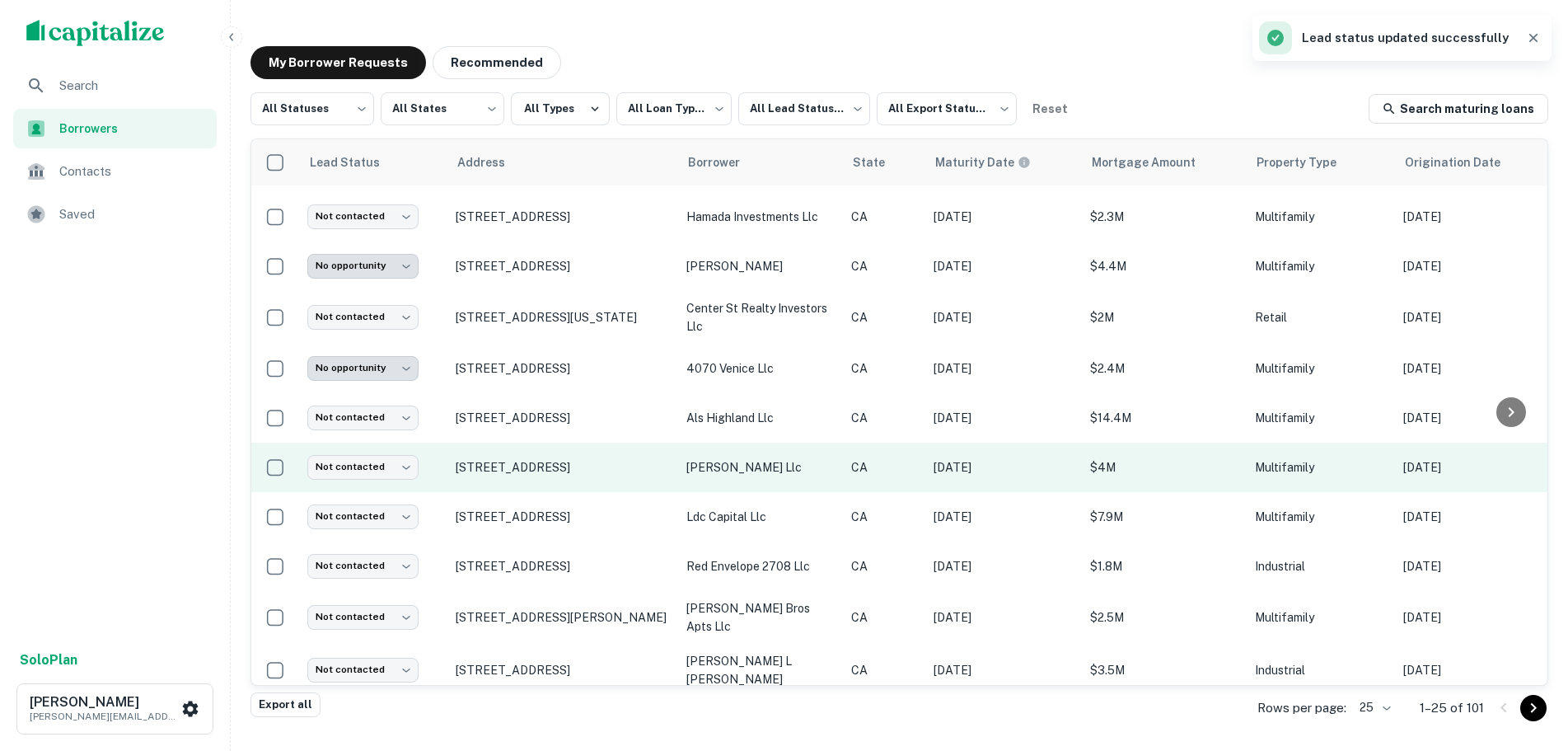
drag, startPoint x: 534, startPoint y: 477, endPoint x: 444, endPoint y: 461, distance: 91.4
click at [444, 461] on tr "Not contacted **** ​ [STREET_ADDRESS] [PERSON_NAME] llc CA [DATE] $4M Multifami…" at bounding box center [1229, 467] width 1955 height 50
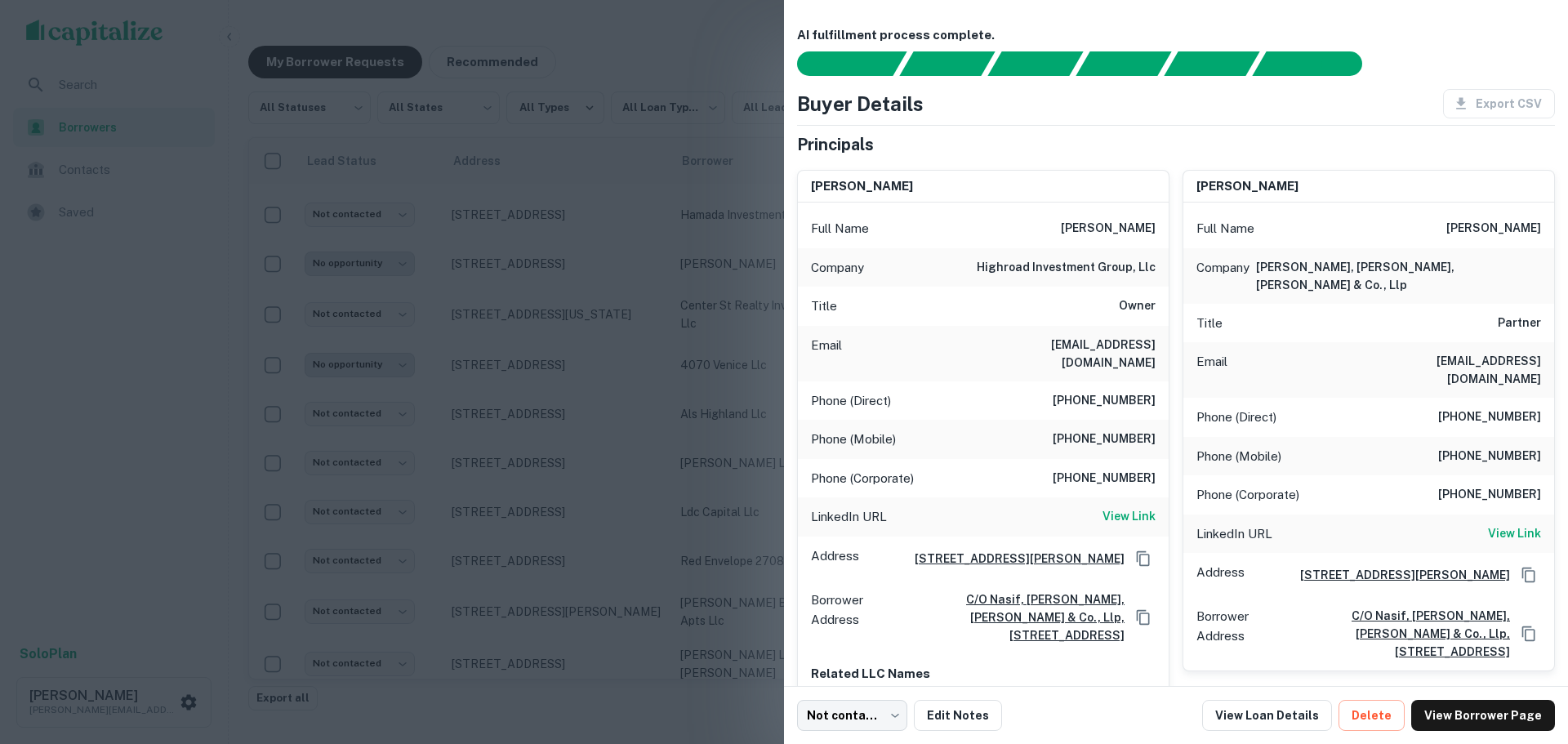
click at [532, 516] on div at bounding box center [784, 372] width 1568 height 744
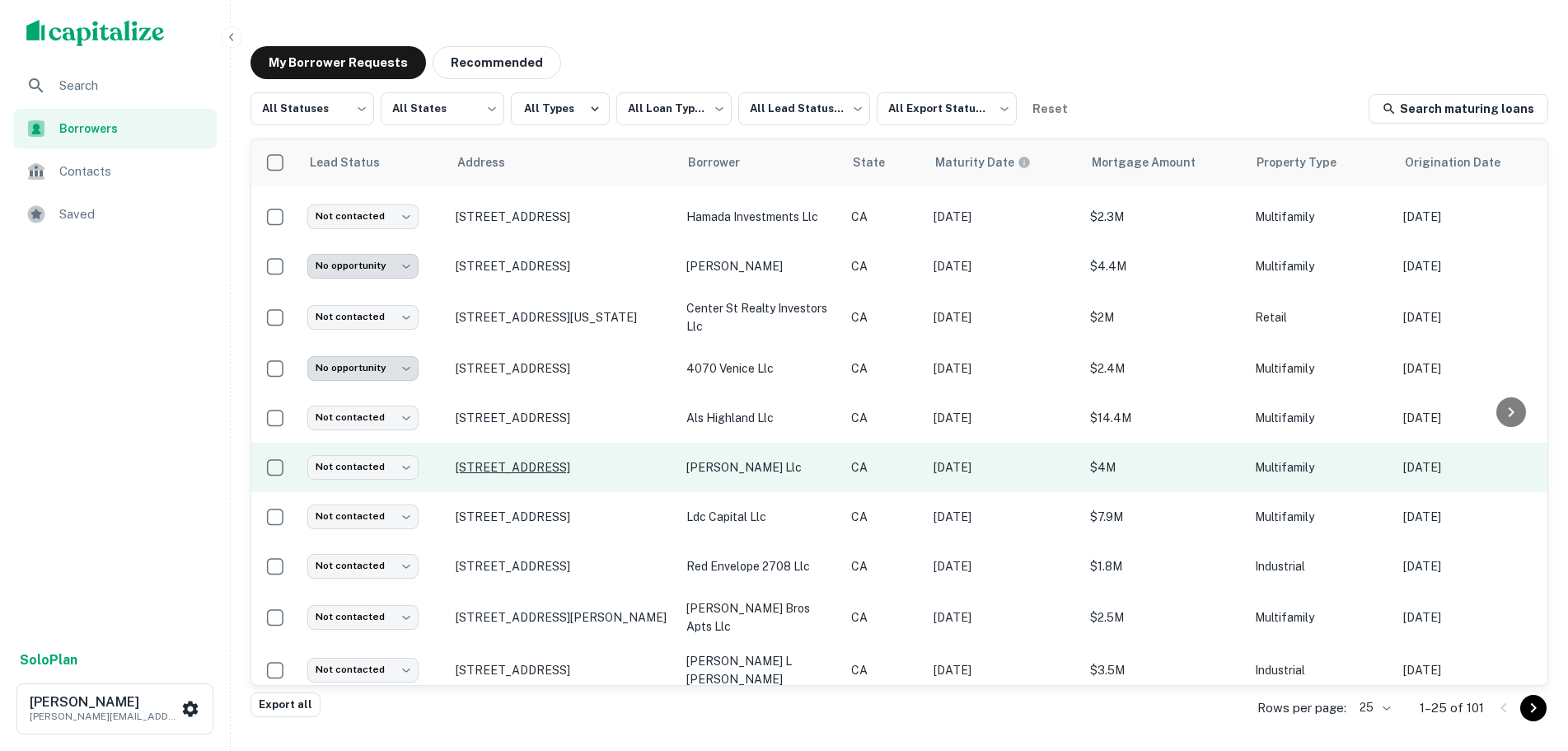
click at [504, 460] on p "[STREET_ADDRESS]" at bounding box center [563, 467] width 215 height 15
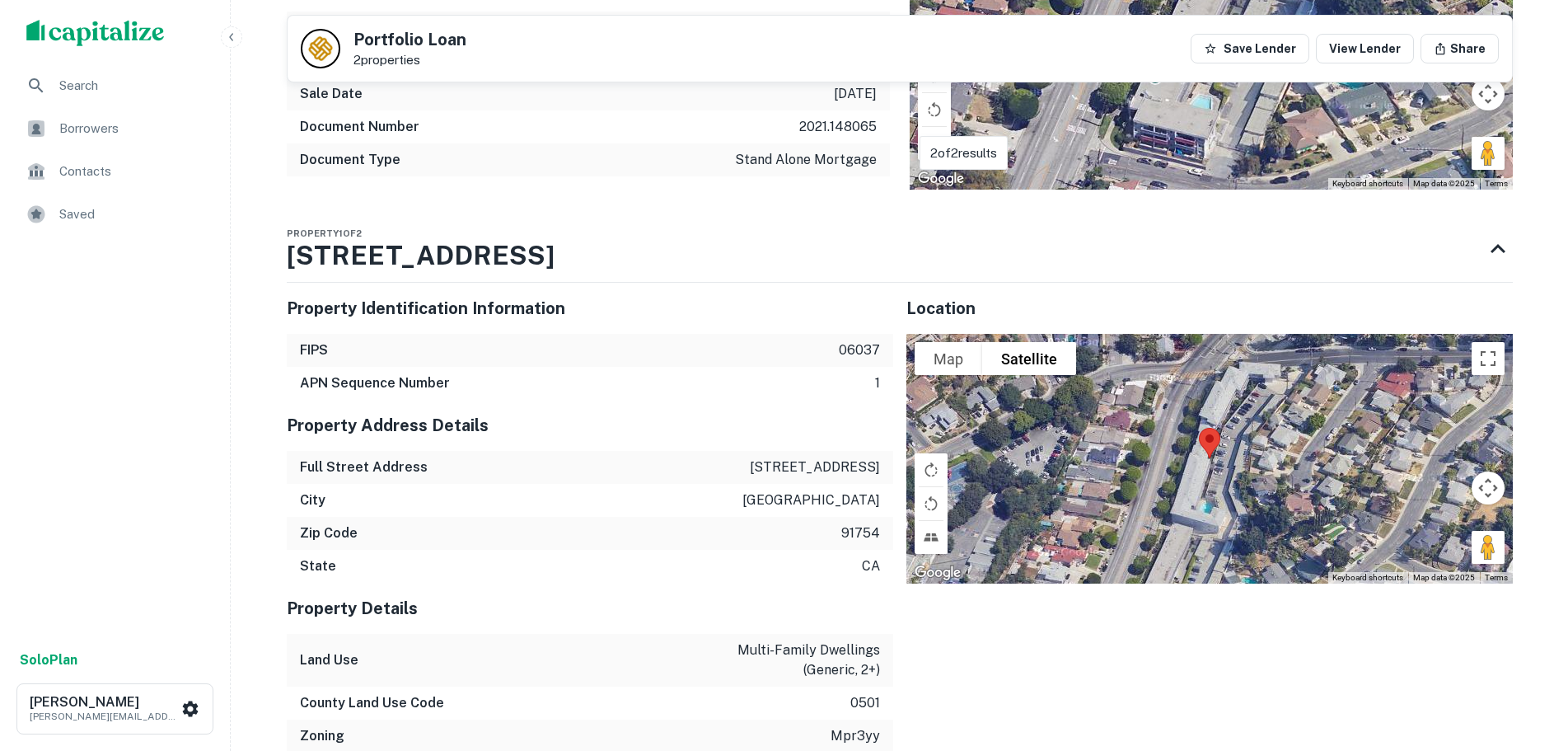
scroll to position [2307, 0]
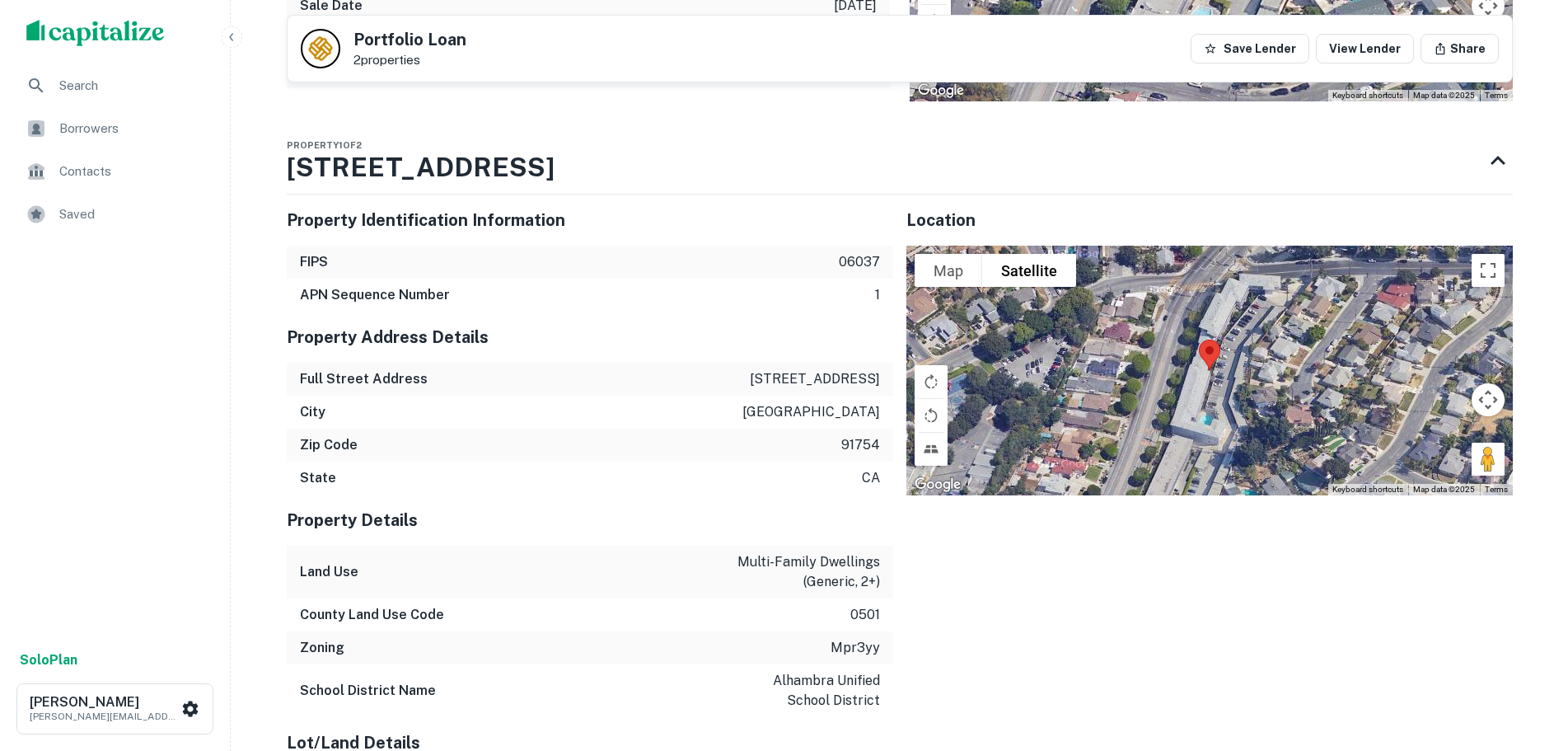
drag, startPoint x: 731, startPoint y: 352, endPoint x: 882, endPoint y: 358, distance: 151.1
click at [882, 362] on div "Full Street Address [STREET_ADDRESS]" at bounding box center [590, 378] width 607 height 33
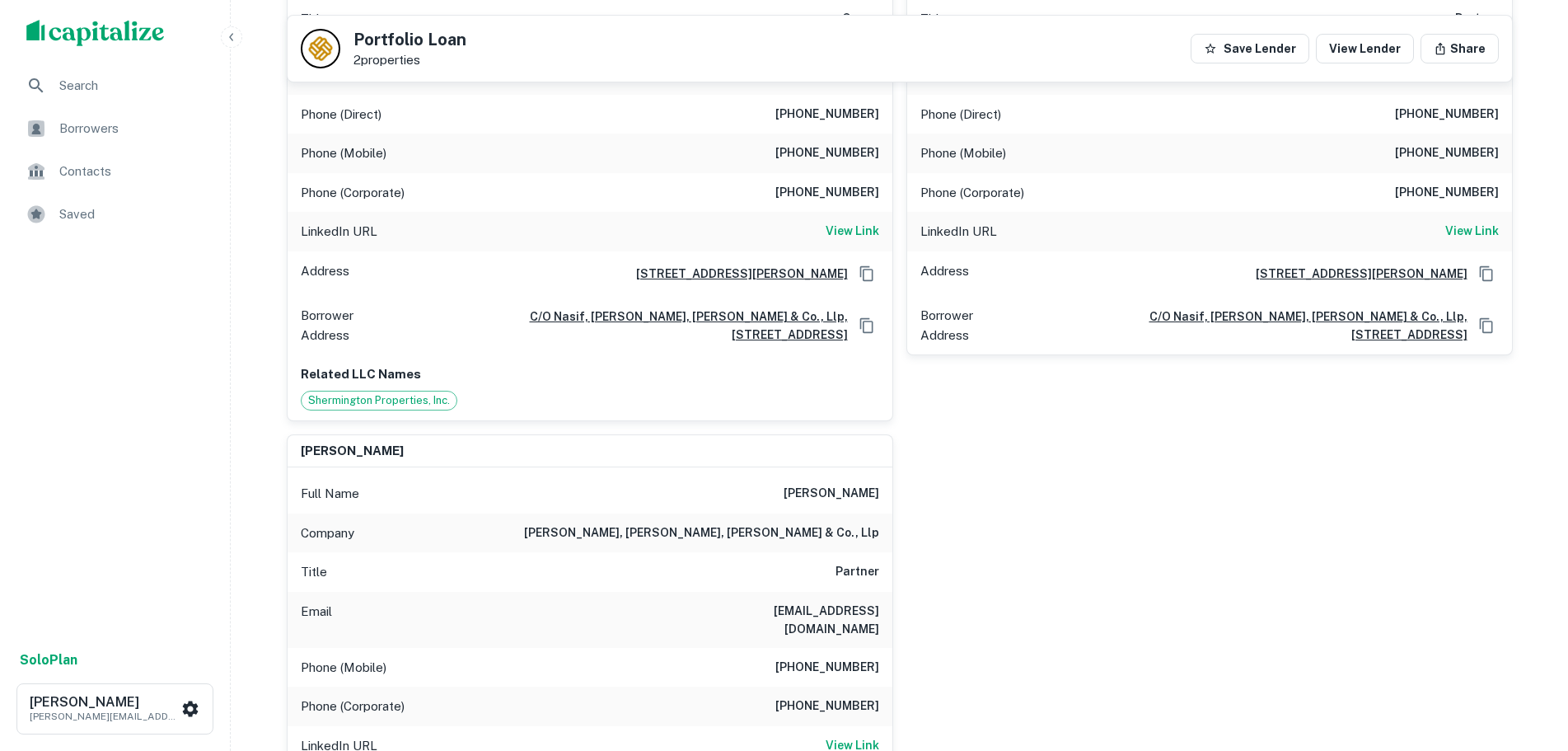
scroll to position [0, 0]
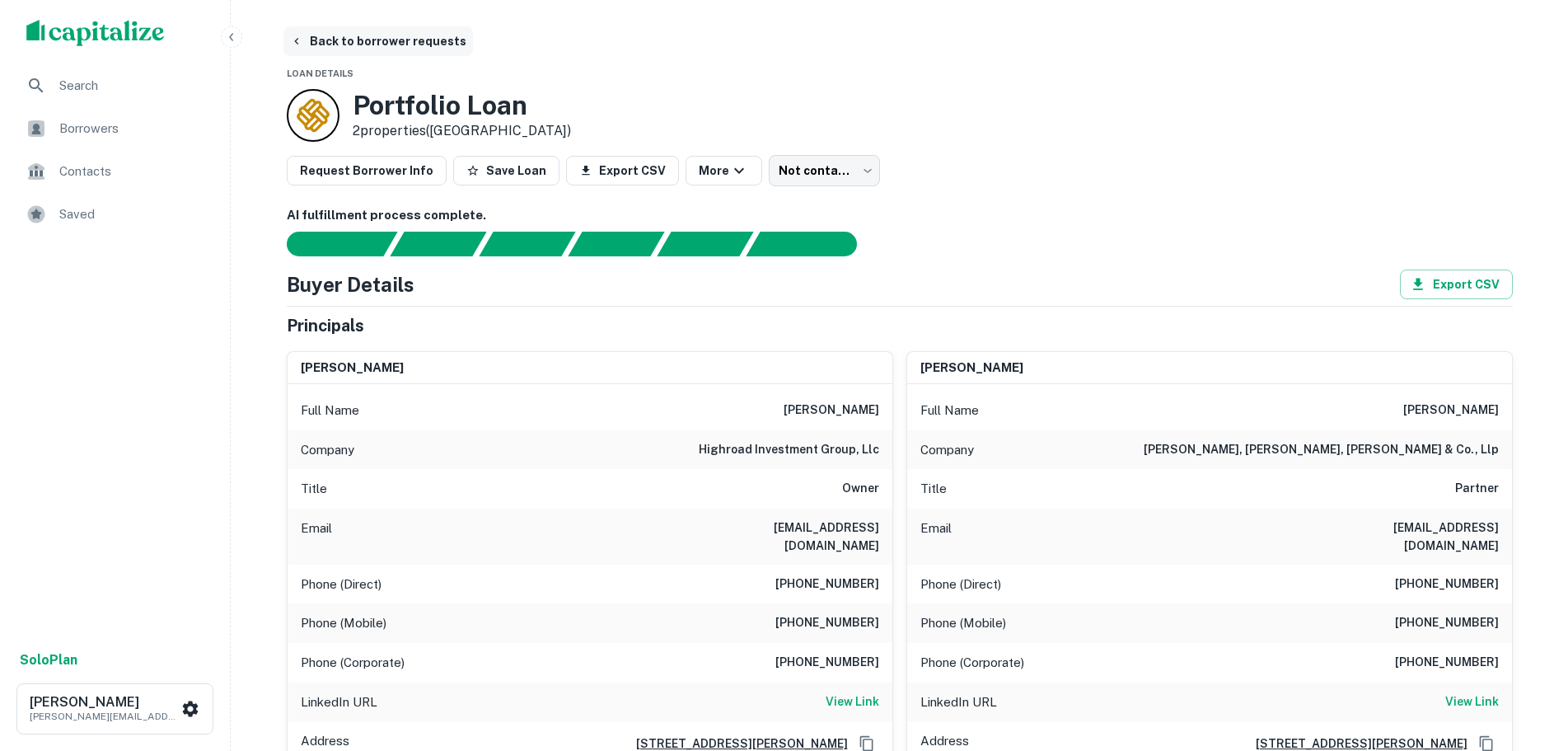
click at [303, 35] on button "Back to borrower requests" at bounding box center [378, 41] width 189 height 30
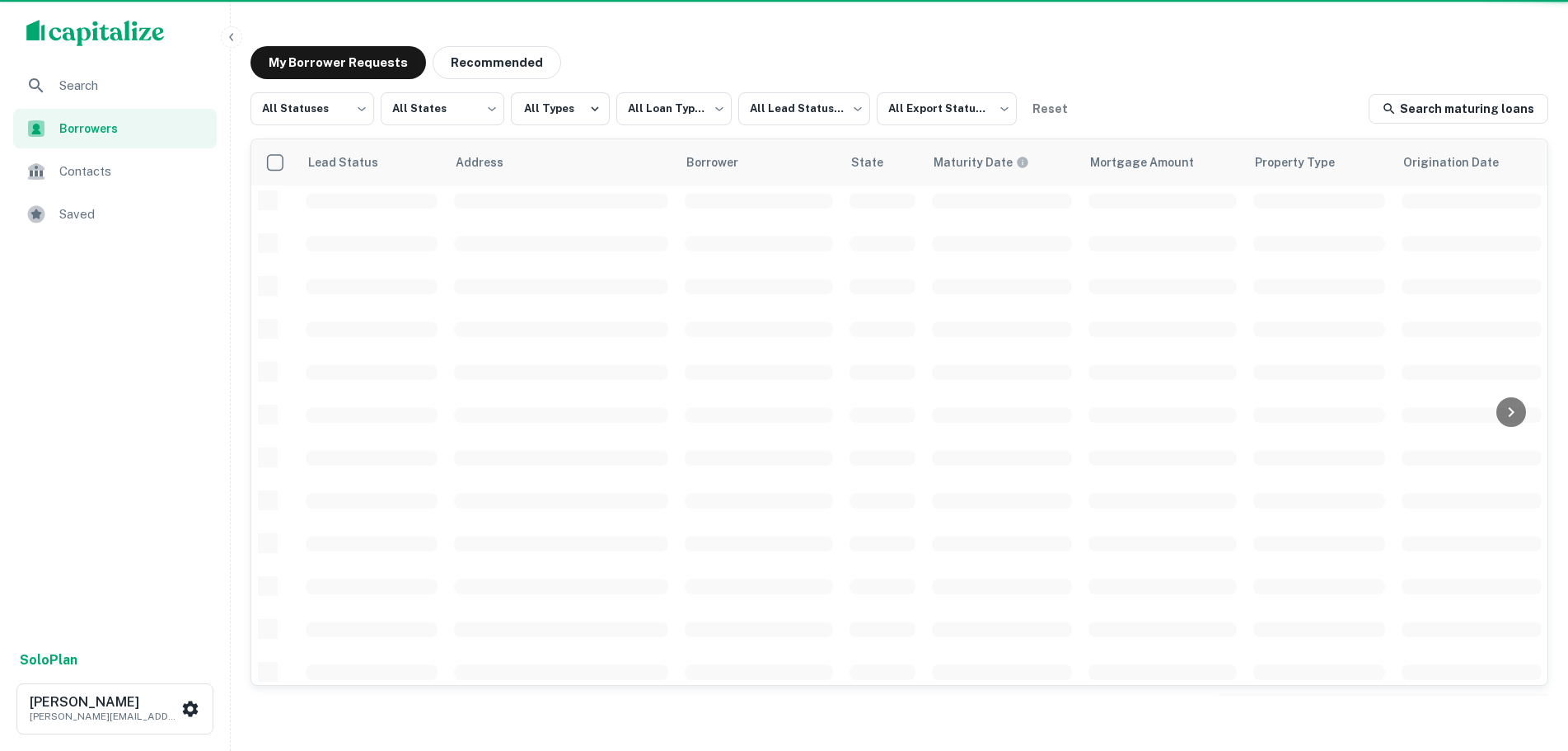
scroll to position [248, 0]
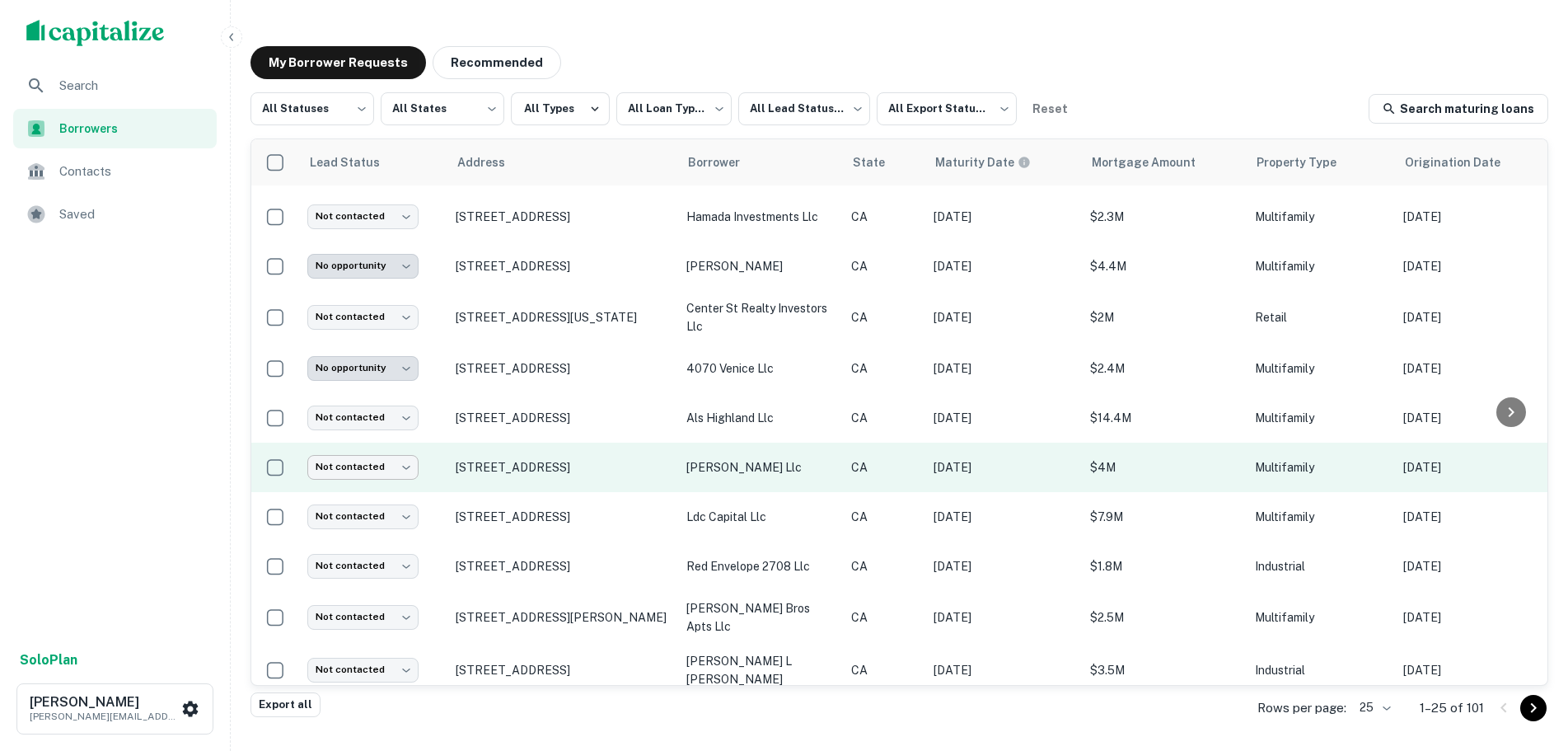
click at [387, 461] on body "**********" at bounding box center [784, 375] width 1568 height 751
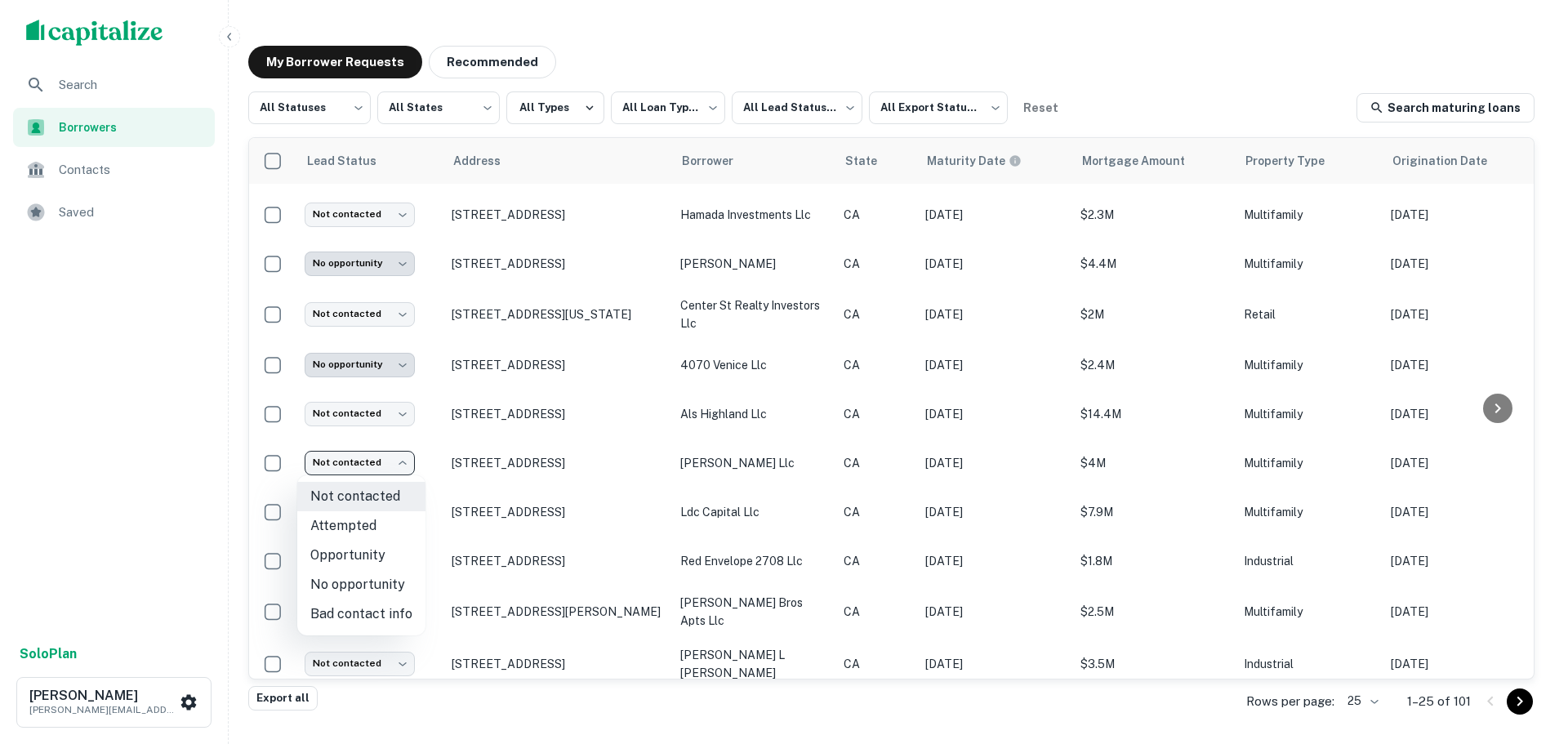
click at [383, 549] on li "Opportunity" at bounding box center [361, 555] width 128 height 29
type input "**********"
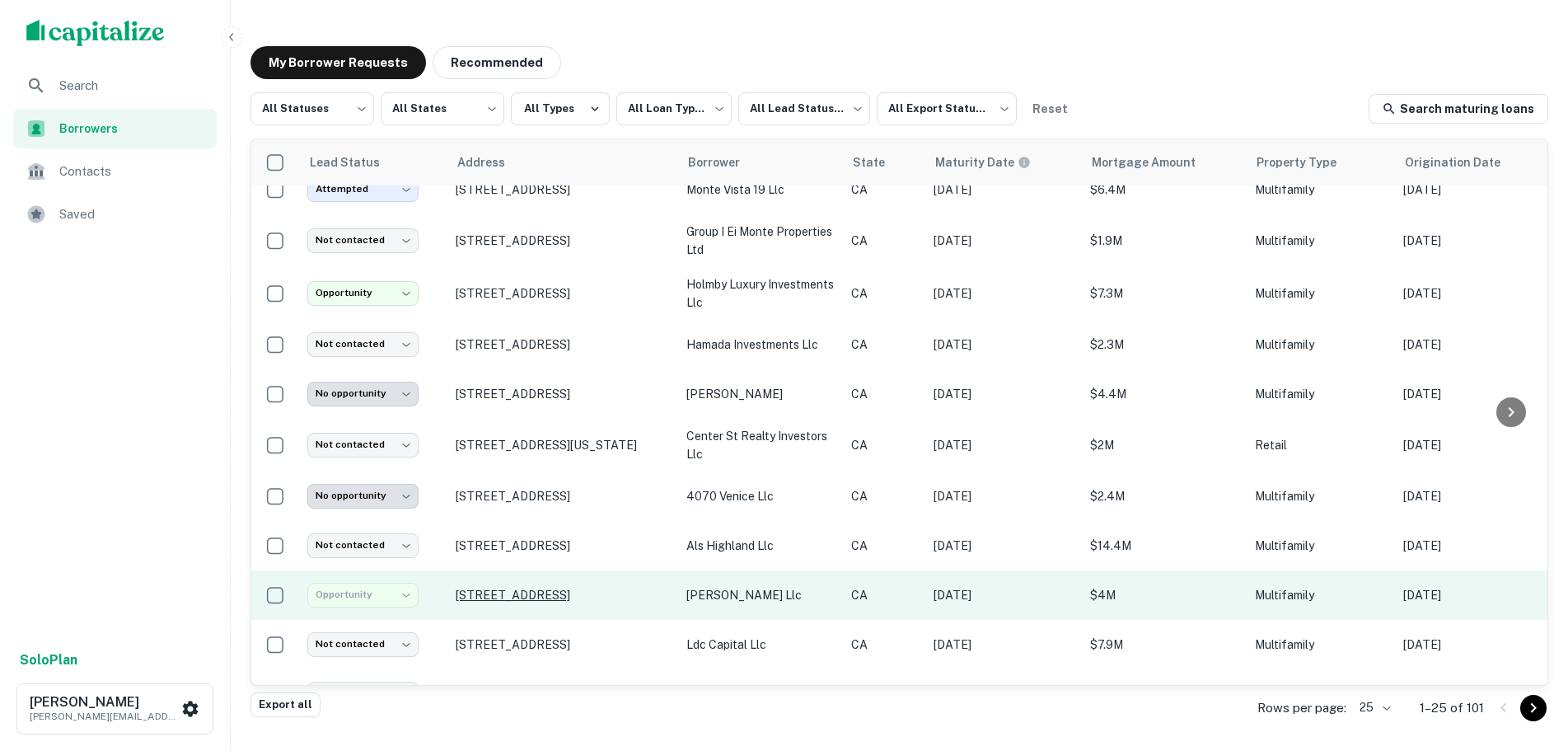
scroll to position [0, 0]
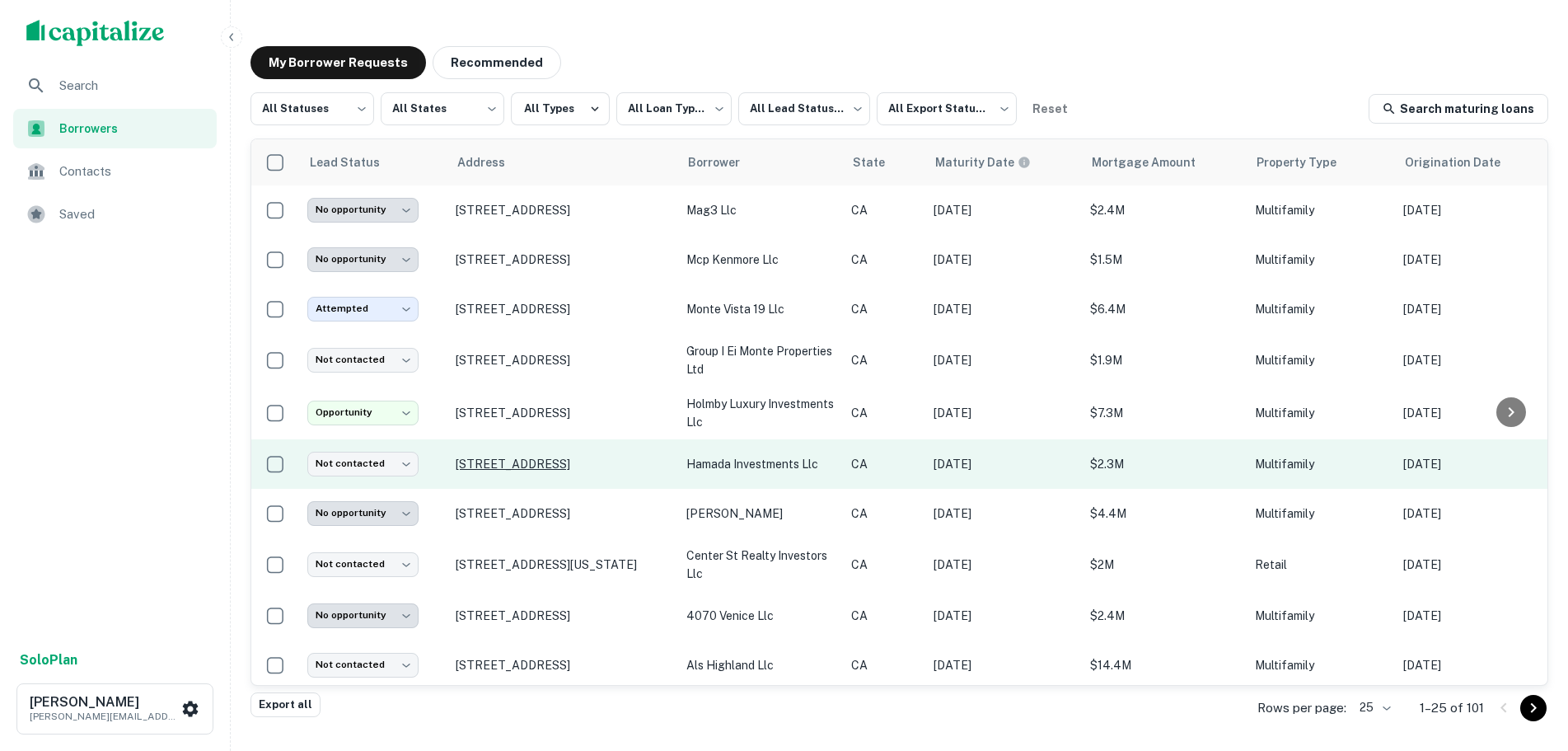
click at [532, 462] on p "[STREET_ADDRESS]" at bounding box center [563, 464] width 215 height 15
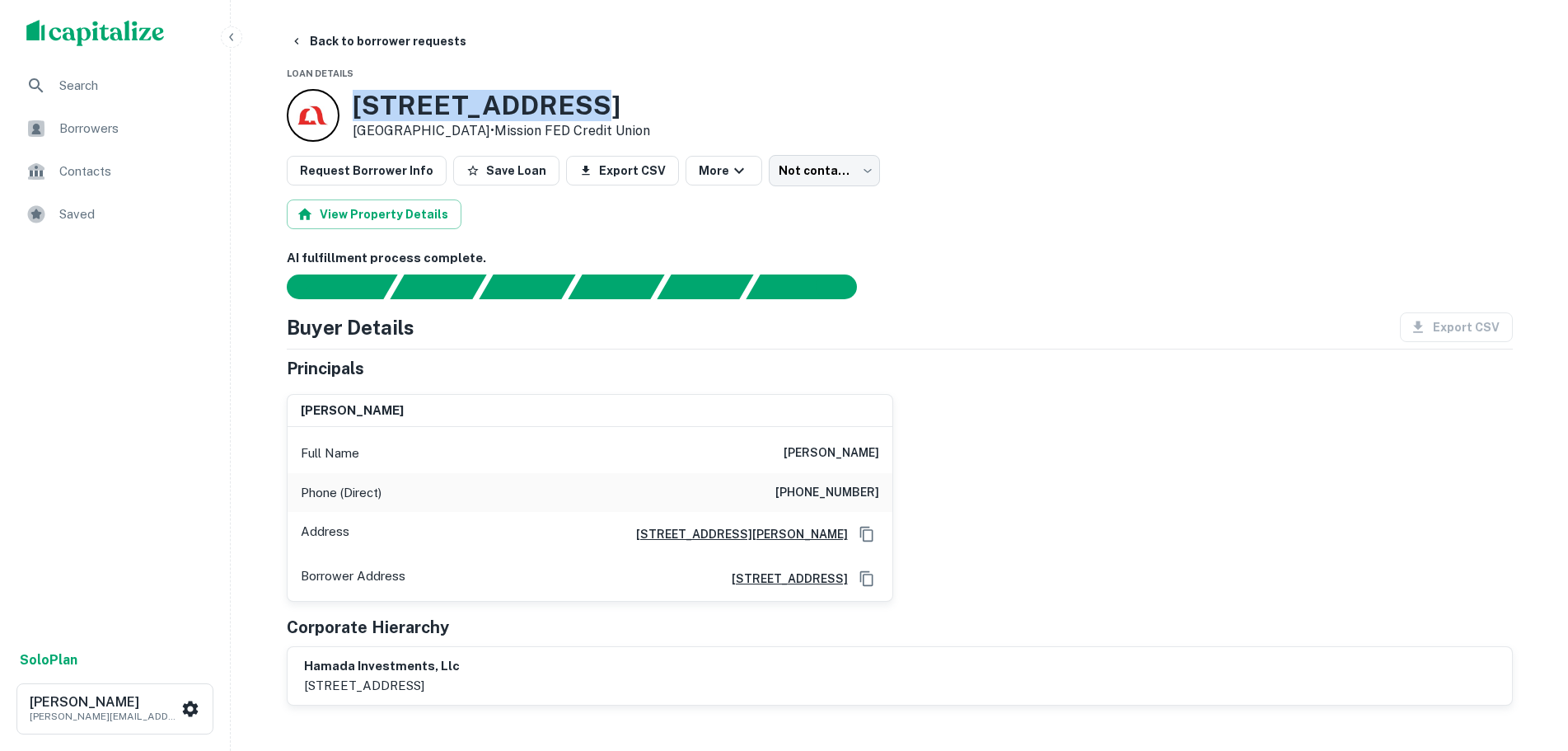
drag, startPoint x: 634, startPoint y: 98, endPoint x: 357, endPoint y: 109, distance: 277.2
click at [357, 109] on h3 "[STREET_ADDRESS]" at bounding box center [501, 105] width 297 height 31
click at [295, 37] on icon "button" at bounding box center [297, 41] width 14 height 14
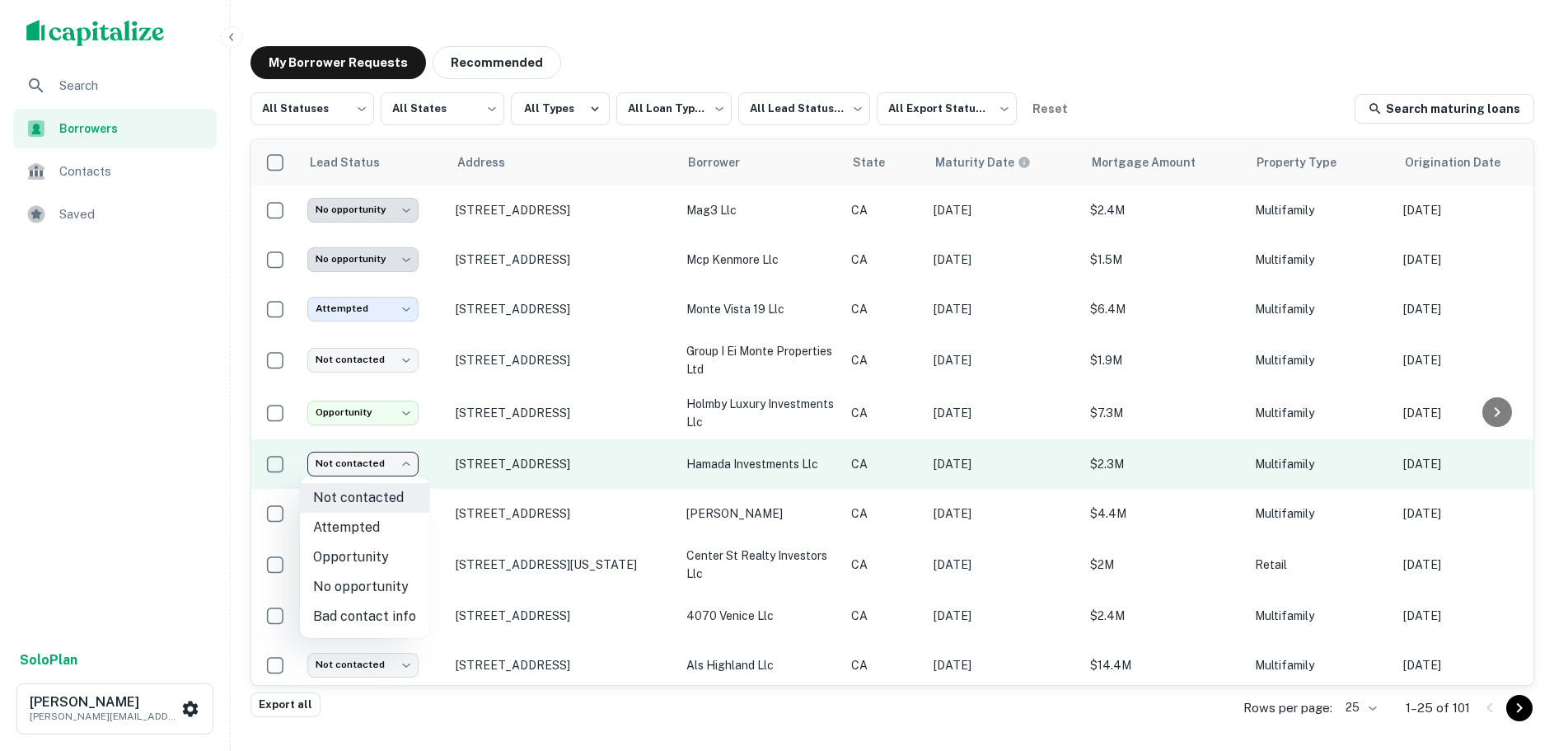
click at [366, 467] on body "**********" at bounding box center [784, 375] width 1568 height 751
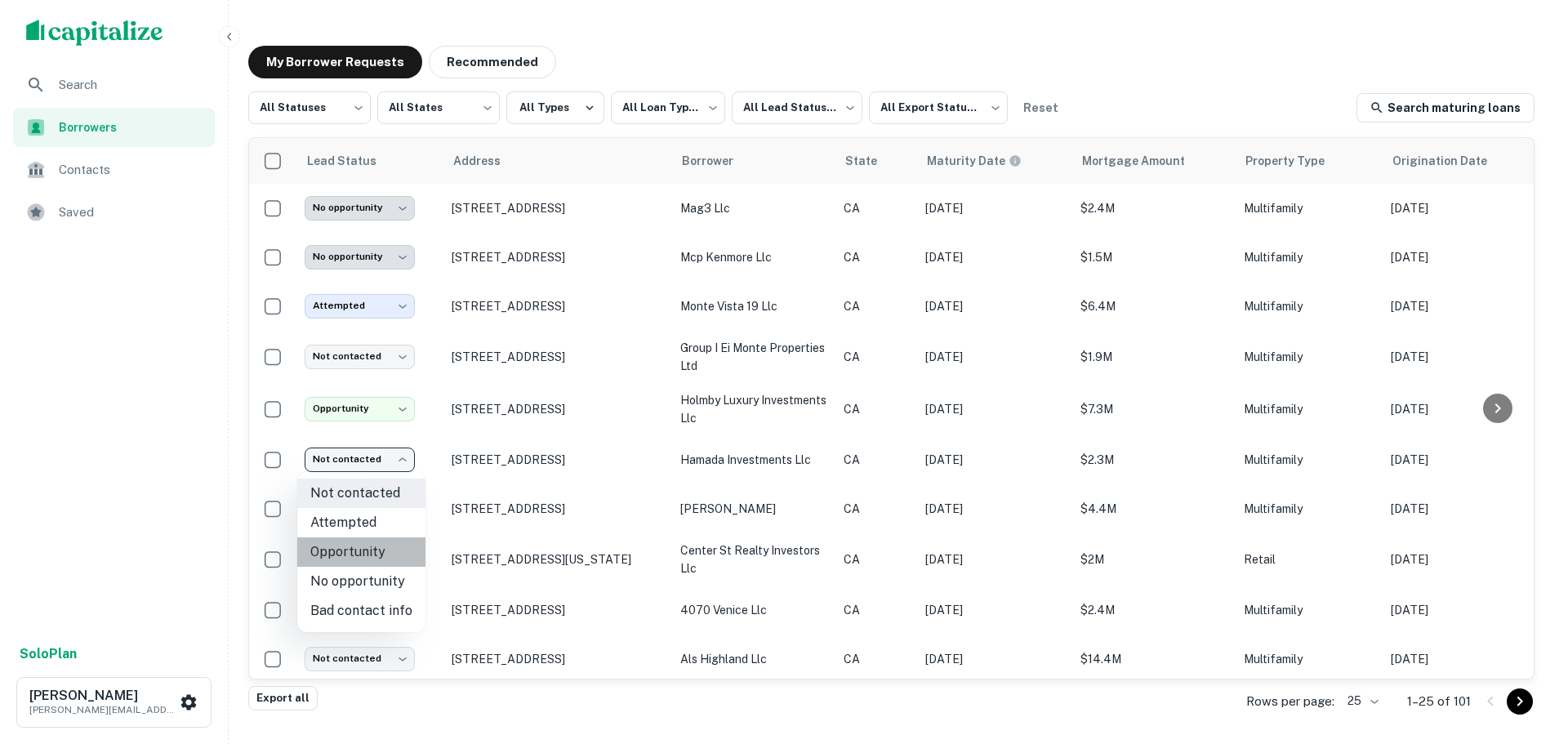
click at [361, 547] on li "Opportunity" at bounding box center [361, 552] width 128 height 29
type input "**********"
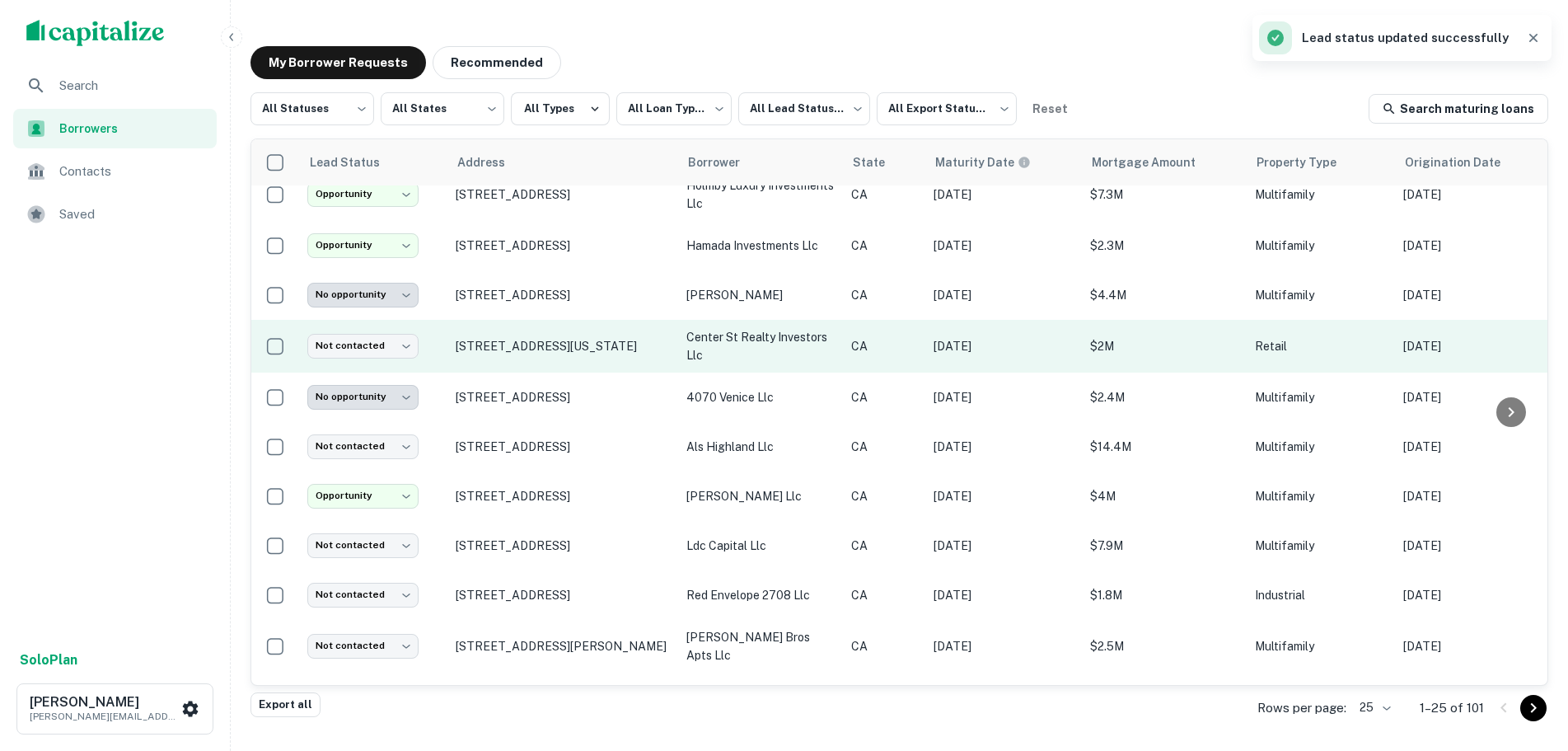
scroll to position [248, 0]
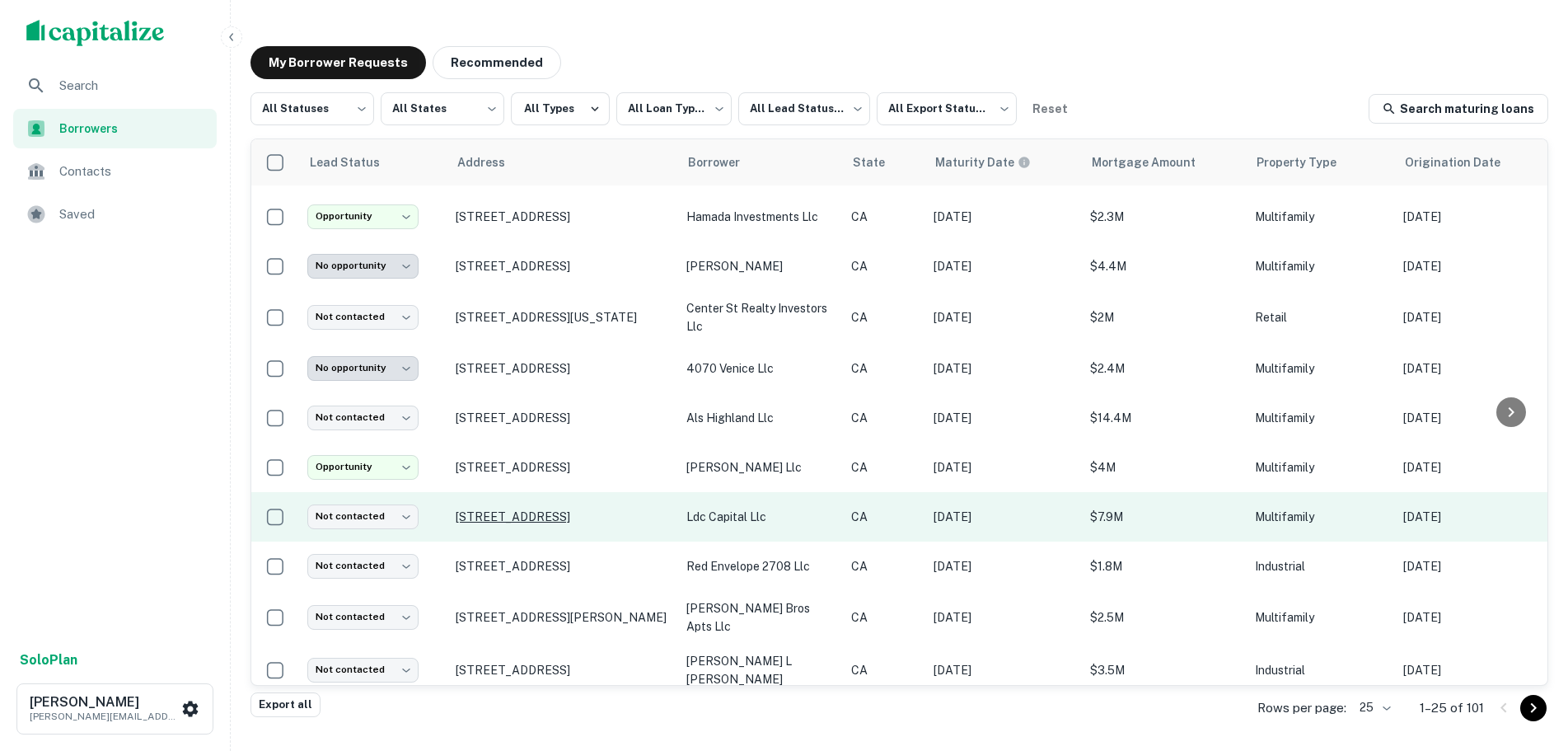
click at [519, 511] on p "[STREET_ADDRESS]" at bounding box center [563, 517] width 215 height 15
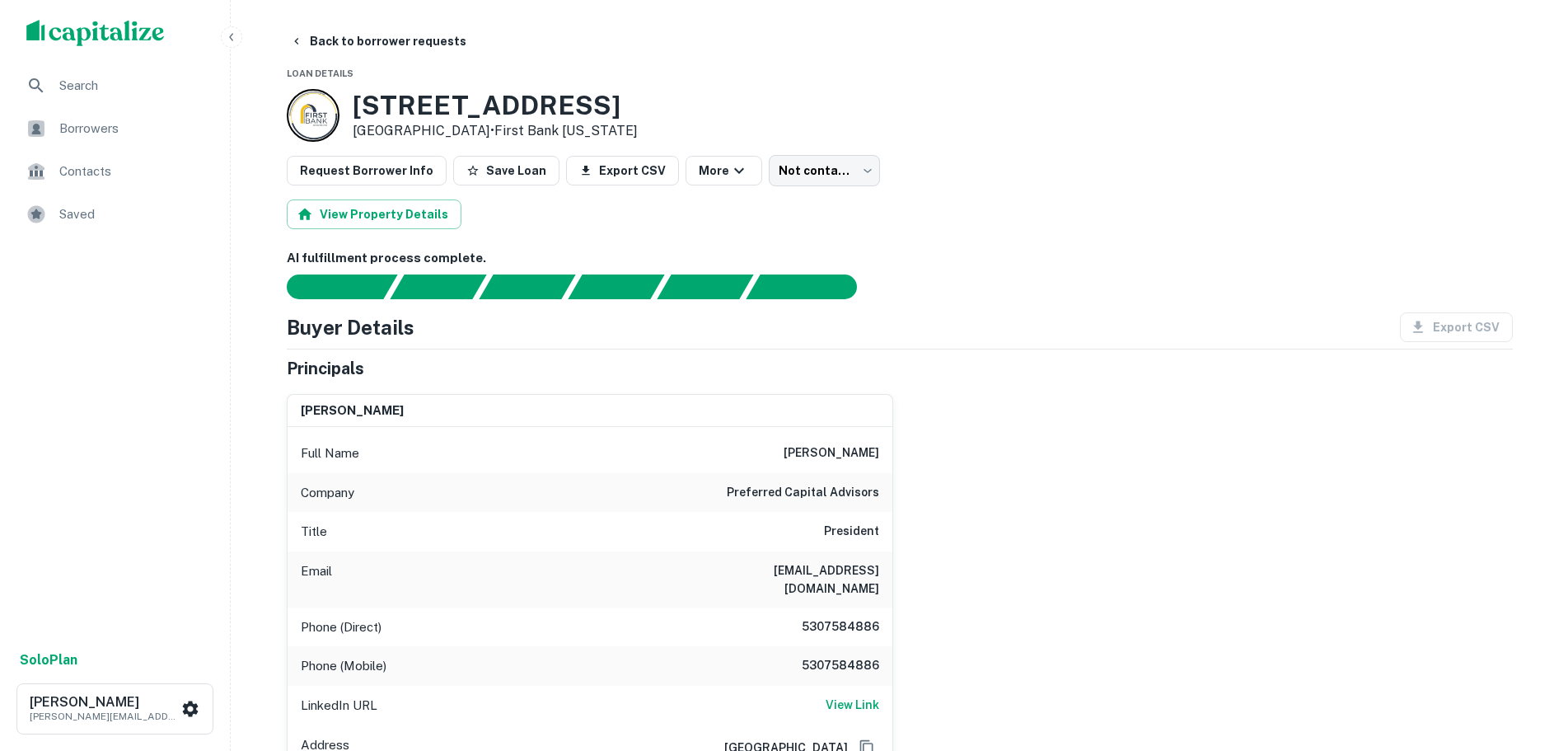
drag, startPoint x: 654, startPoint y: 105, endPoint x: 349, endPoint y: 112, distance: 305.1
click at [349, 112] on div "[STREET_ADDRESS] • First Bank [US_STATE]" at bounding box center [899, 115] width 1226 height 52
click at [726, 101] on div "[STREET_ADDRESS] • First Bank [US_STATE]" at bounding box center [899, 115] width 1226 height 52
click at [817, 177] on body "Search Borrowers Contacts Saved Solo Plan [PERSON_NAME] [PERSON_NAME][EMAIL_ADD…" at bounding box center [791, 375] width 1582 height 751
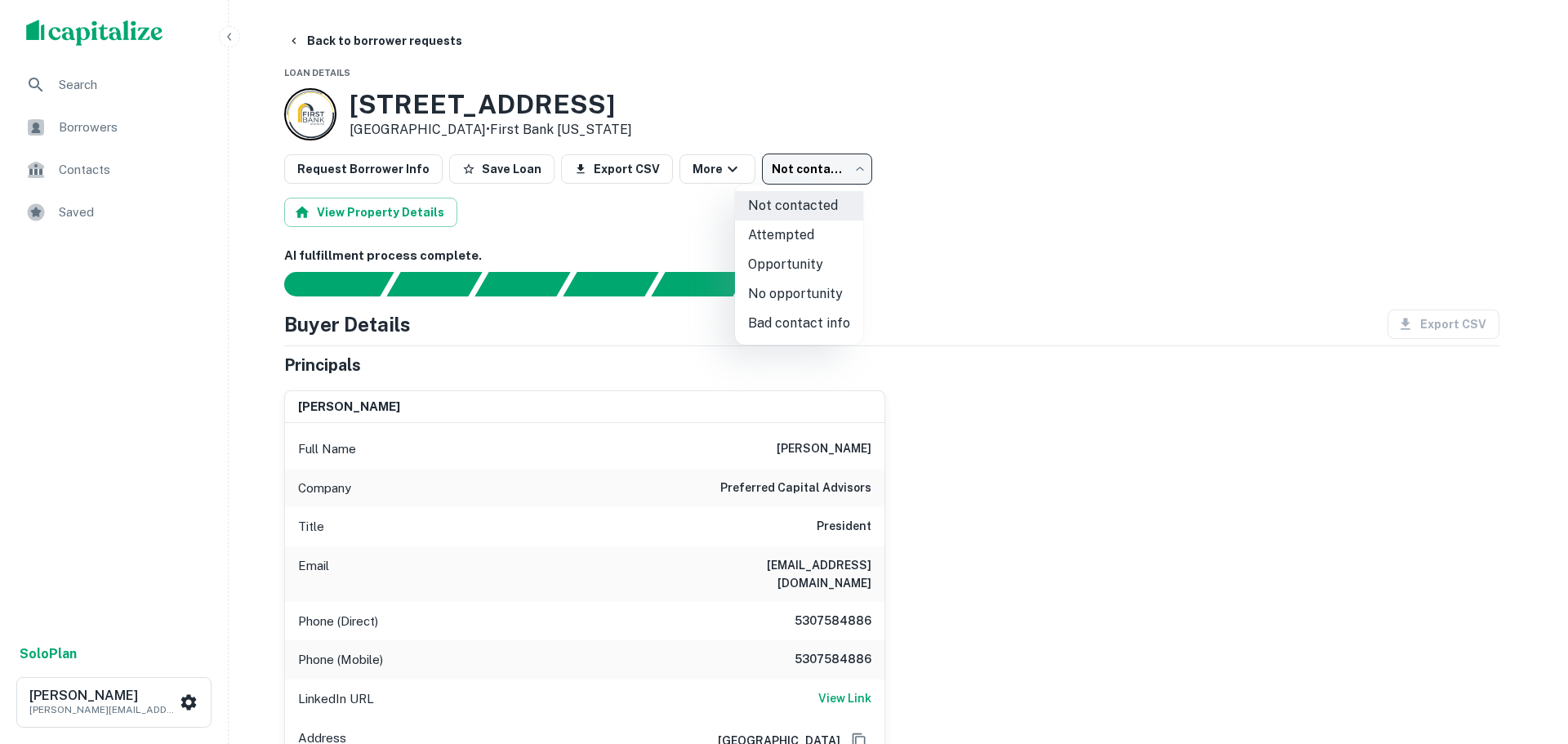
click at [809, 292] on li "No opportunity" at bounding box center [799, 294] width 128 height 29
type input "**********"
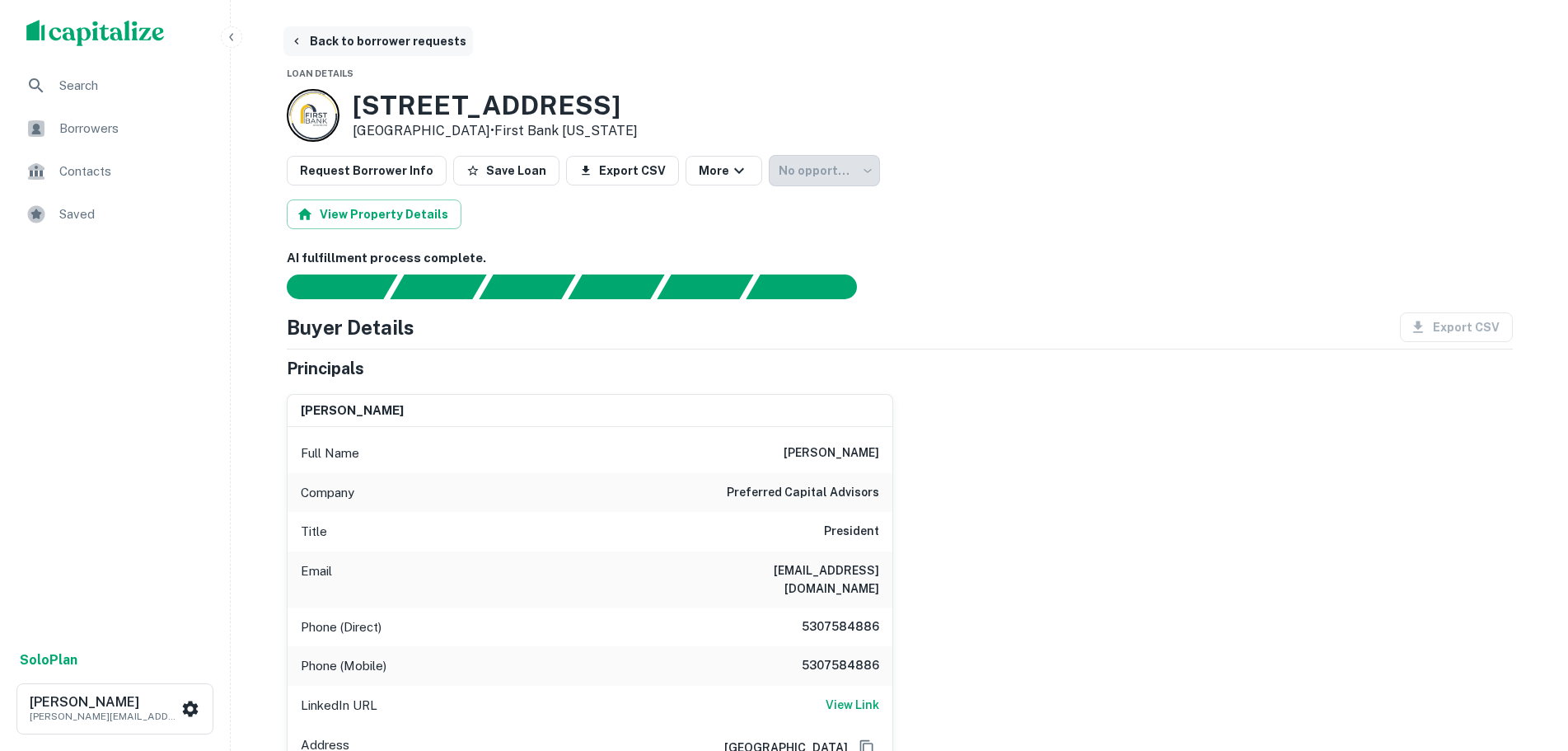
click at [367, 37] on button "Back to borrower requests" at bounding box center [378, 41] width 189 height 30
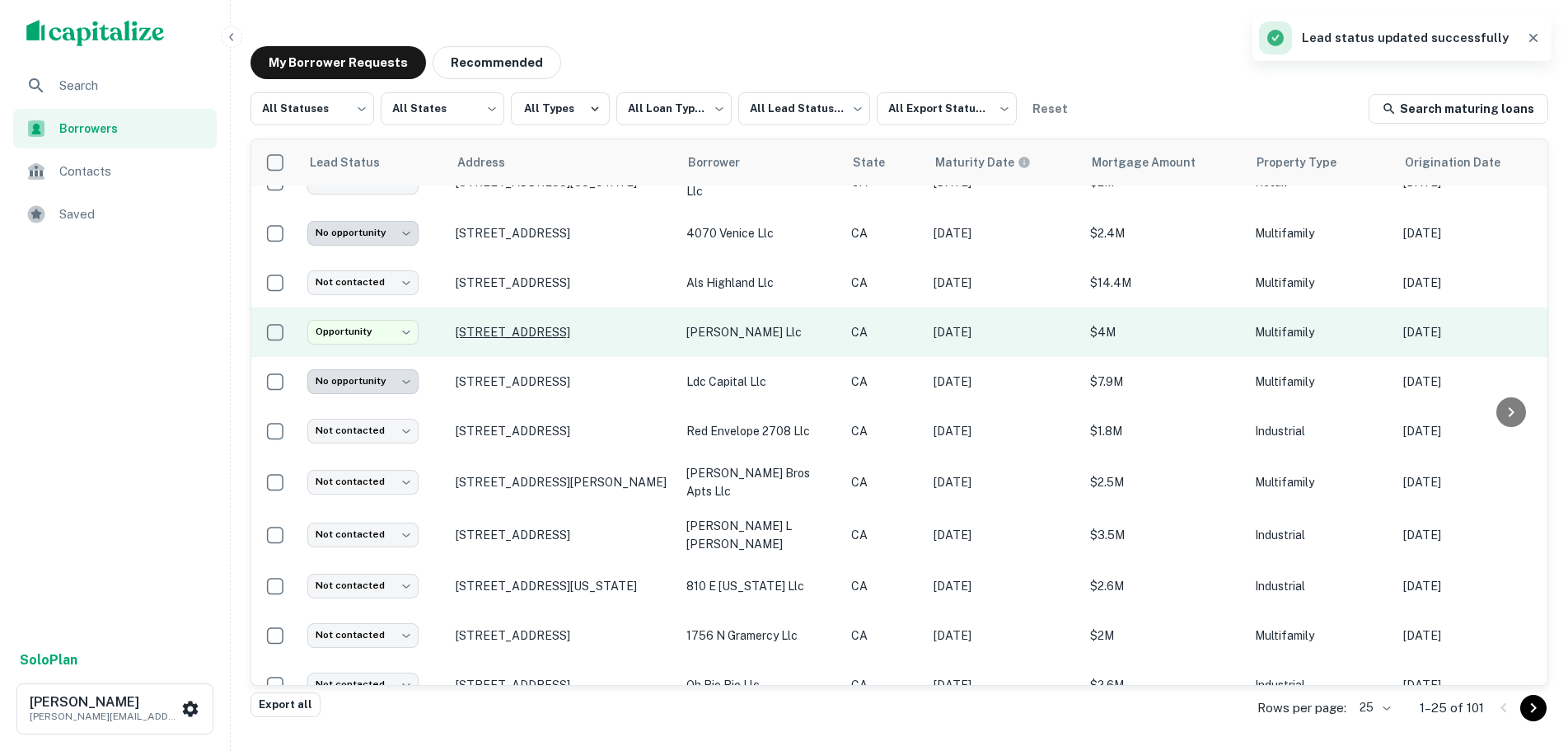
scroll to position [412, 0]
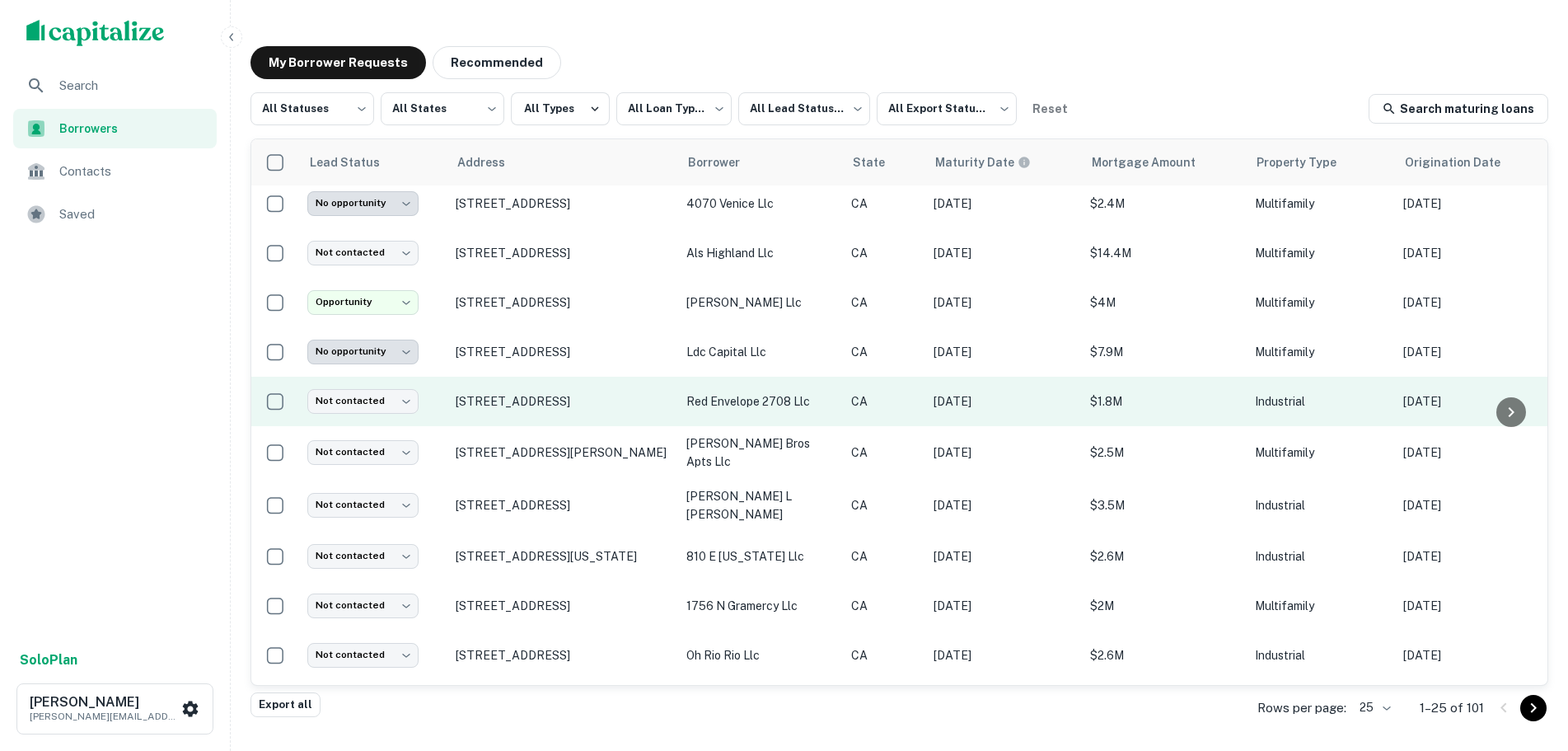
drag, startPoint x: 487, startPoint y: 412, endPoint x: 449, endPoint y: 398, distance: 40.5
click at [449, 398] on td "[STREET_ADDRESS]" at bounding box center [563, 401] width 231 height 50
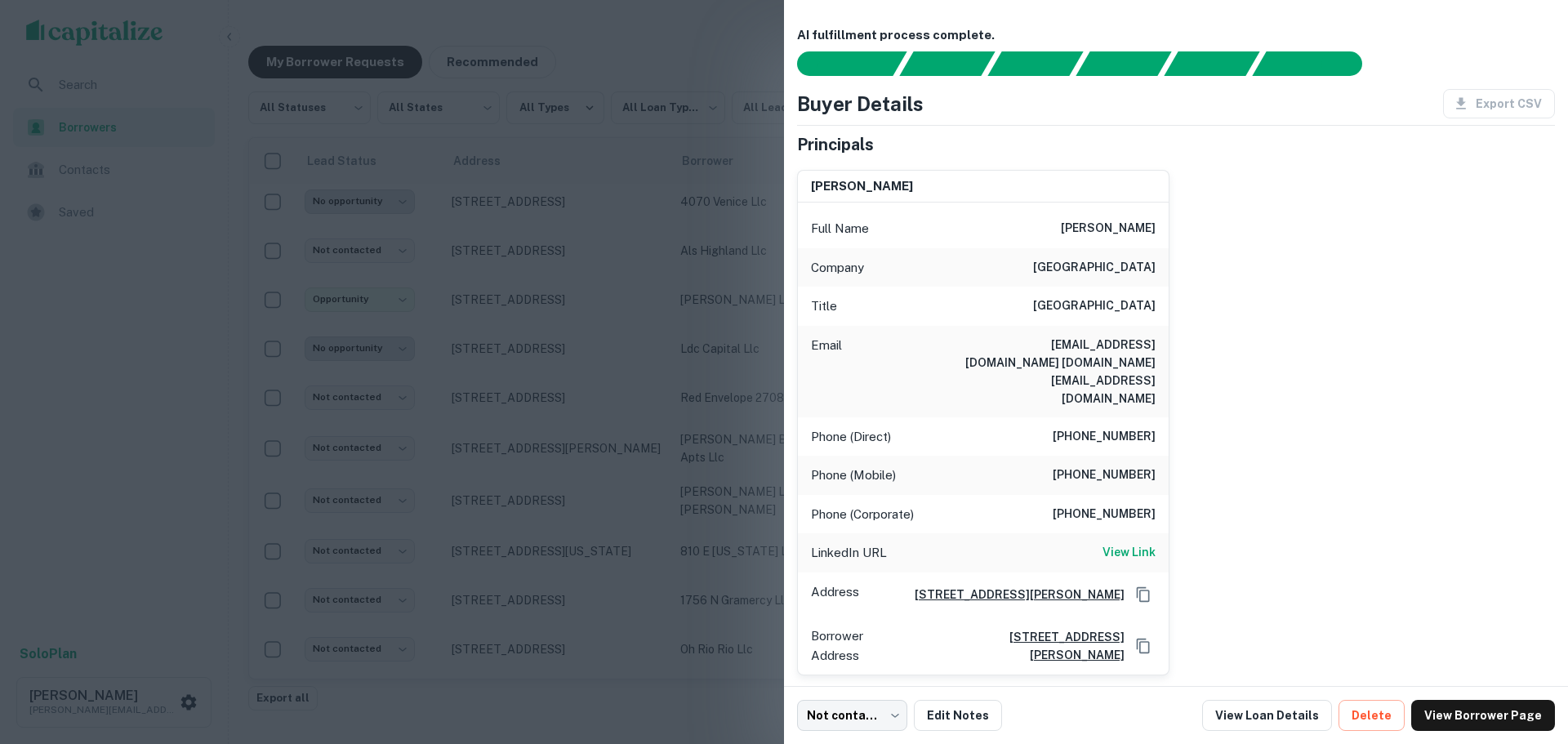
click at [599, 459] on div at bounding box center [784, 372] width 1568 height 744
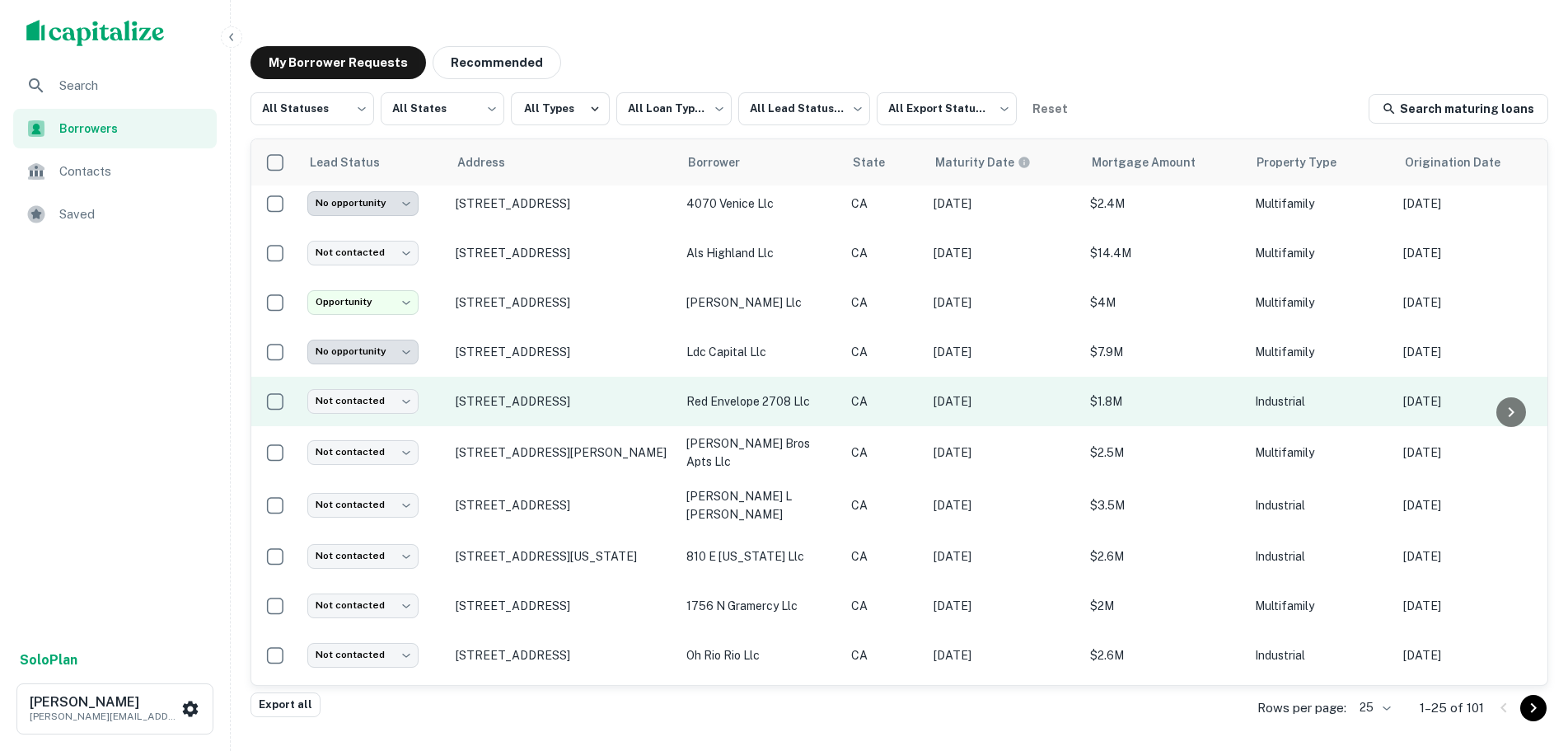
click at [514, 383] on td "[STREET_ADDRESS]" at bounding box center [563, 401] width 231 height 50
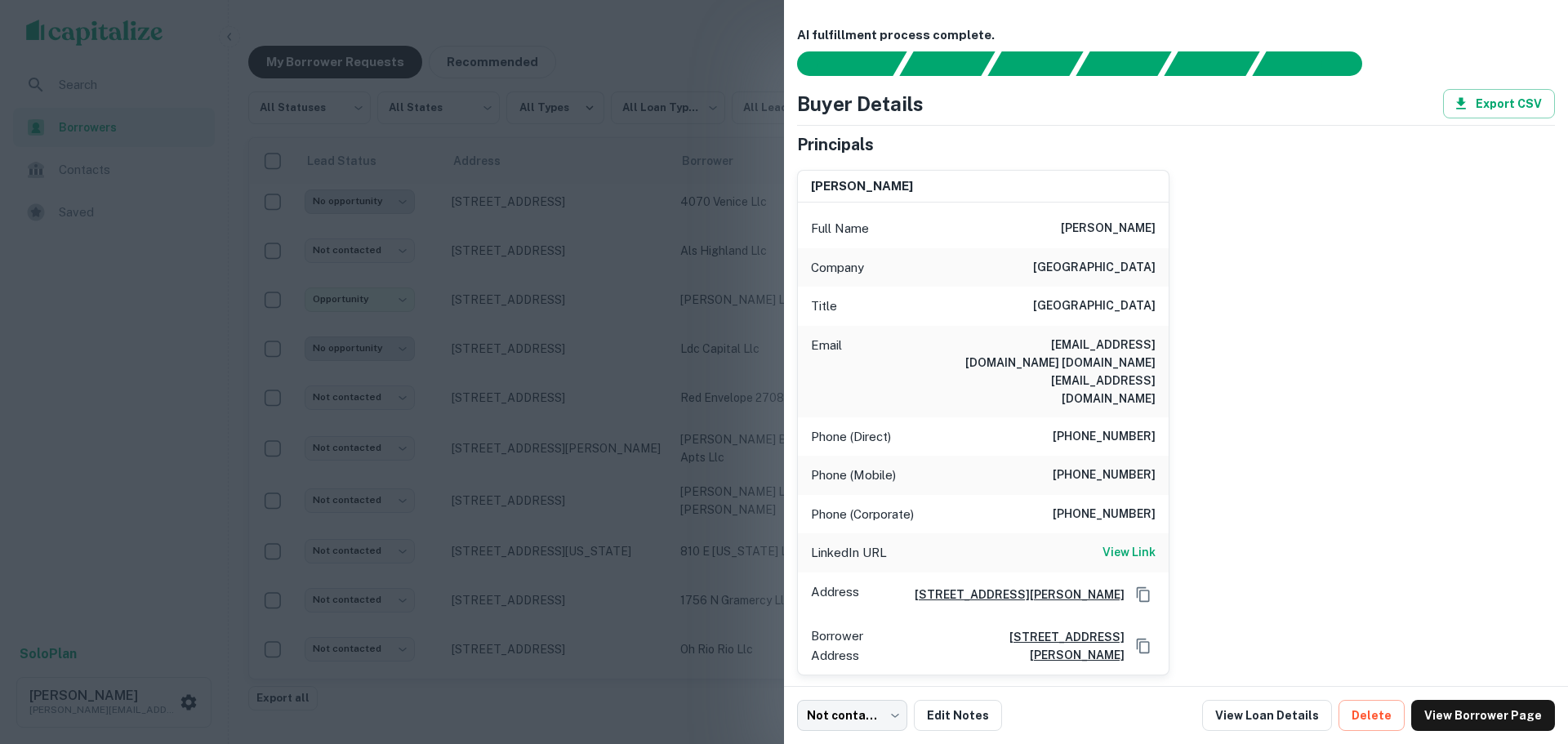
click at [512, 385] on div at bounding box center [784, 372] width 1568 height 744
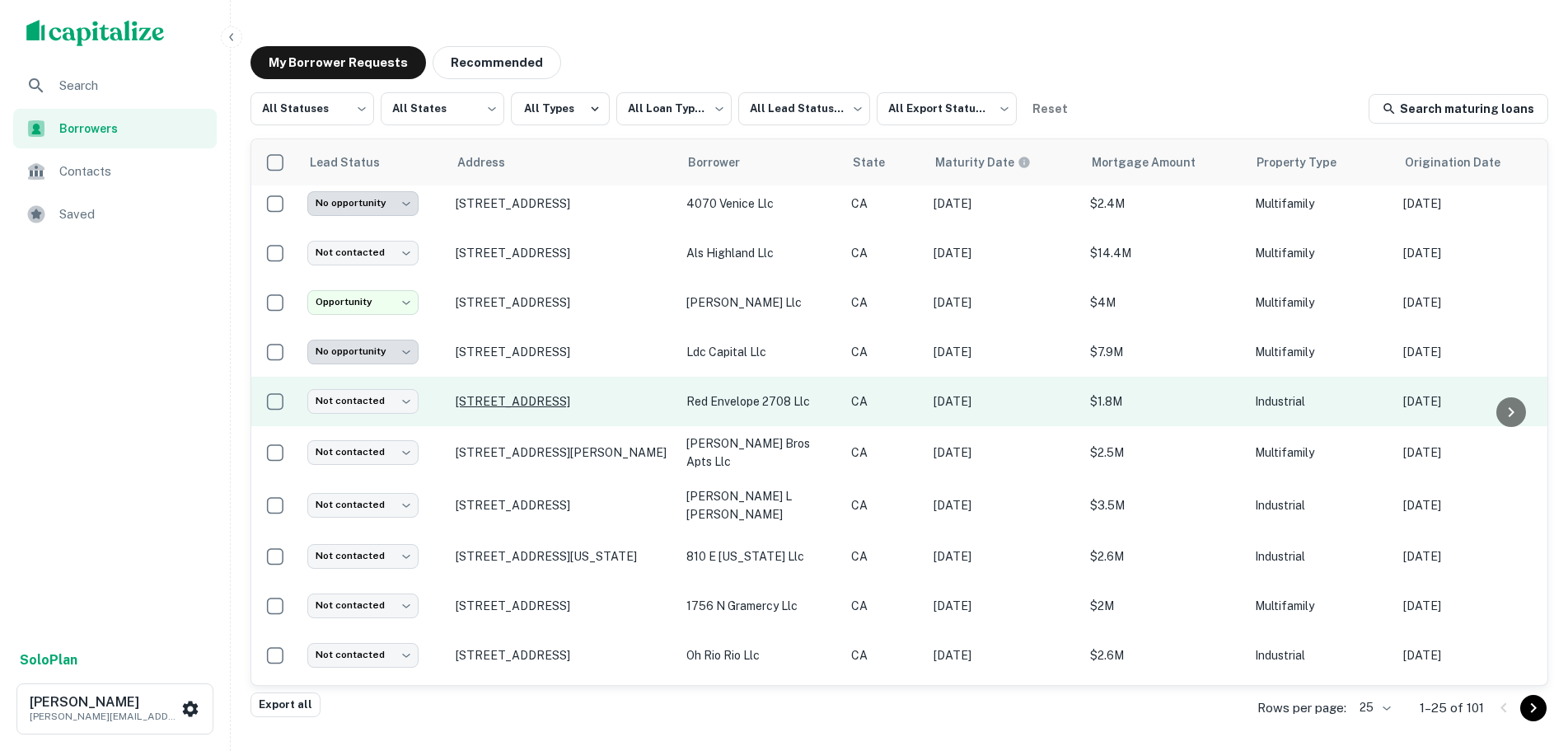
click at [509, 395] on p "[STREET_ADDRESS]" at bounding box center [563, 401] width 215 height 15
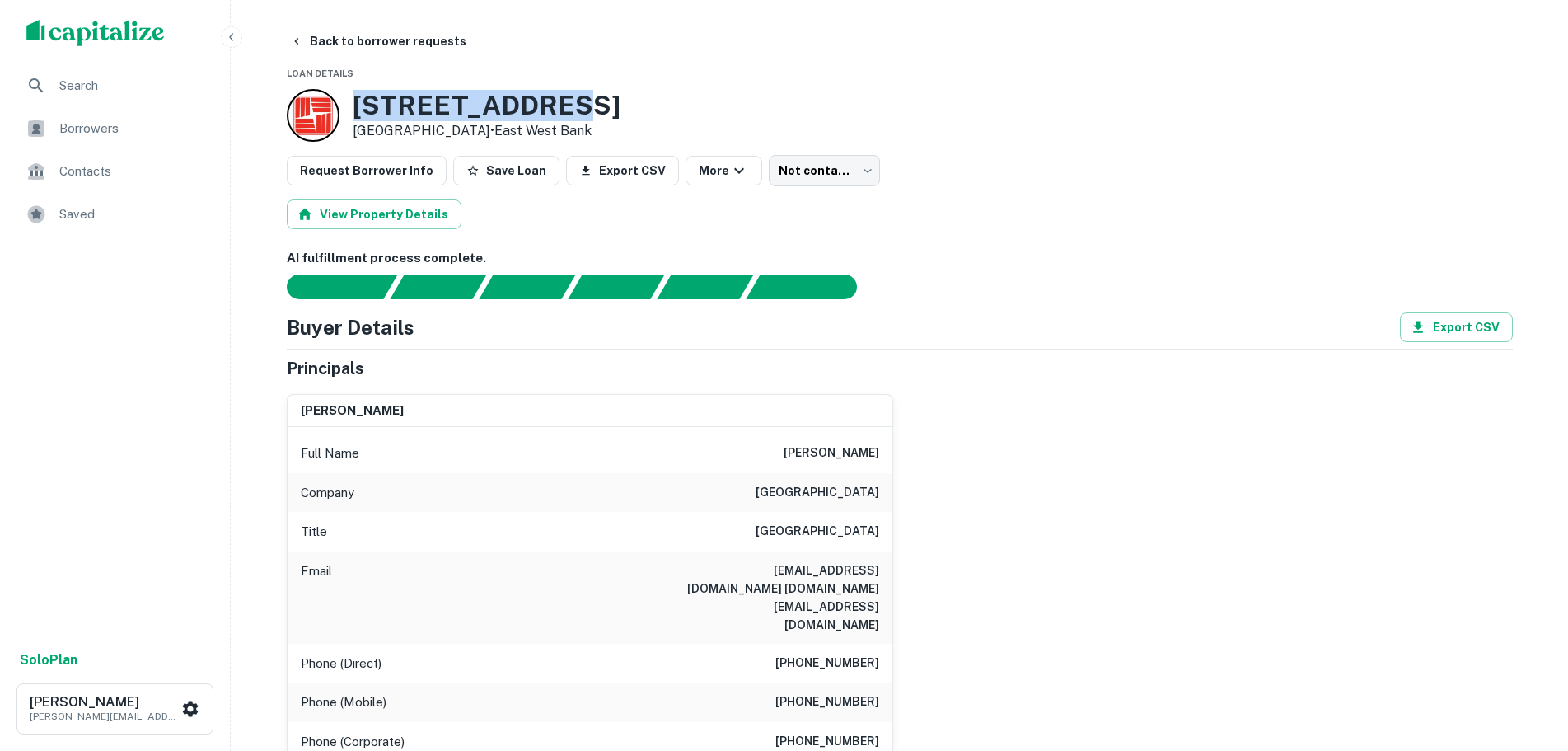
drag, startPoint x: 610, startPoint y: 101, endPoint x: 350, endPoint y: 101, distance: 260.0
click at [350, 101] on div "[STREET_ADDRESS] • [GEOGRAPHIC_DATA]" at bounding box center [899, 115] width 1226 height 52
click at [1070, 426] on div "[PERSON_NAME] Full Name [PERSON_NAME] Company united states Title Art Center Co…" at bounding box center [893, 635] width 1239 height 509
click at [829, 164] on body "Search Borrowers Contacts Saved Solo Plan [PERSON_NAME] [PERSON_NAME][EMAIL_ADD…" at bounding box center [784, 375] width 1568 height 751
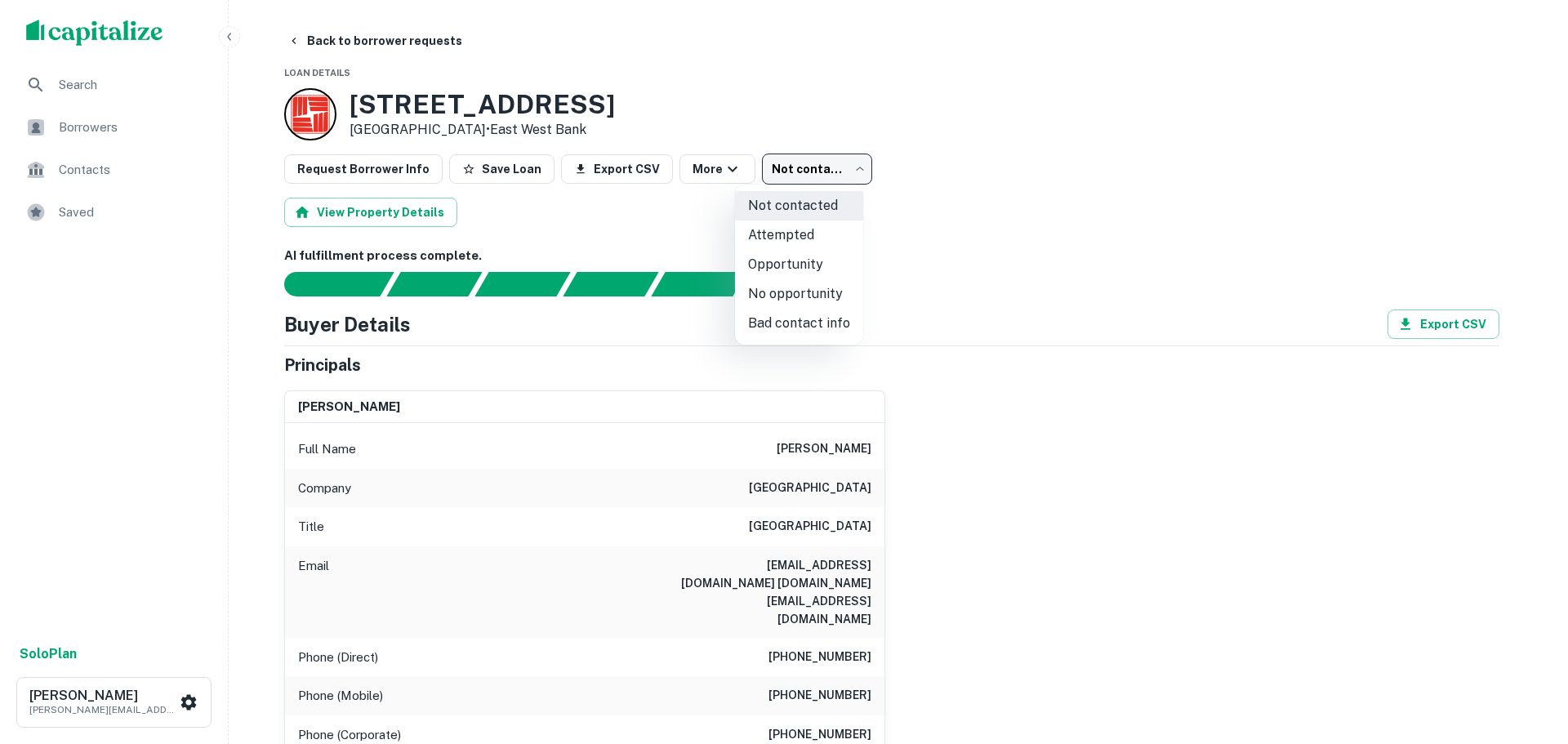
click at [814, 266] on li "Opportunity" at bounding box center [799, 264] width 128 height 29
type input "**********"
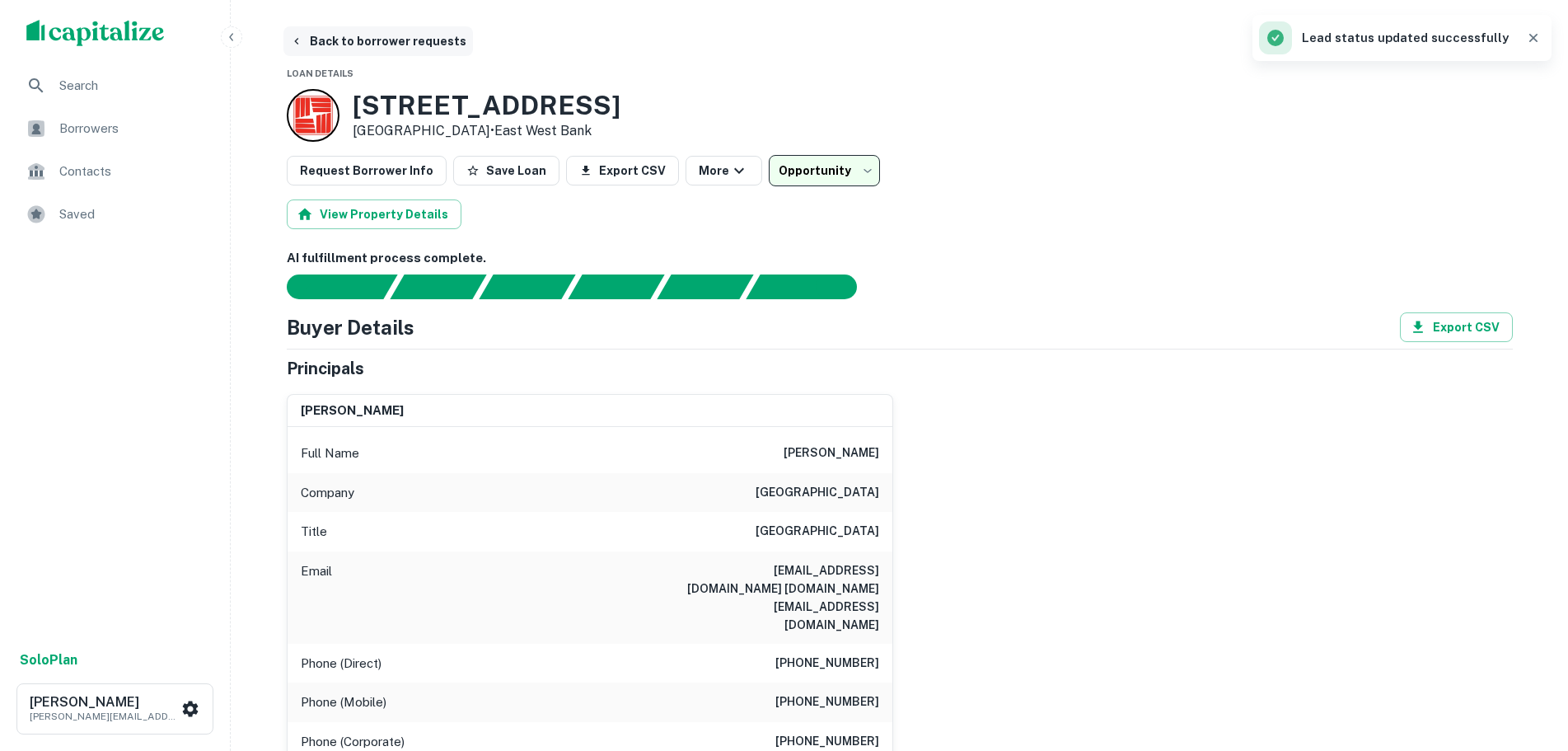
click at [322, 41] on button "Back to borrower requests" at bounding box center [378, 41] width 189 height 30
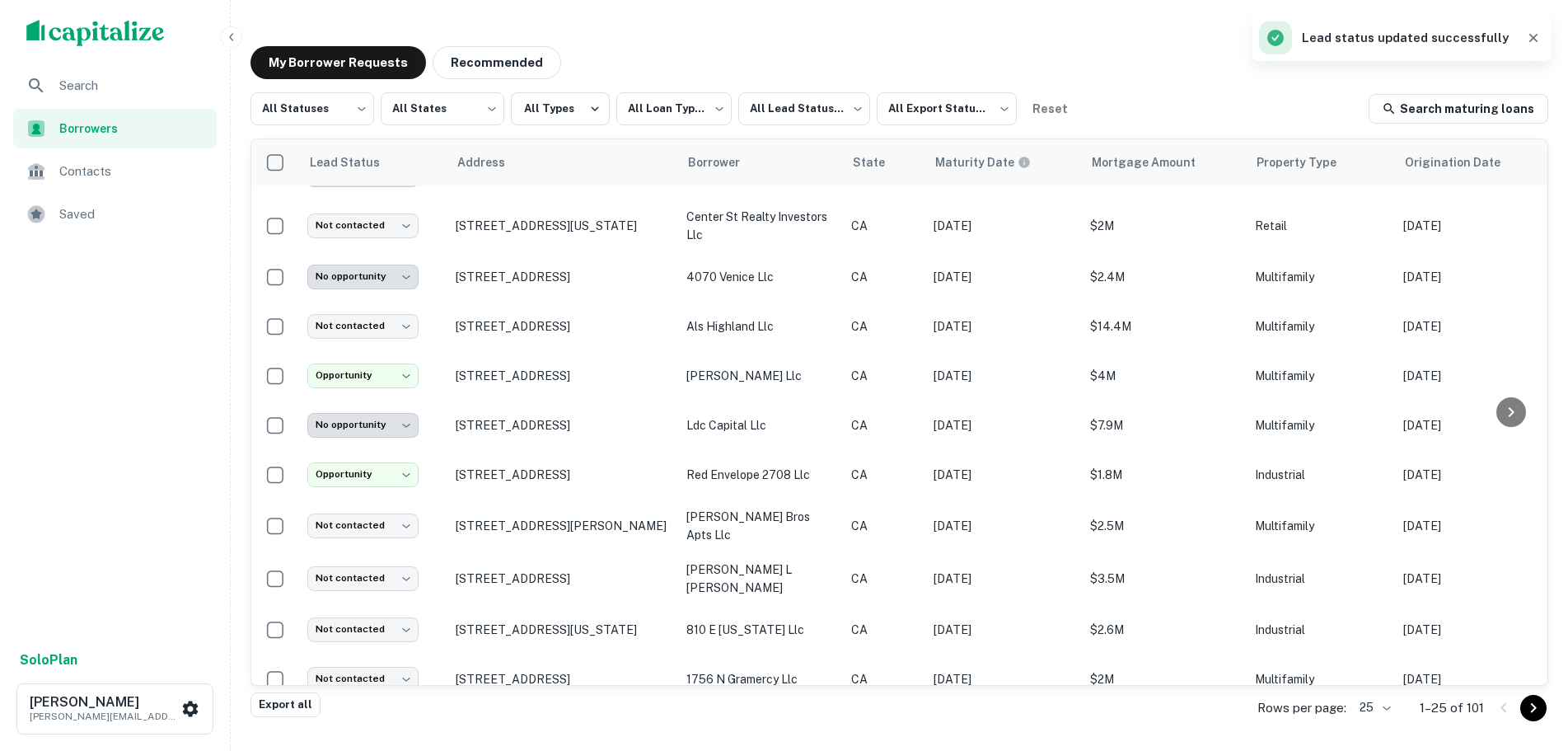
scroll to position [503, 0]
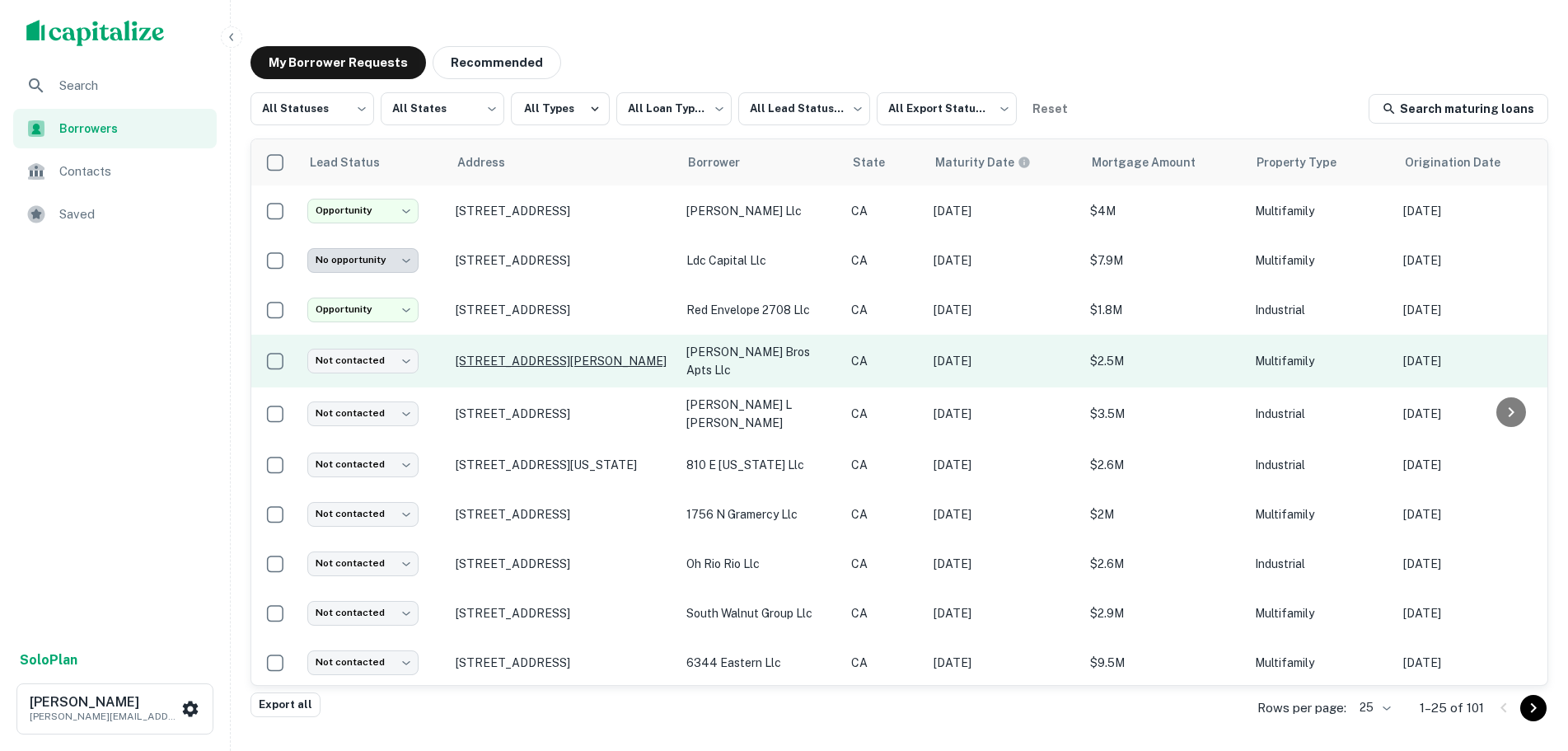
click at [575, 361] on p "[STREET_ADDRESS][PERSON_NAME]" at bounding box center [563, 361] width 215 height 15
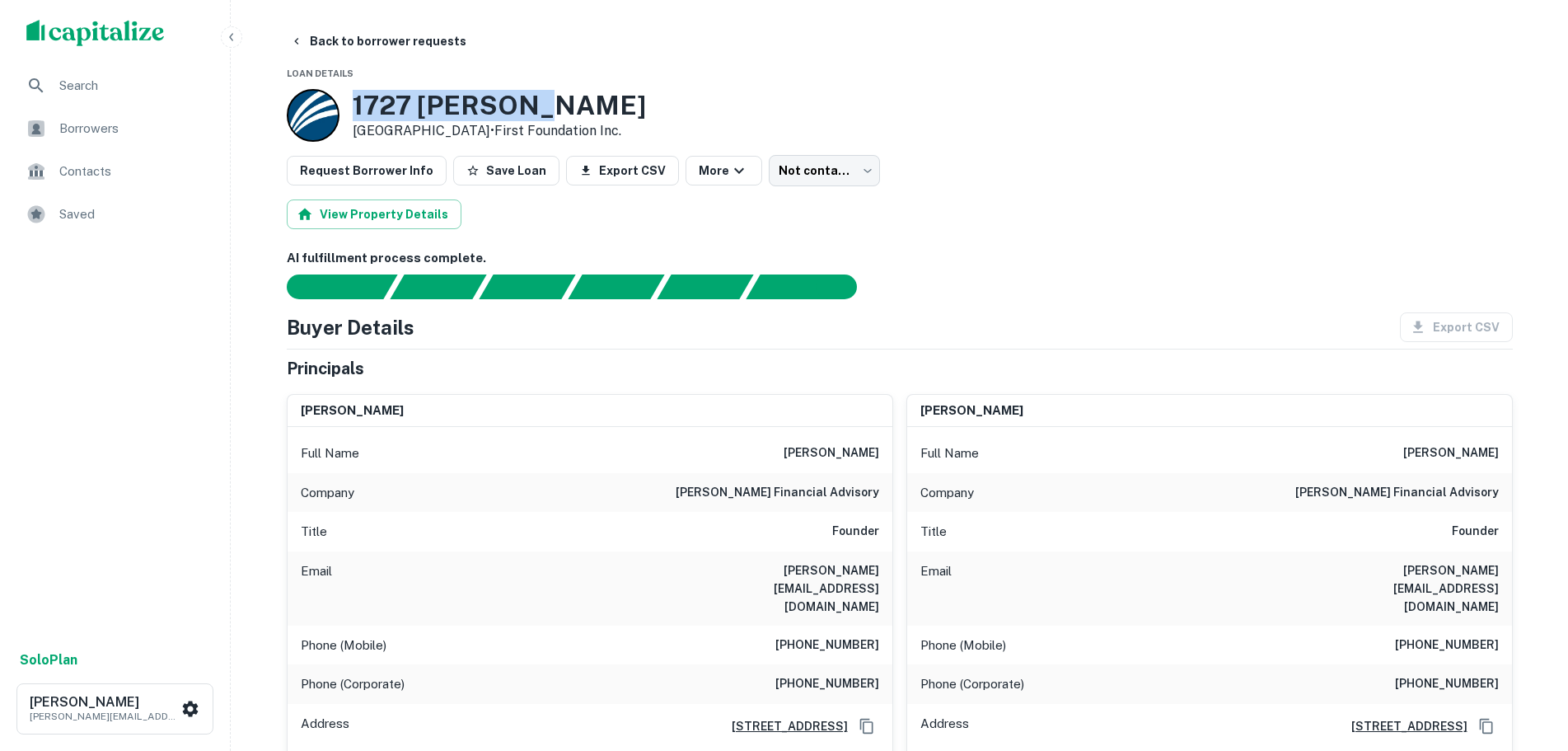
drag, startPoint x: 580, startPoint y: 95, endPoint x: 339, endPoint y: 98, distance: 241.0
click at [339, 98] on div "[STREET_ADDRESS][PERSON_NAME] • First Foundation Inc." at bounding box center [466, 115] width 359 height 52
click at [1010, 220] on div "View Property Details" at bounding box center [899, 214] width 1226 height 30
